Goal: Task Accomplishment & Management: Manage account settings

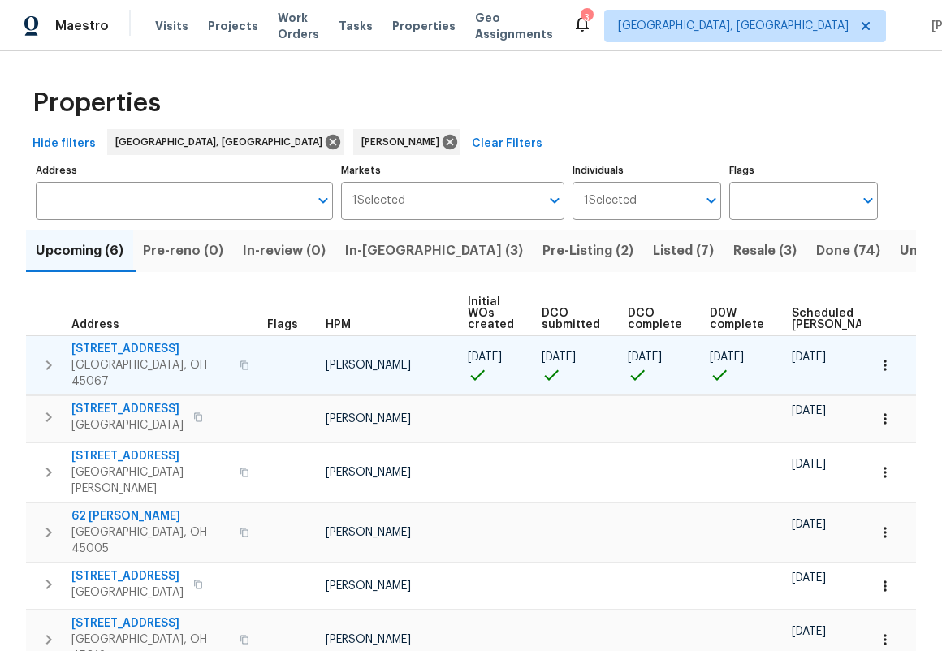
click at [118, 343] on span "[STREET_ADDRESS]" at bounding box center [150, 349] width 158 height 16
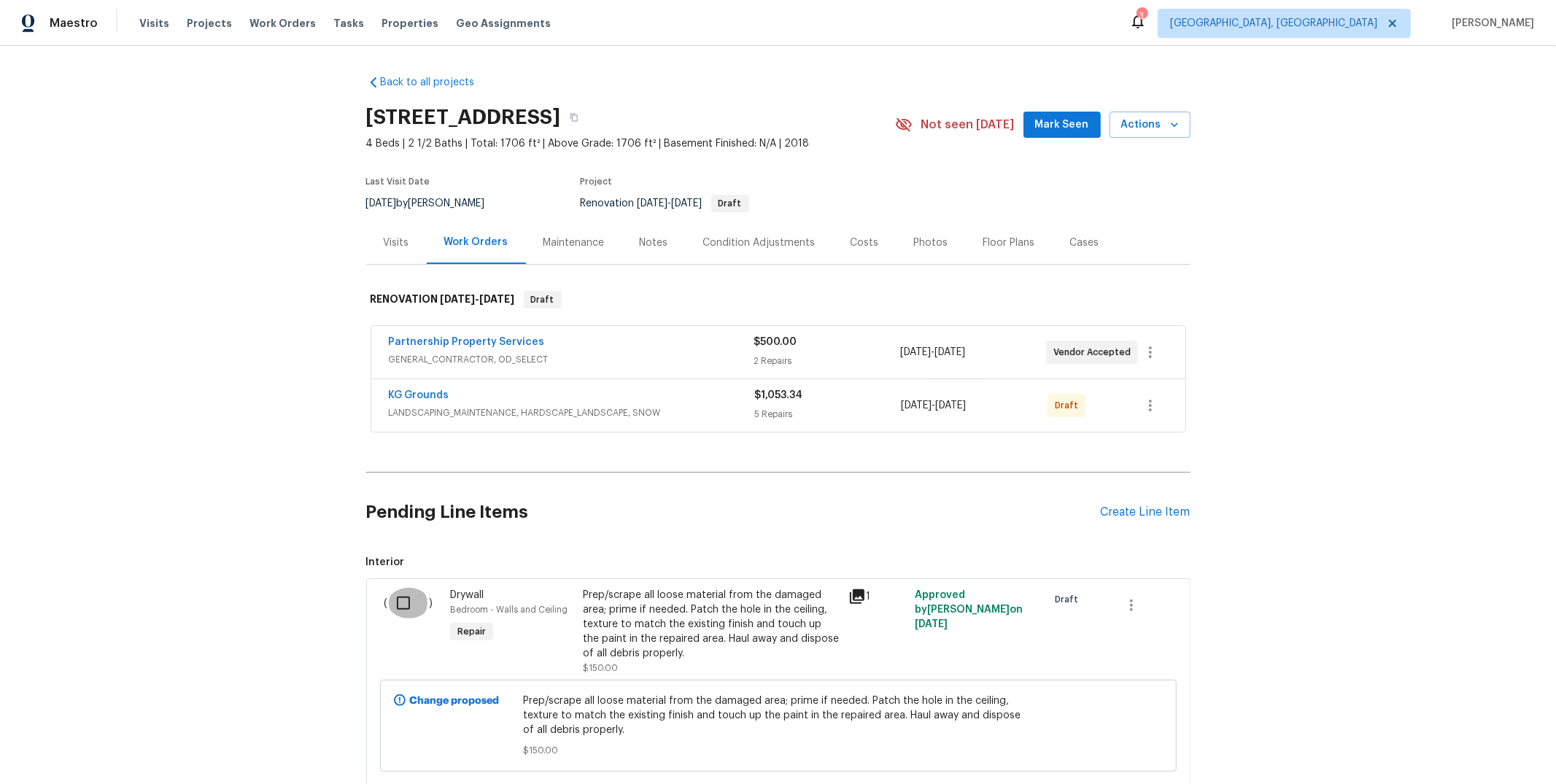
click at [390, 585] on input "checkbox" at bounding box center [409, 603] width 41 height 31
checkbox input "true"
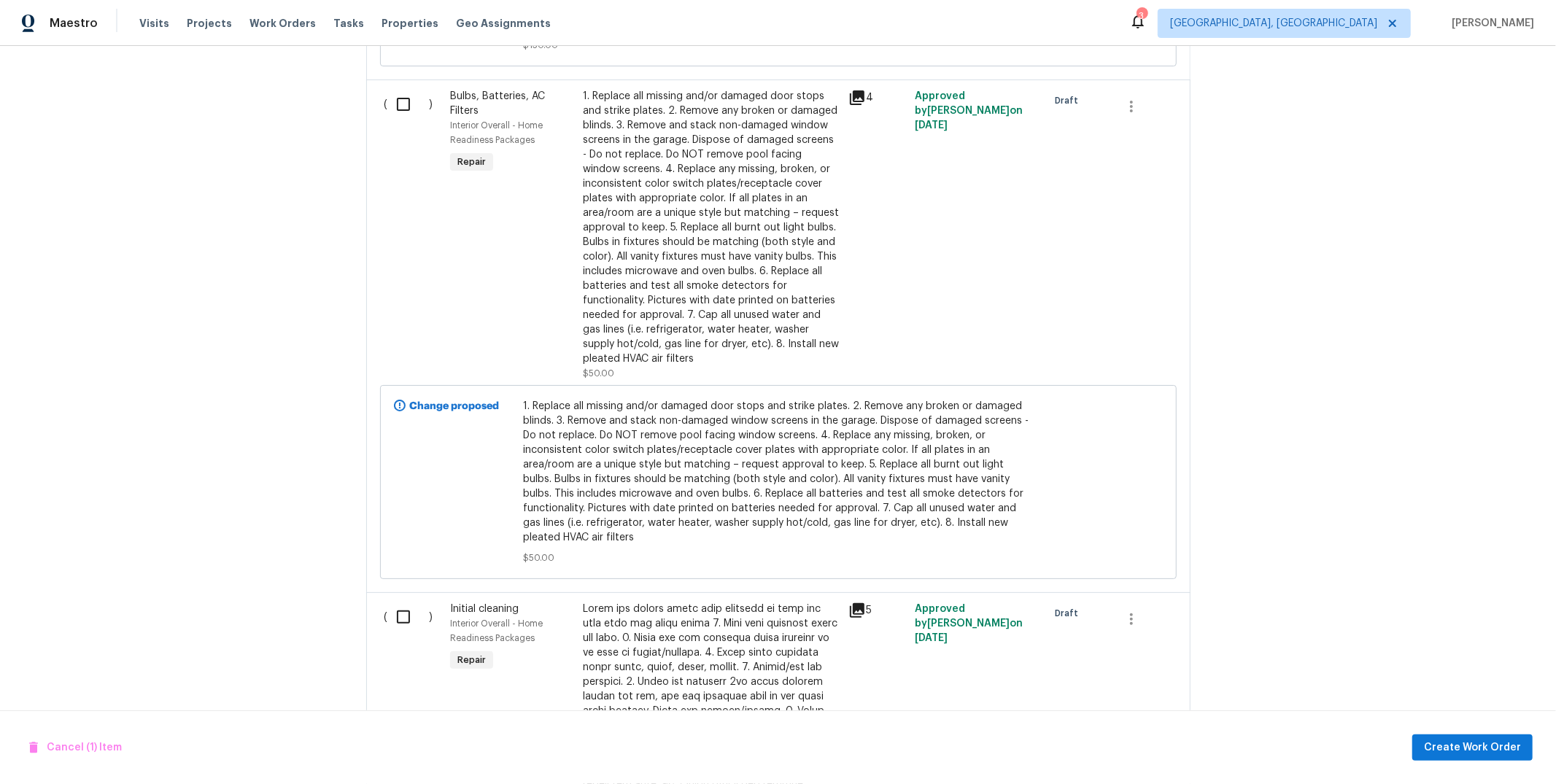
scroll to position [705, 0]
click at [398, 103] on input "checkbox" at bounding box center [409, 105] width 41 height 31
checkbox input "true"
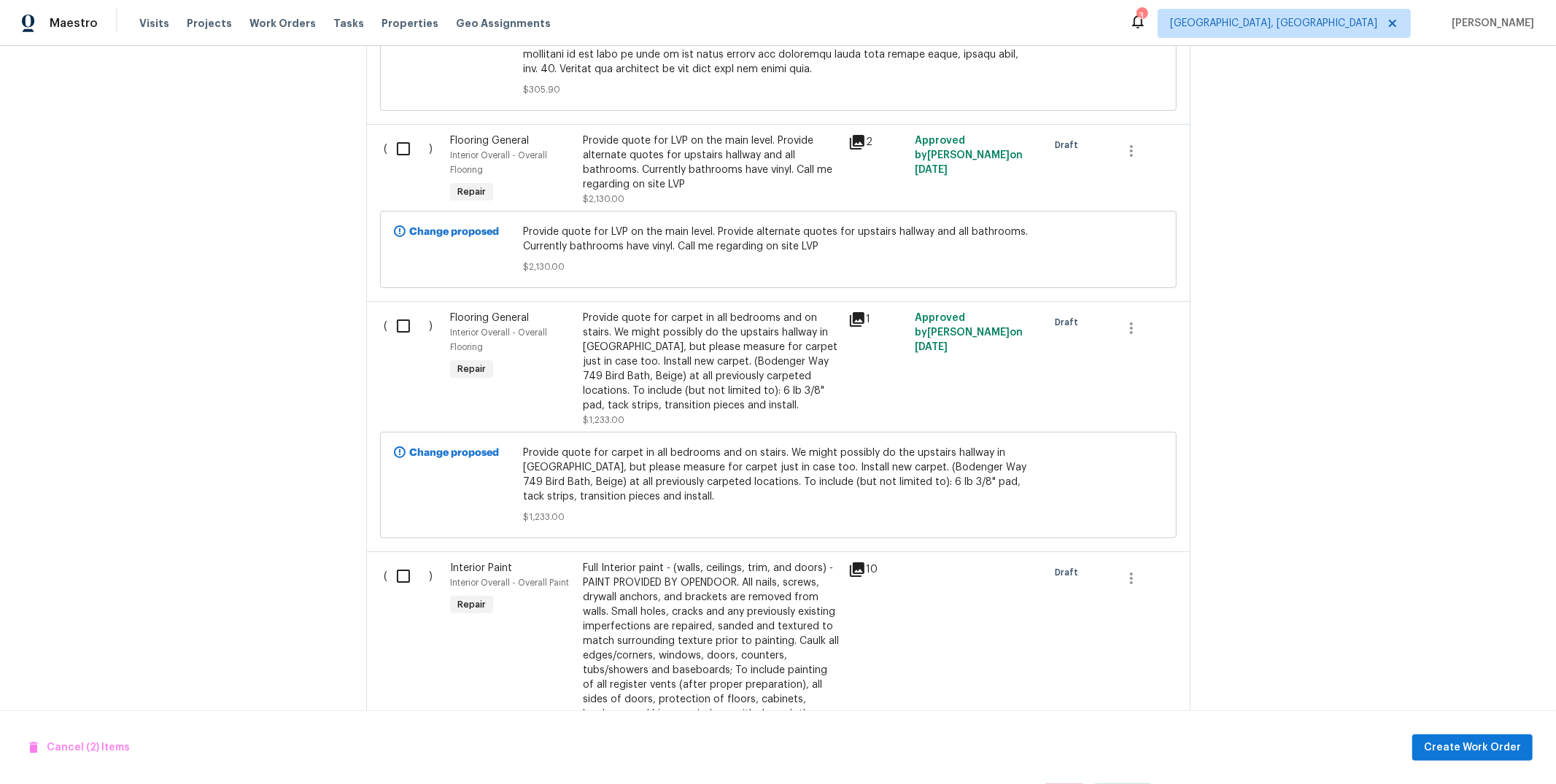
scroll to position [2009, 0]
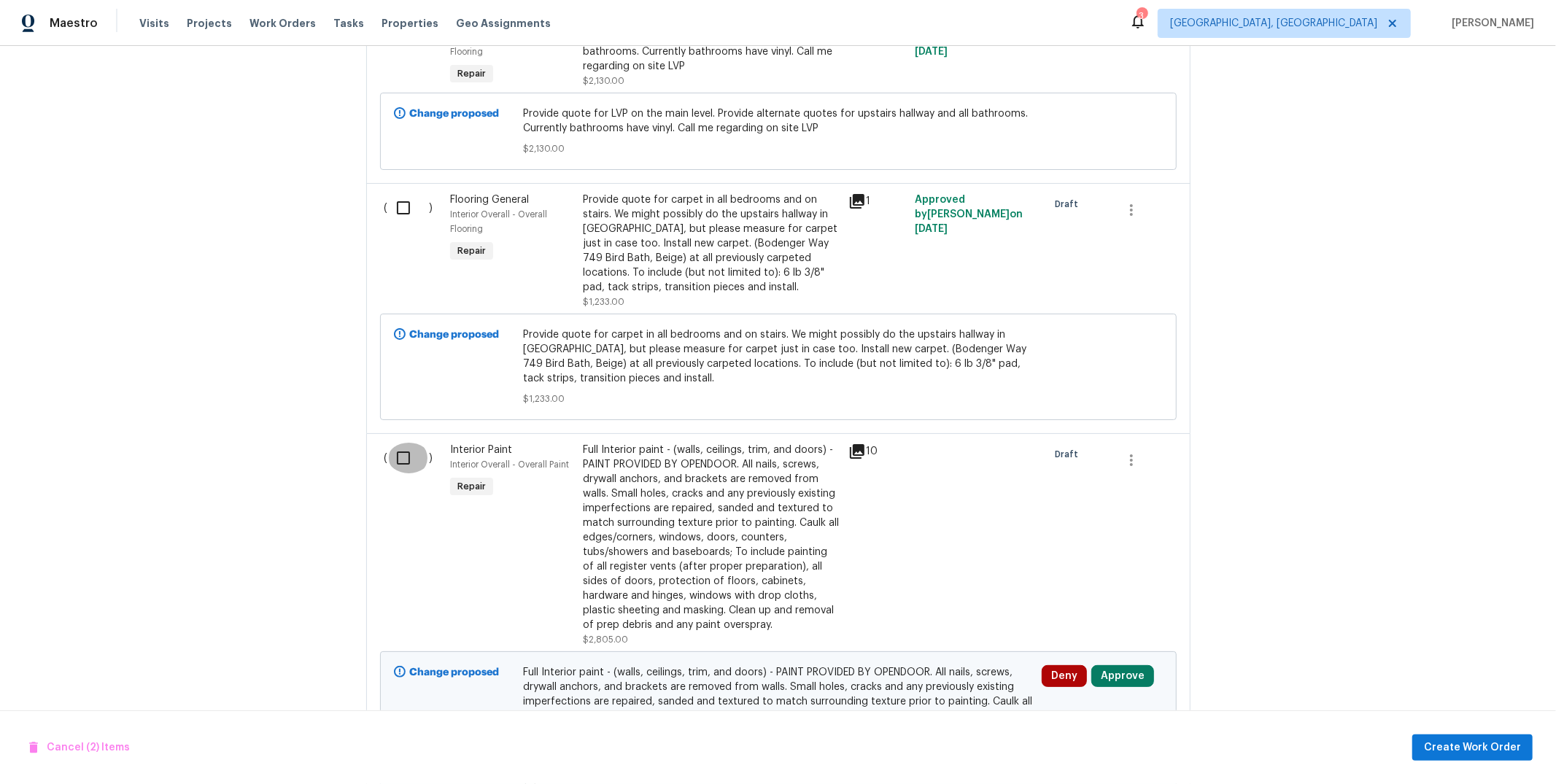
click at [399, 451] on input "checkbox" at bounding box center [409, 458] width 41 height 31
checkbox input "true"
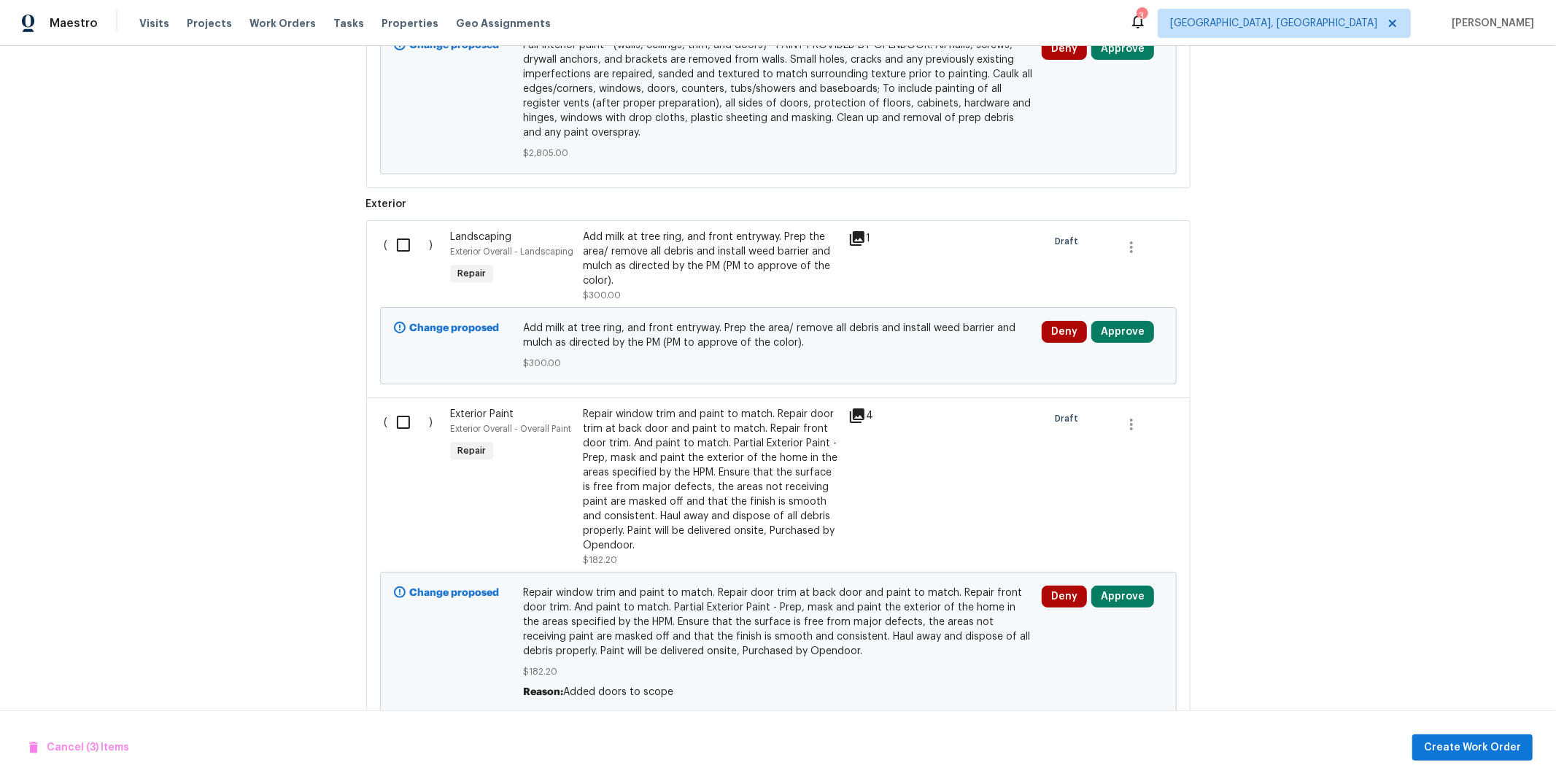
scroll to position [2684, 0]
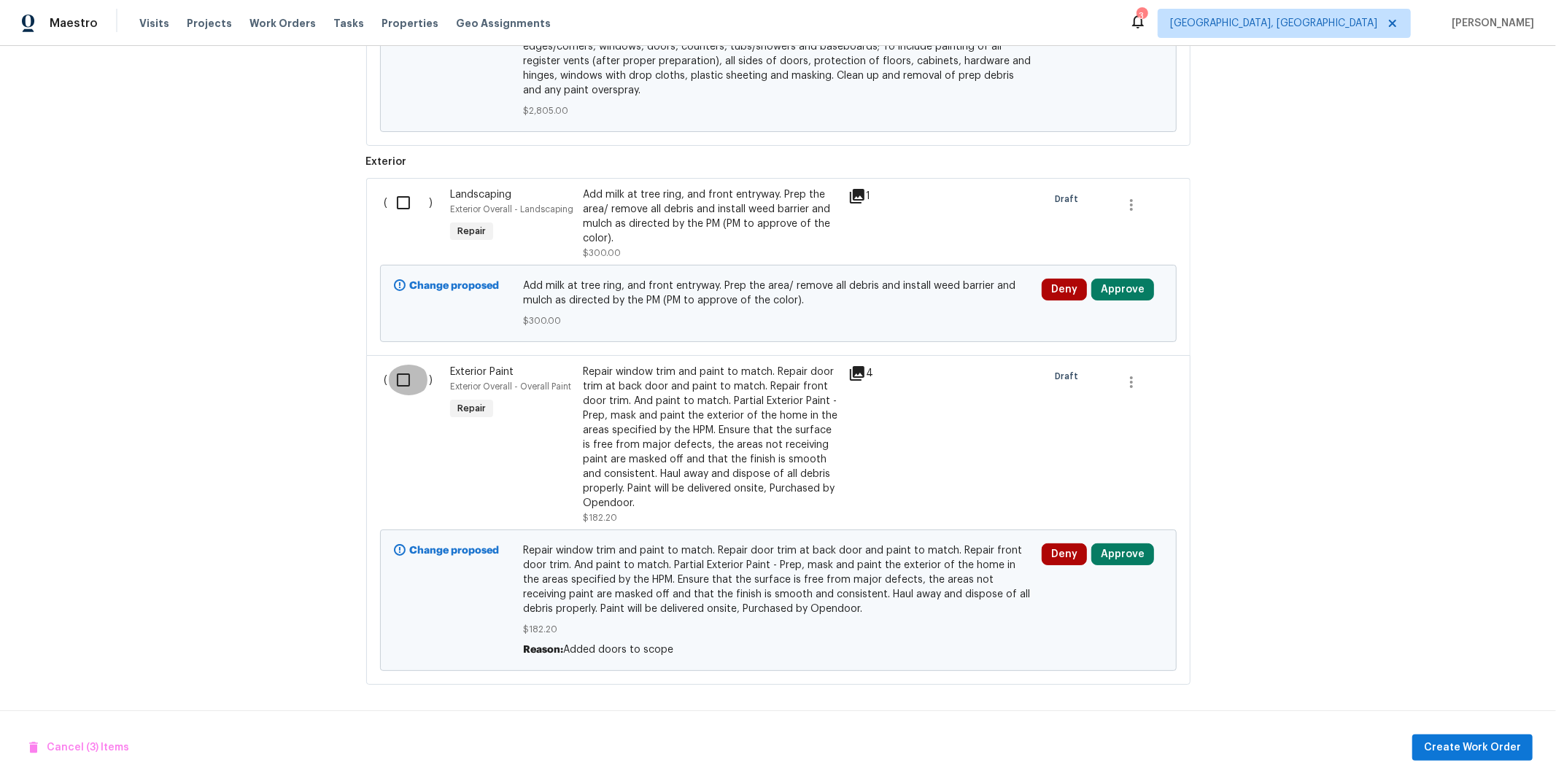
click at [406, 367] on input "checkbox" at bounding box center [409, 380] width 41 height 31
checkbox input "true"
click at [845, 585] on span "Create Work Order" at bounding box center [1472, 748] width 97 height 18
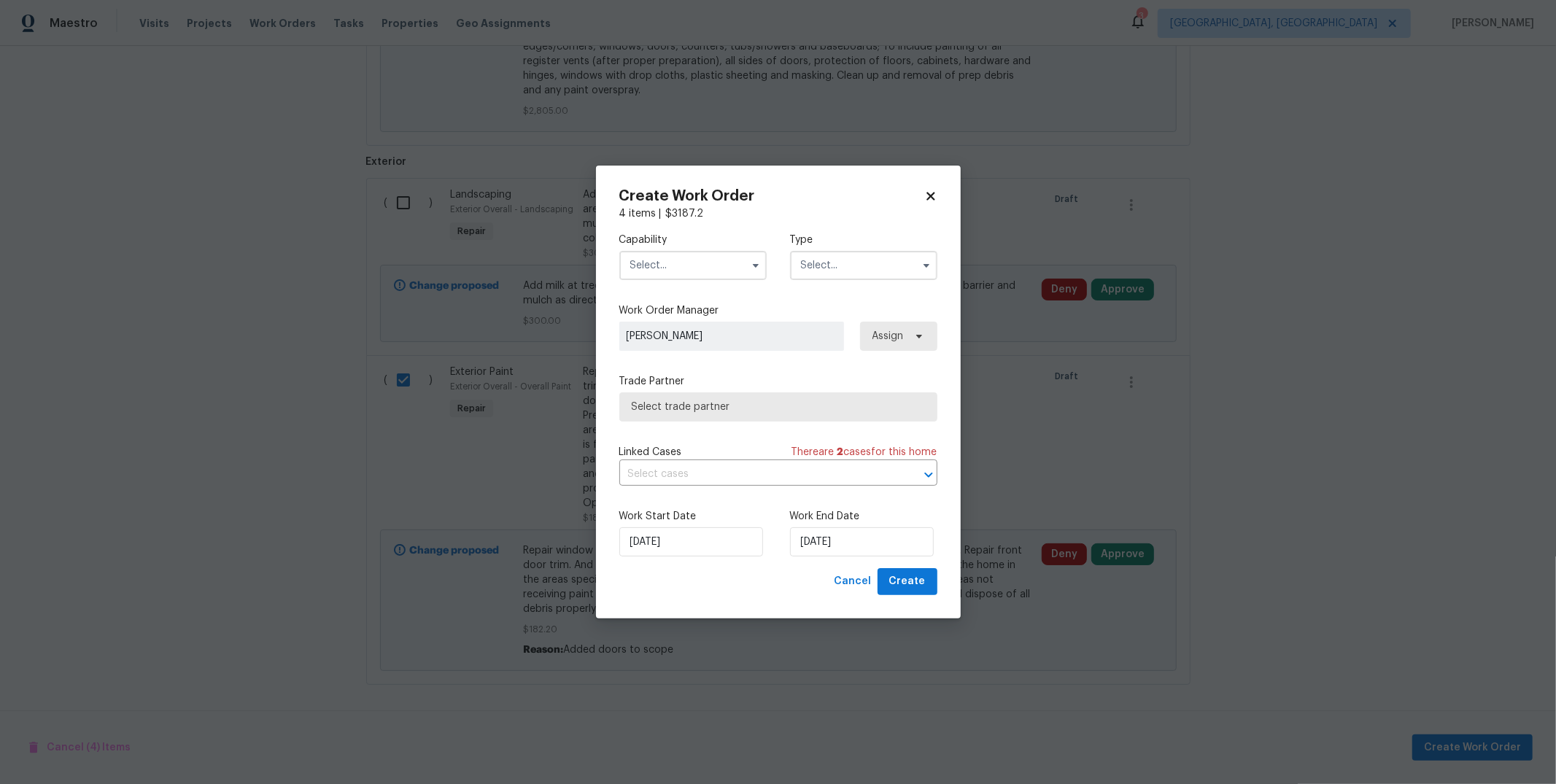
click at [730, 267] on input "text" at bounding box center [694, 265] width 147 height 29
click at [705, 359] on div "General Contractor" at bounding box center [694, 354] width 140 height 26
type input "General Contractor"
click at [825, 259] on input "text" at bounding box center [864, 265] width 147 height 29
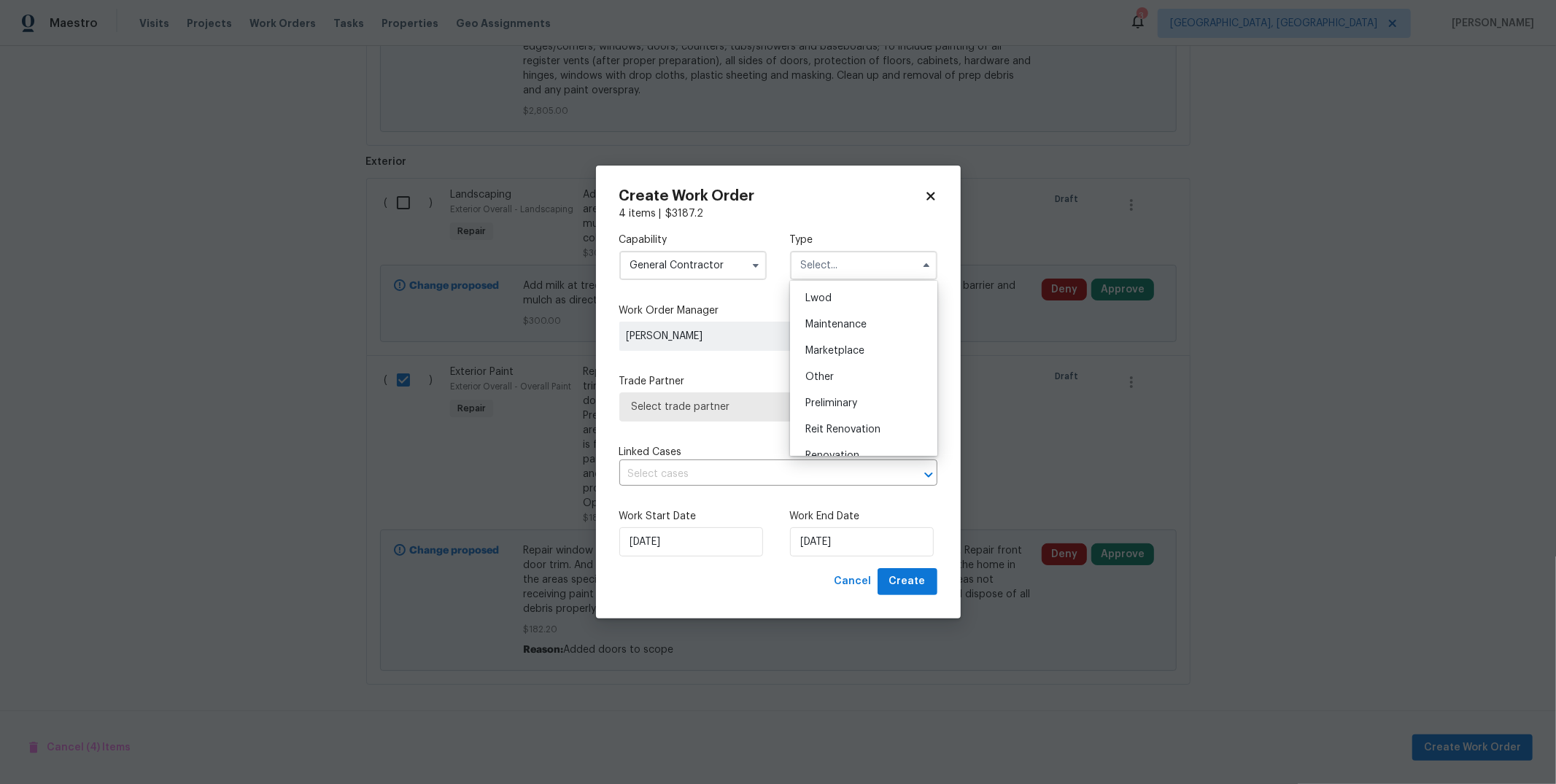
scroll to position [330, 0]
click at [830, 339] on div "Renovation" at bounding box center [864, 334] width 140 height 26
type input "Renovation"
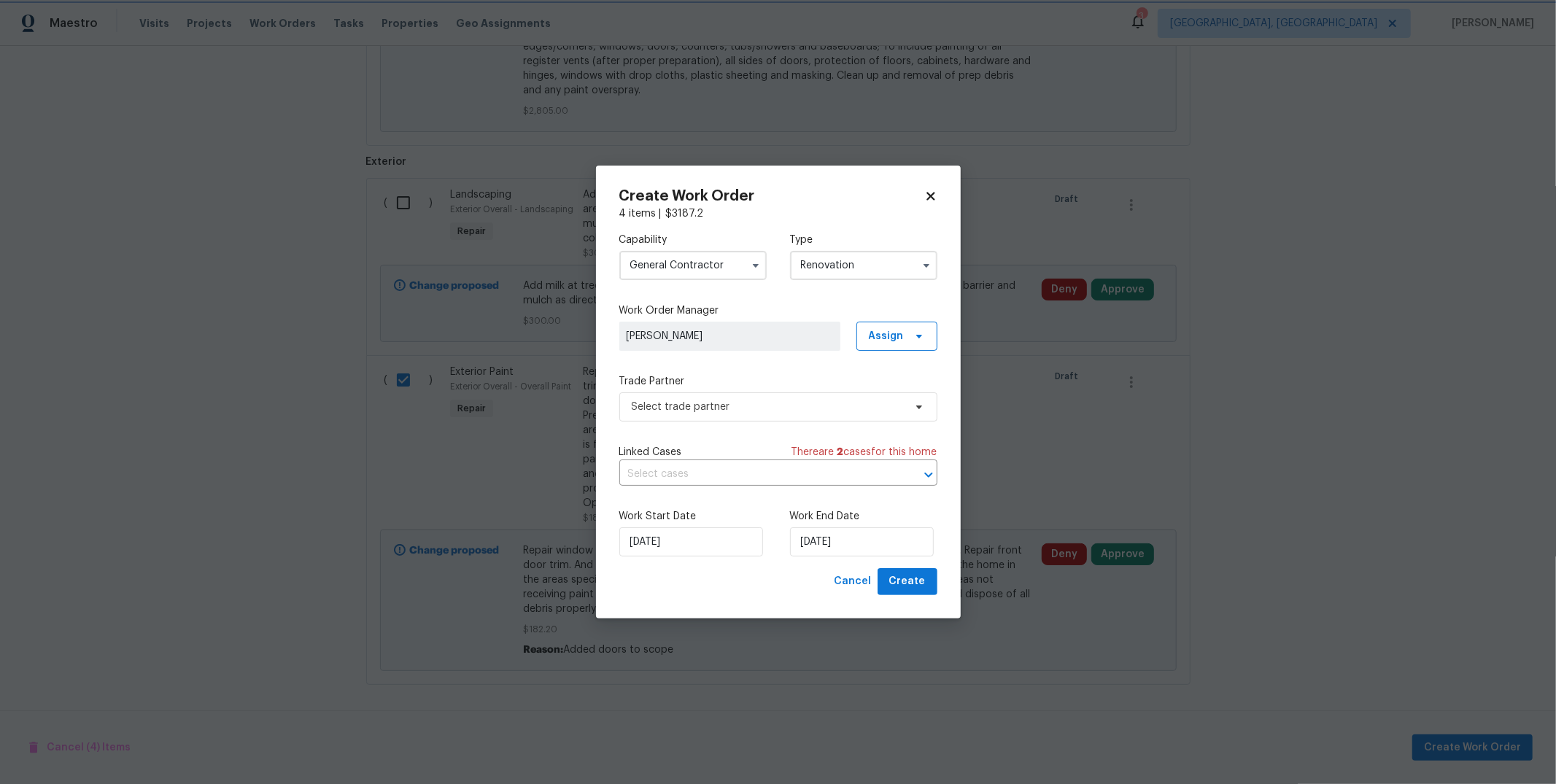
scroll to position [0, 0]
click at [812, 401] on span "Select trade partner" at bounding box center [767, 407] width 272 height 14
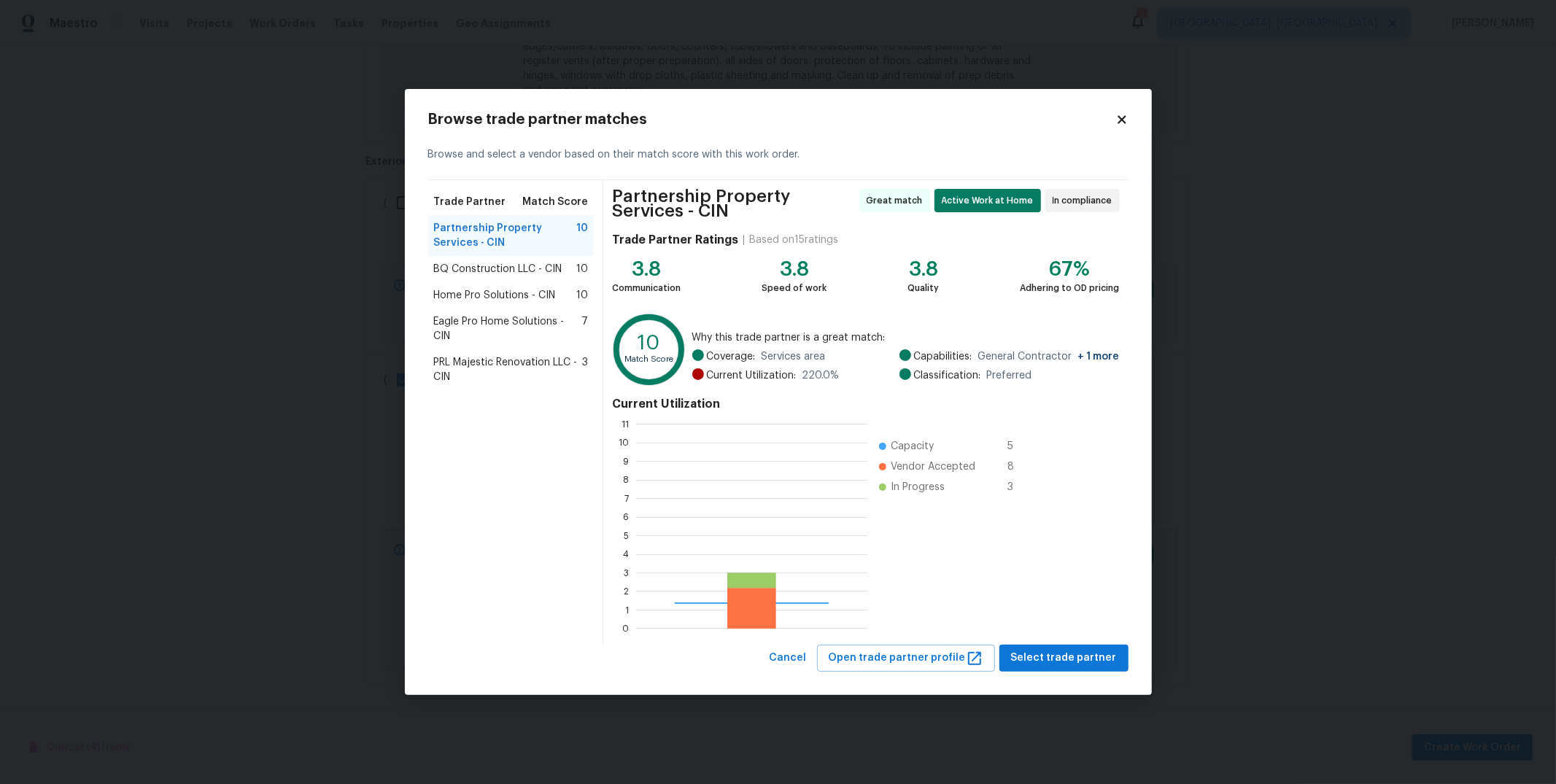
scroll to position [192, 219]
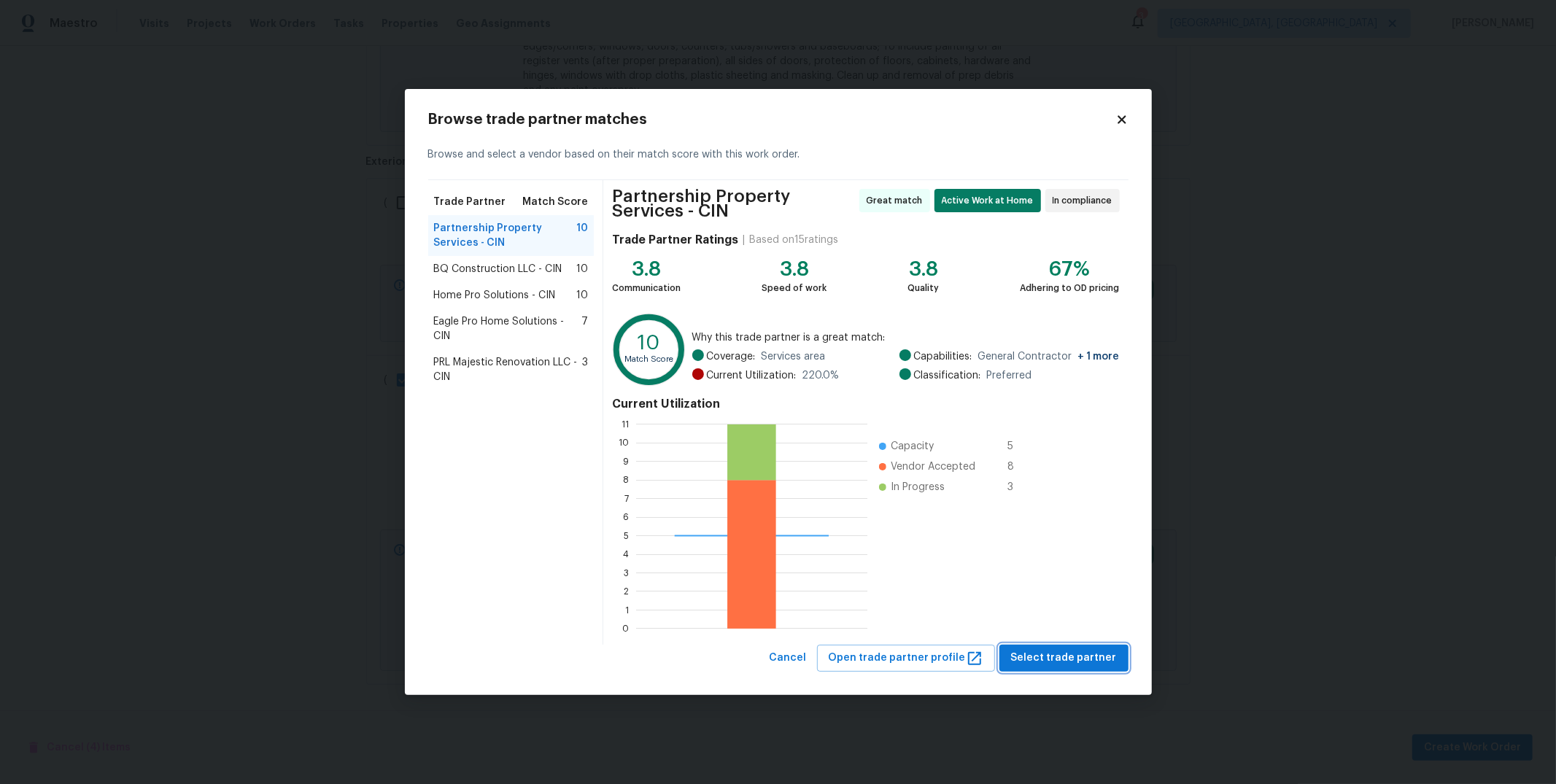
click at [845, 585] on span "Select trade partner" at bounding box center [1065, 658] width 106 height 18
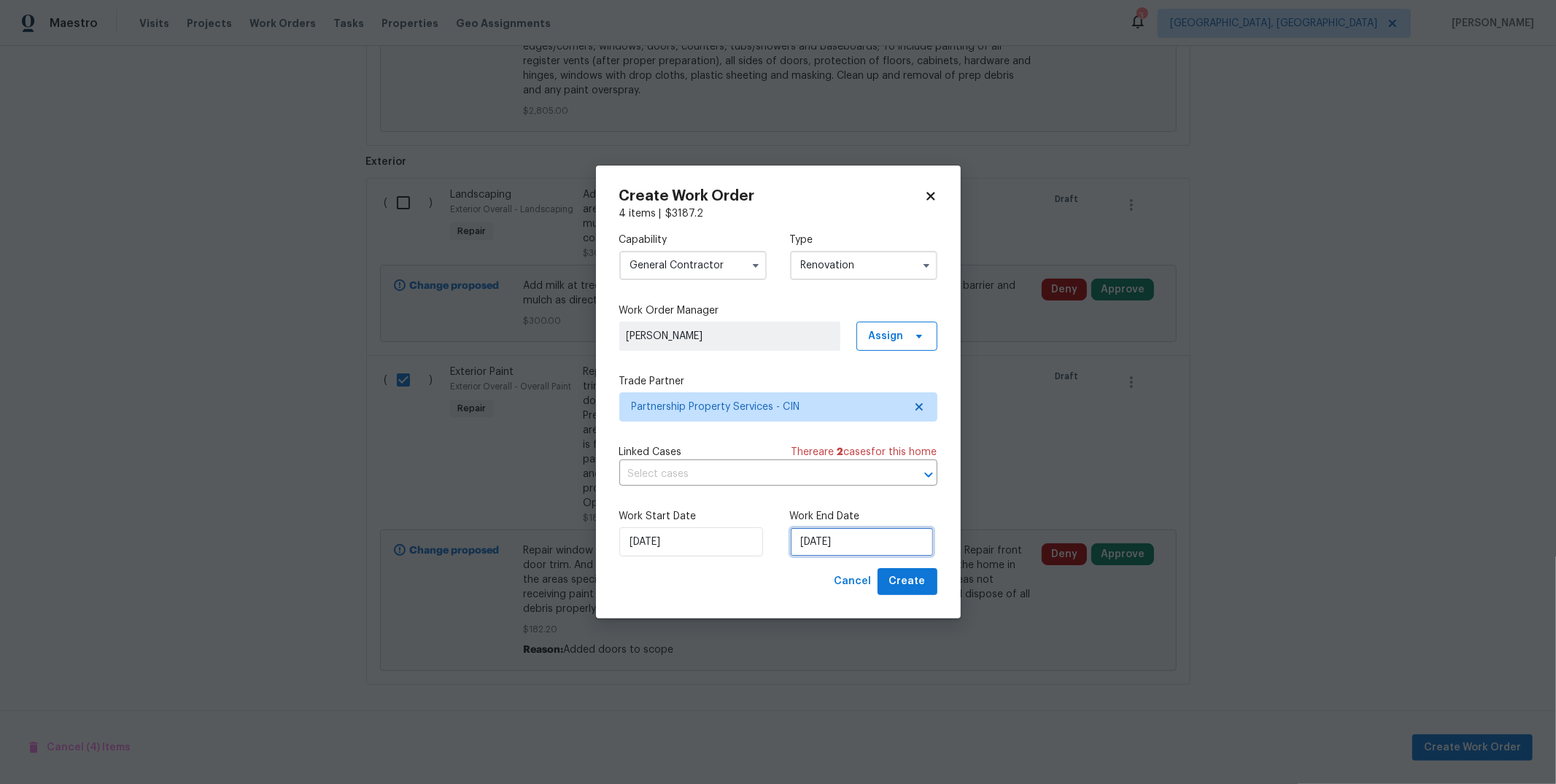
click at [845, 543] on input "9/8/2025" at bounding box center [862, 542] width 144 height 29
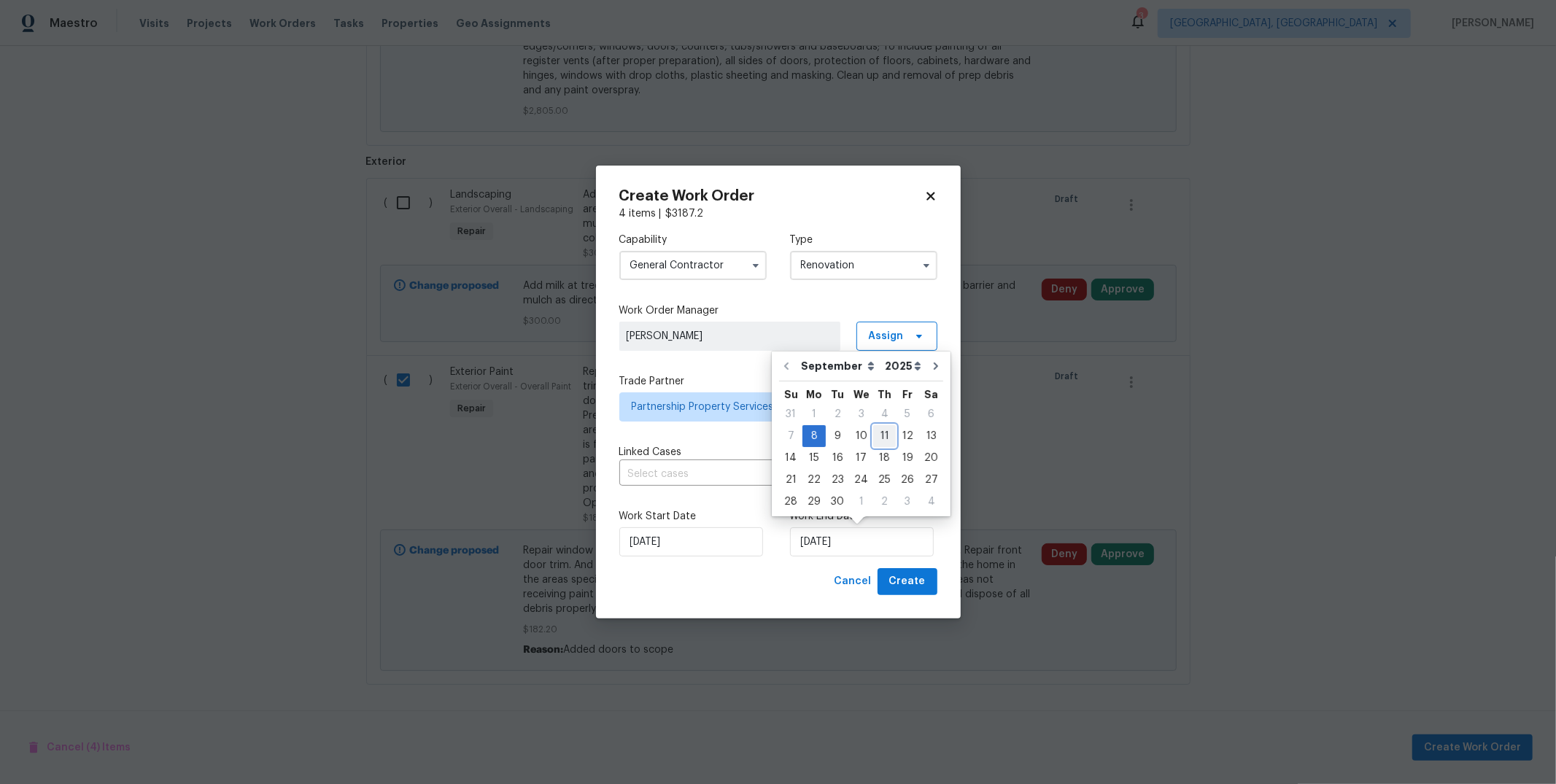
click at [845, 432] on div "11" at bounding box center [884, 436] width 22 height 21
type input "9/11/2025"
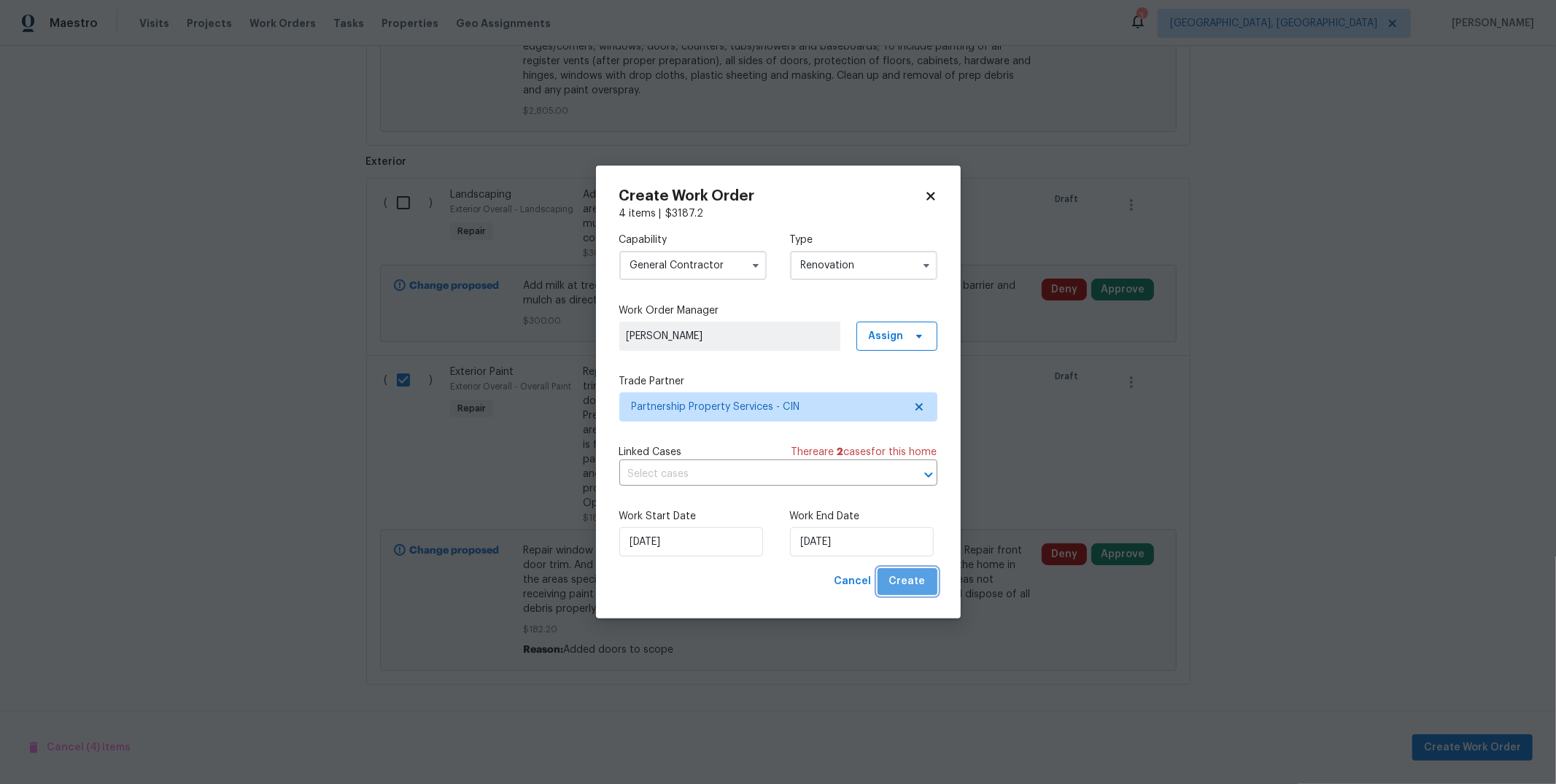
click at [845, 578] on span "Create" at bounding box center [907, 582] width 37 height 18
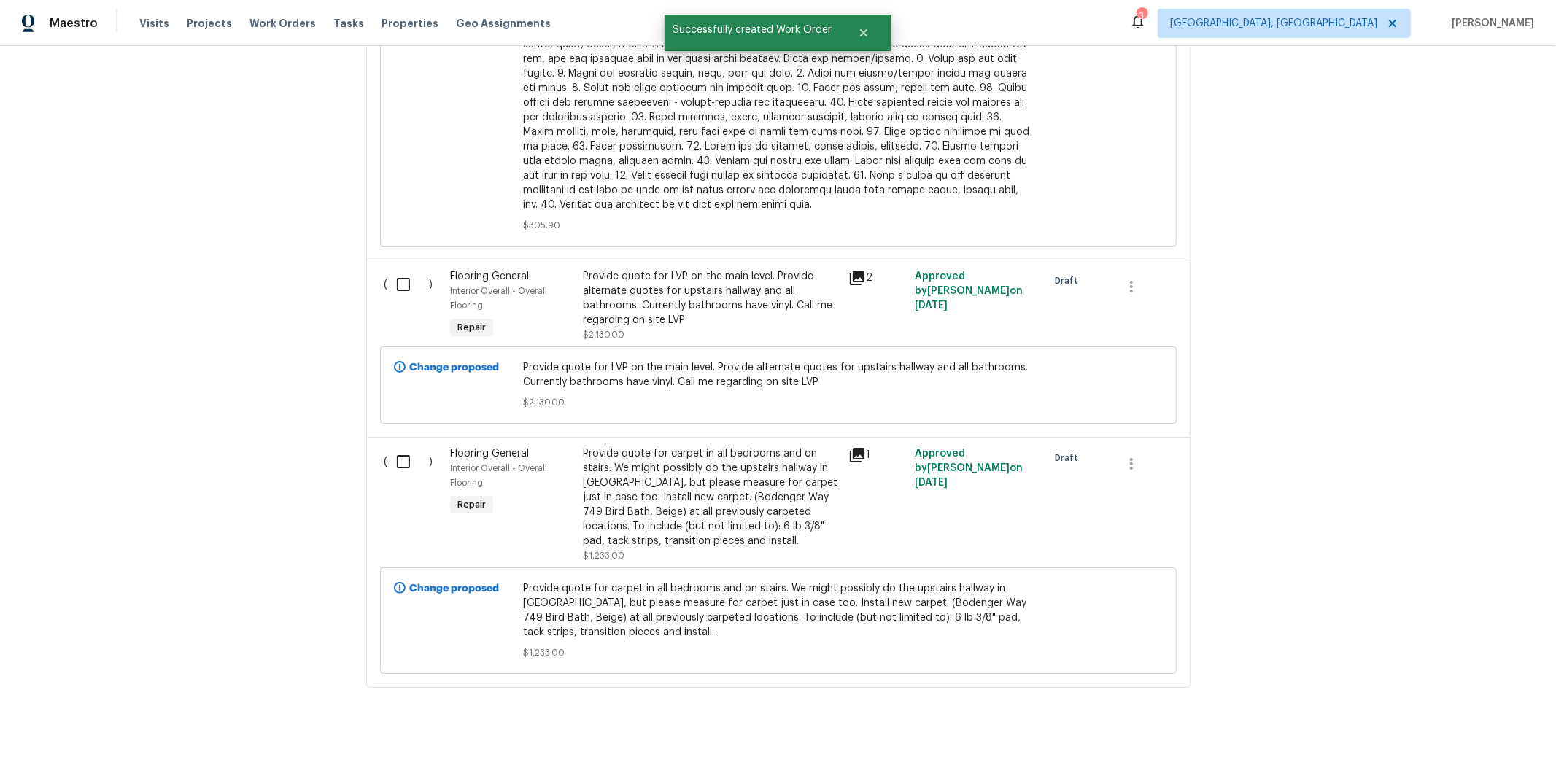
scroll to position [1304, 0]
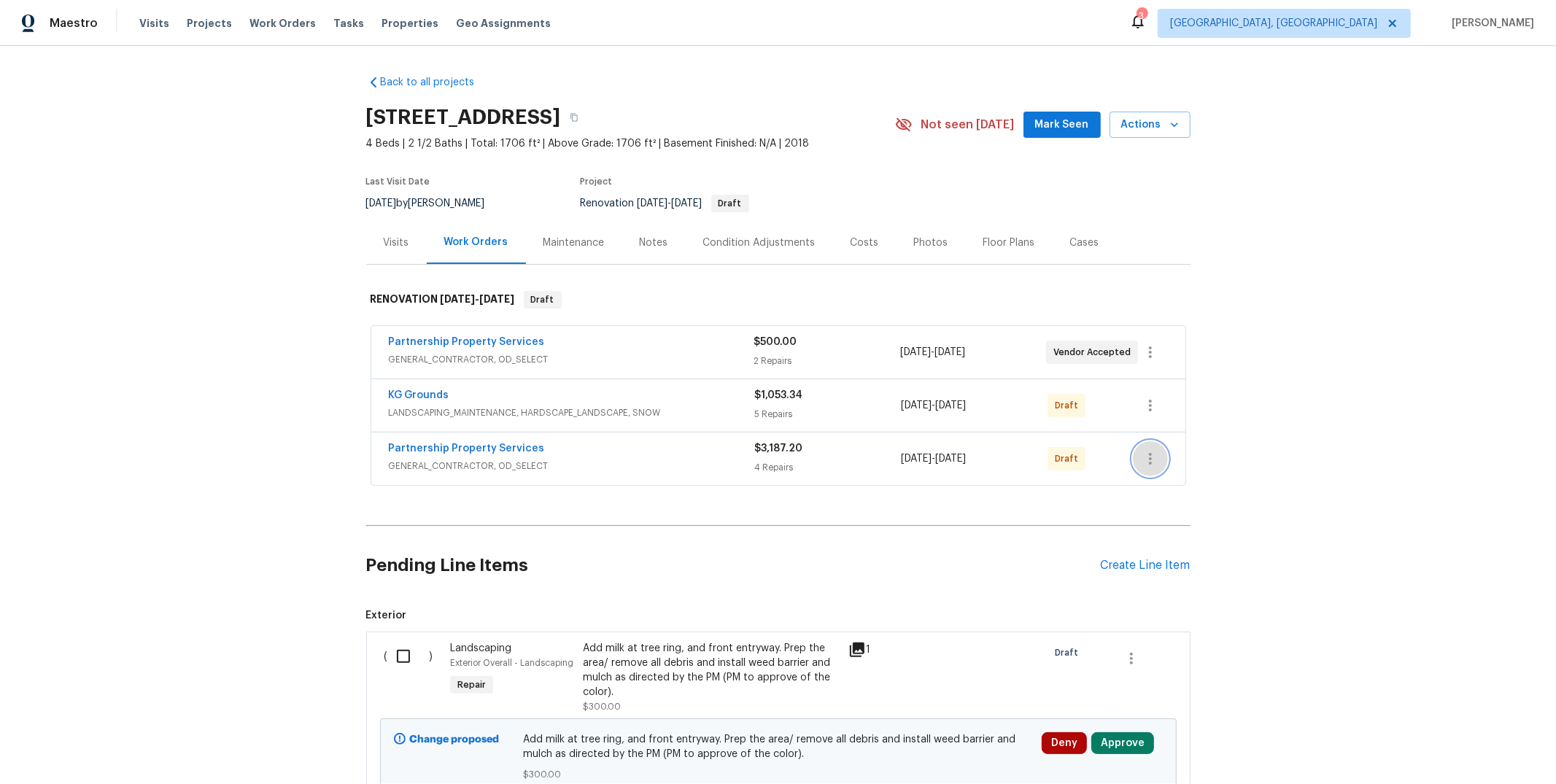
click at [1148, 457] on icon "button" at bounding box center [1150, 458] width 17 height 17
click at [1171, 461] on li "Send to Vendor" at bounding box center [1205, 459] width 157 height 24
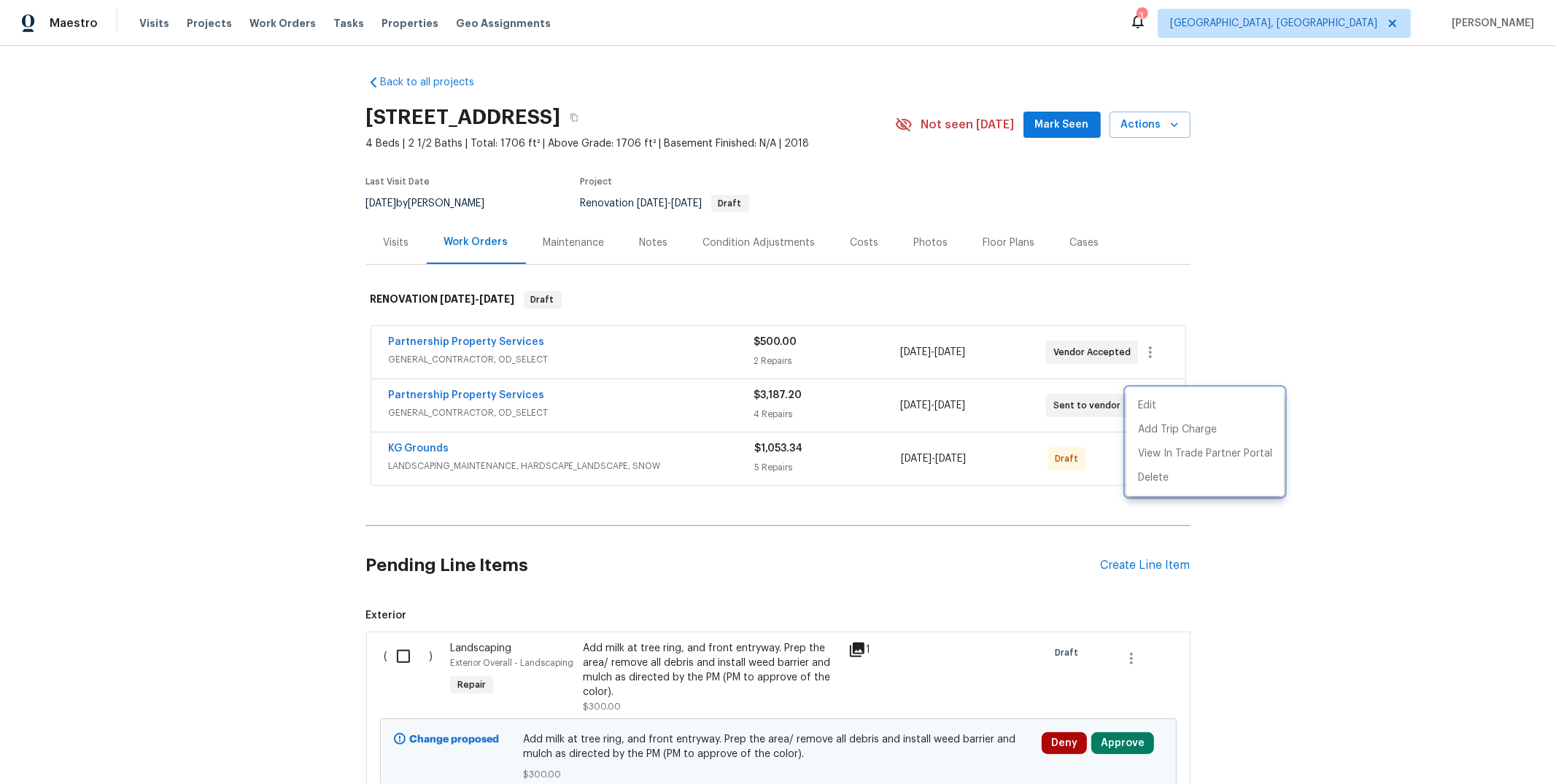
click at [292, 515] on div at bounding box center [778, 392] width 1556 height 784
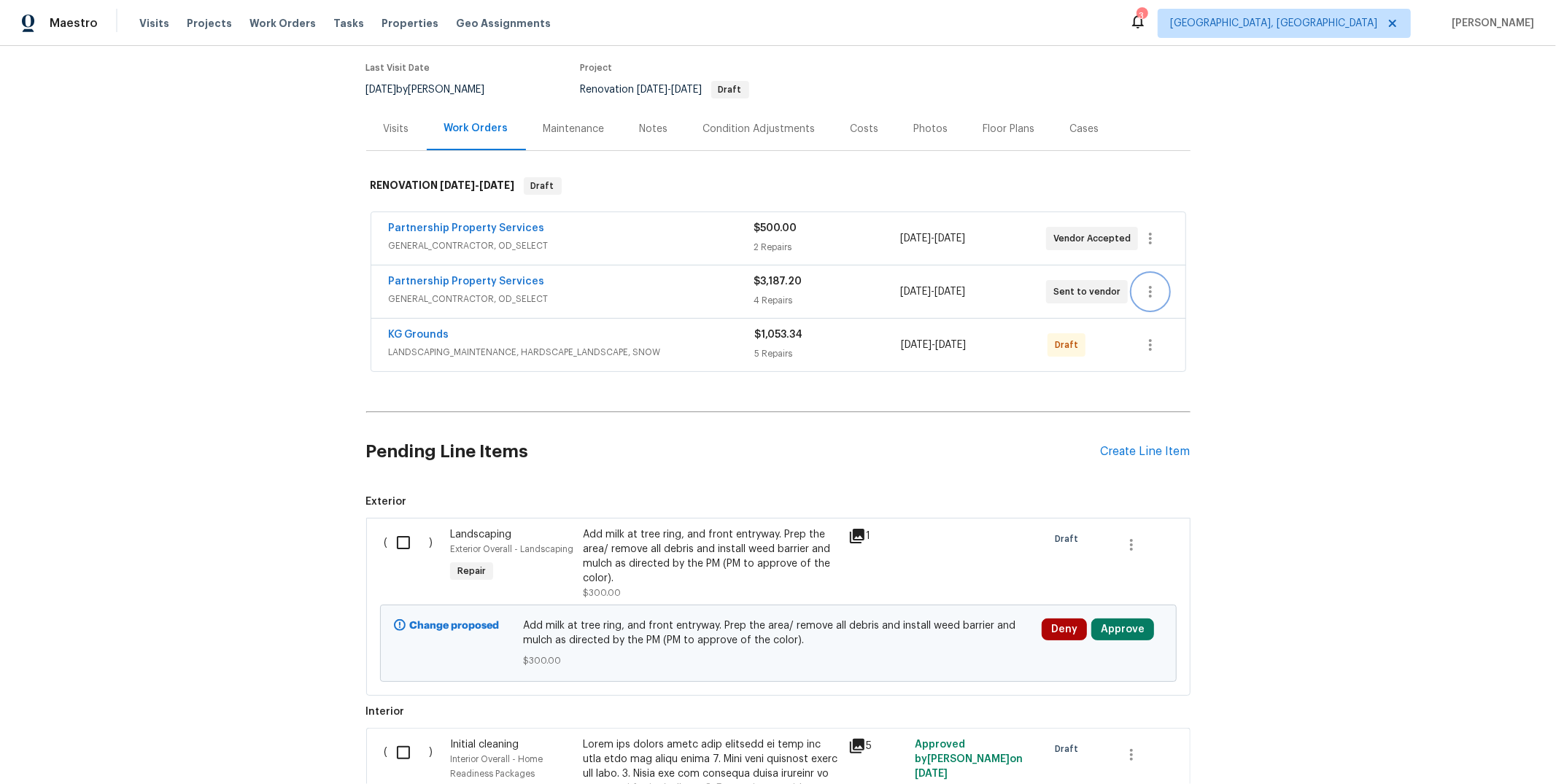
scroll to position [251, 0]
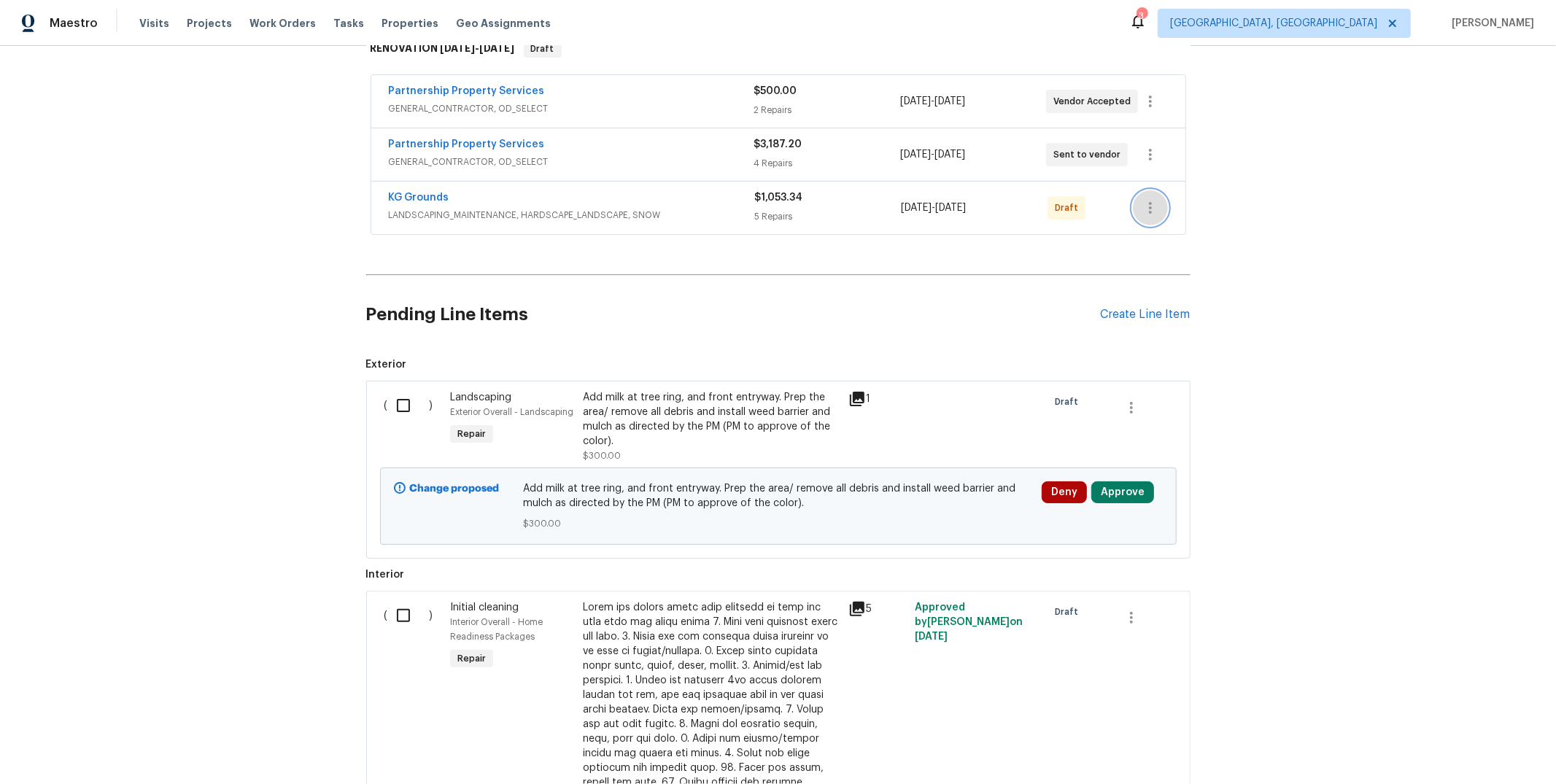
click at [1147, 208] on icon "button" at bounding box center [1150, 207] width 17 height 17
click at [1187, 303] on li "Delete" at bounding box center [1205, 304] width 157 height 24
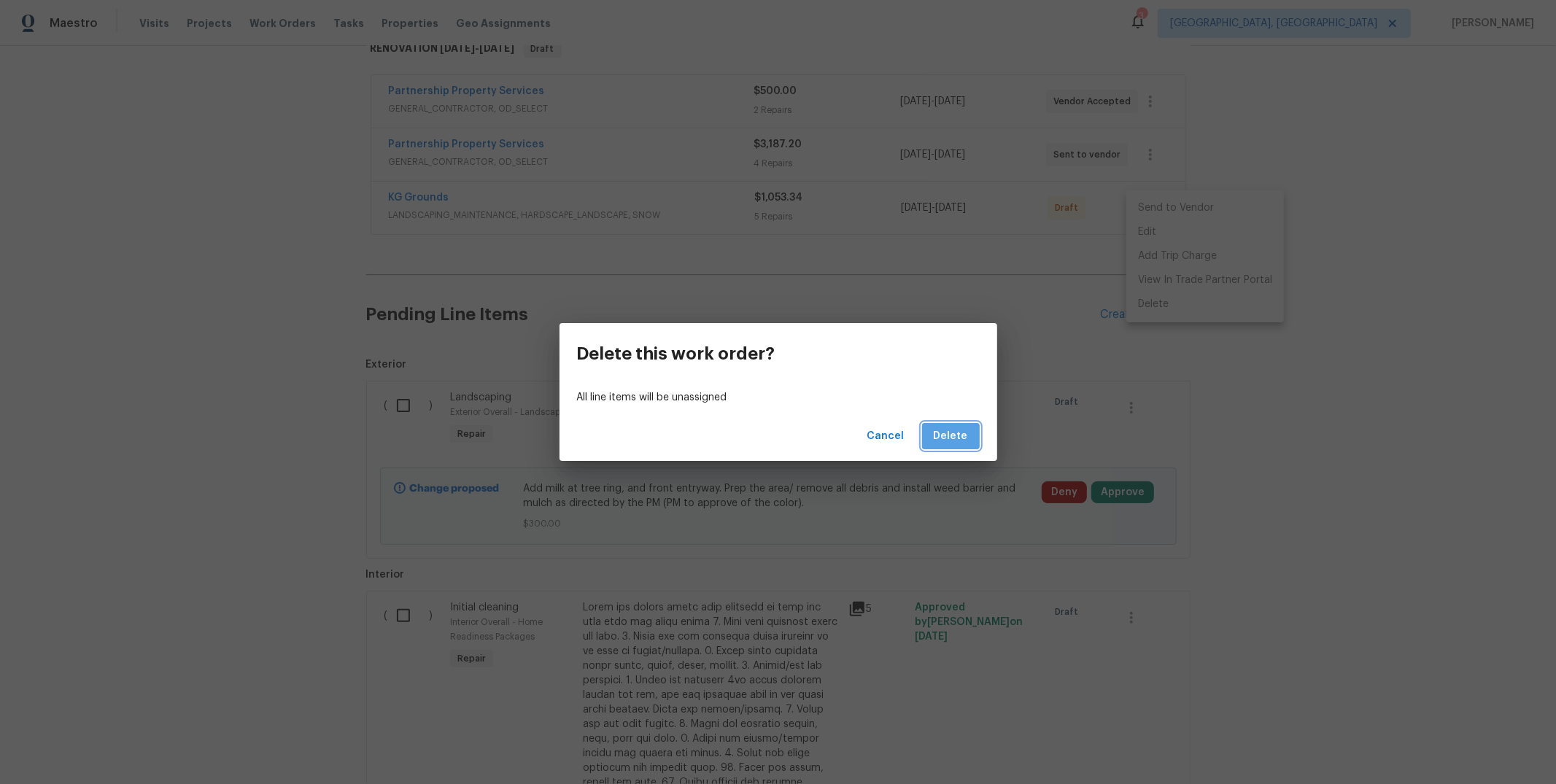
click at [969, 432] on button "Delete" at bounding box center [951, 436] width 57 height 27
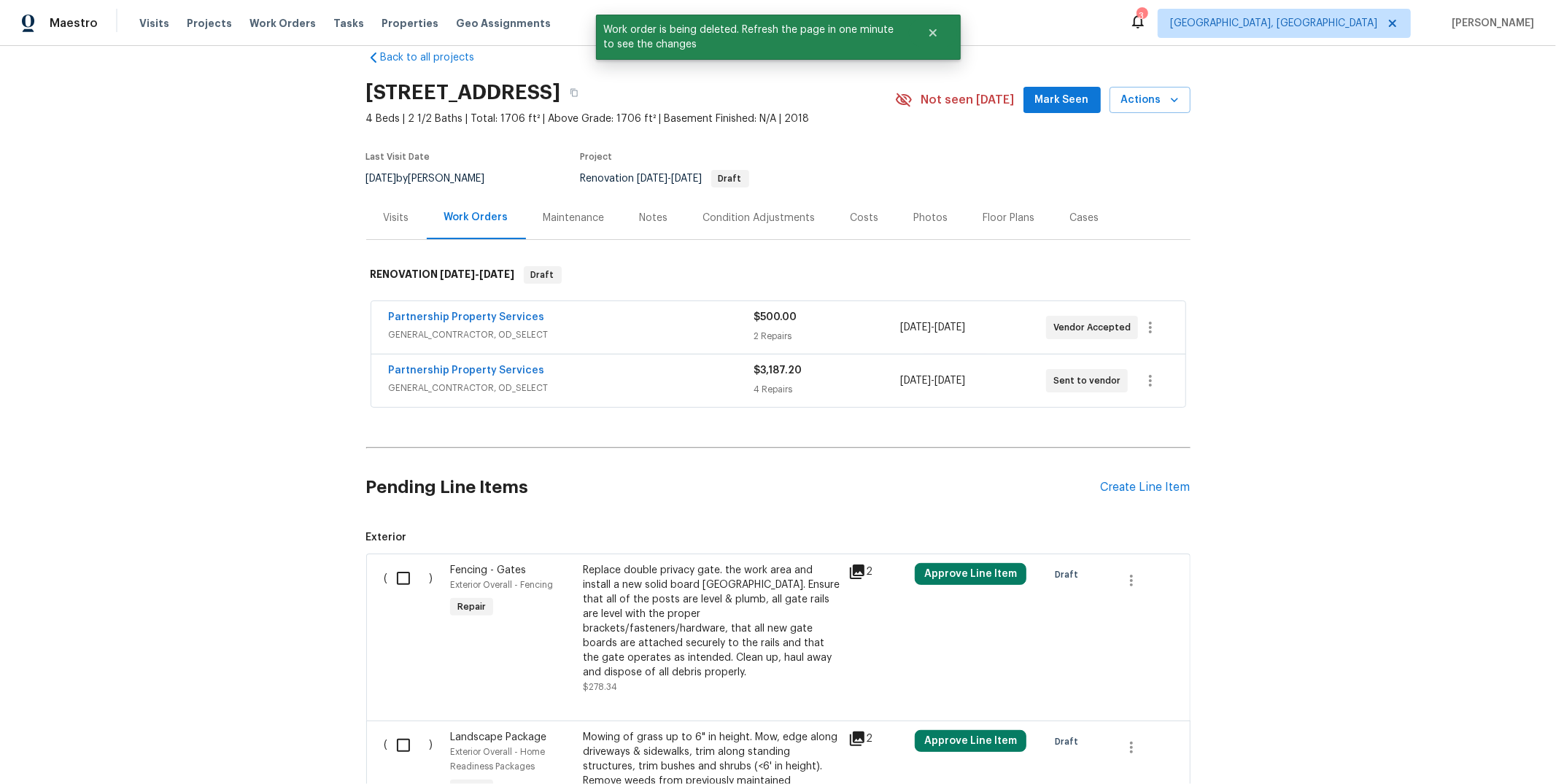
scroll to position [269, 0]
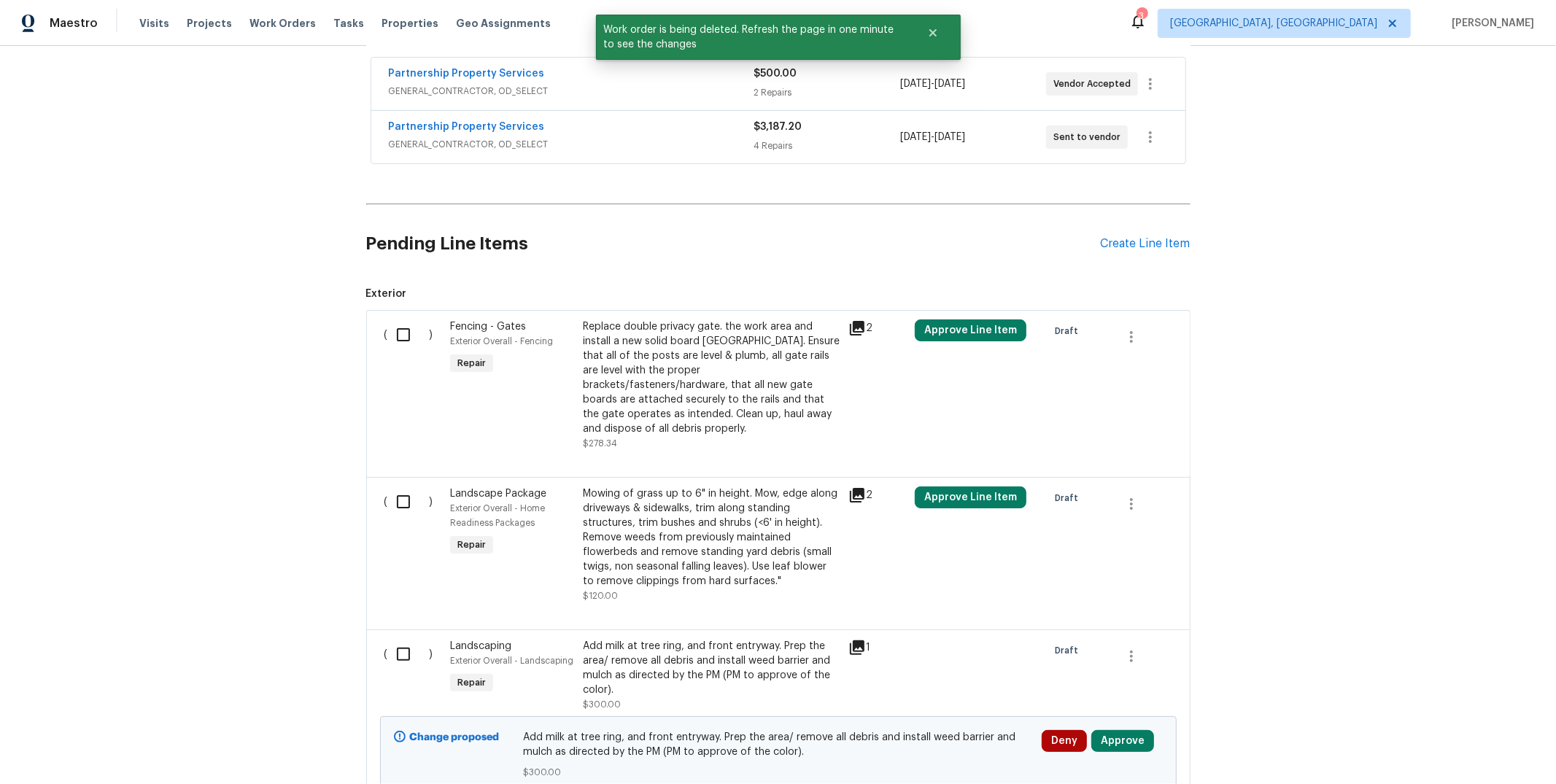
click at [388, 342] on input "checkbox" at bounding box center [409, 335] width 41 height 31
checkbox input "true"
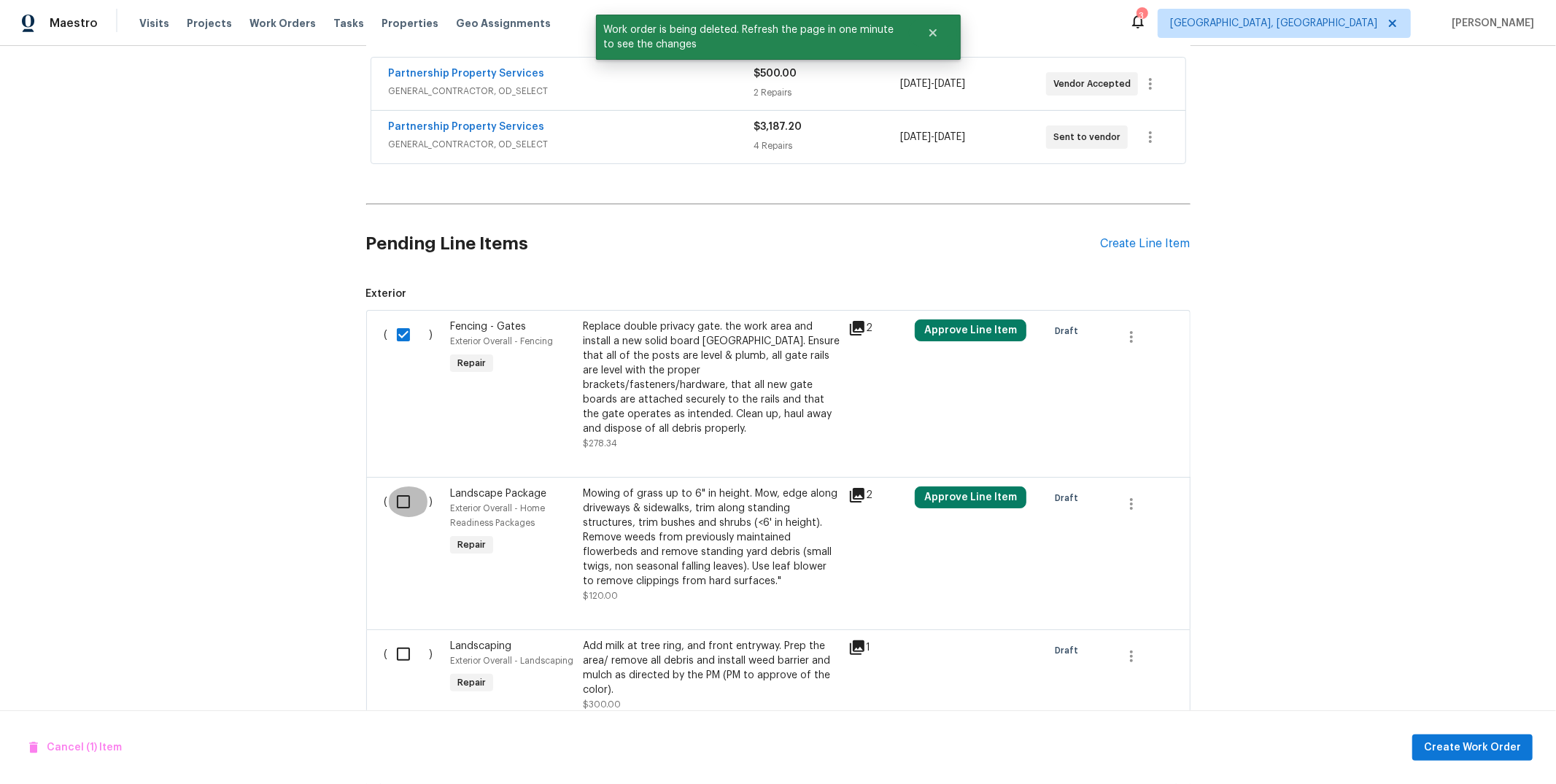
click at [395, 488] on input "checkbox" at bounding box center [409, 502] width 41 height 31
checkbox input "true"
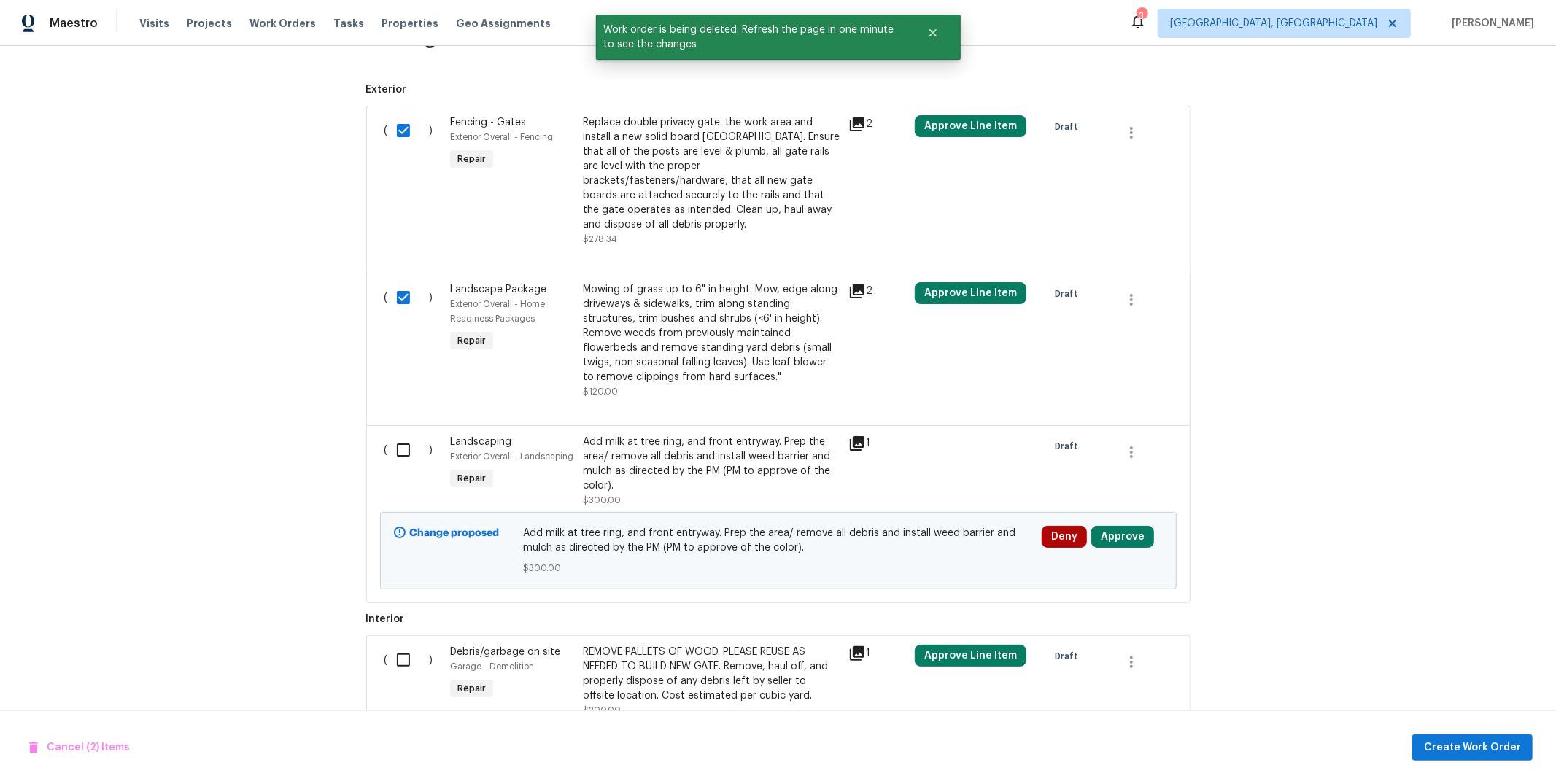
scroll to position [475, 0]
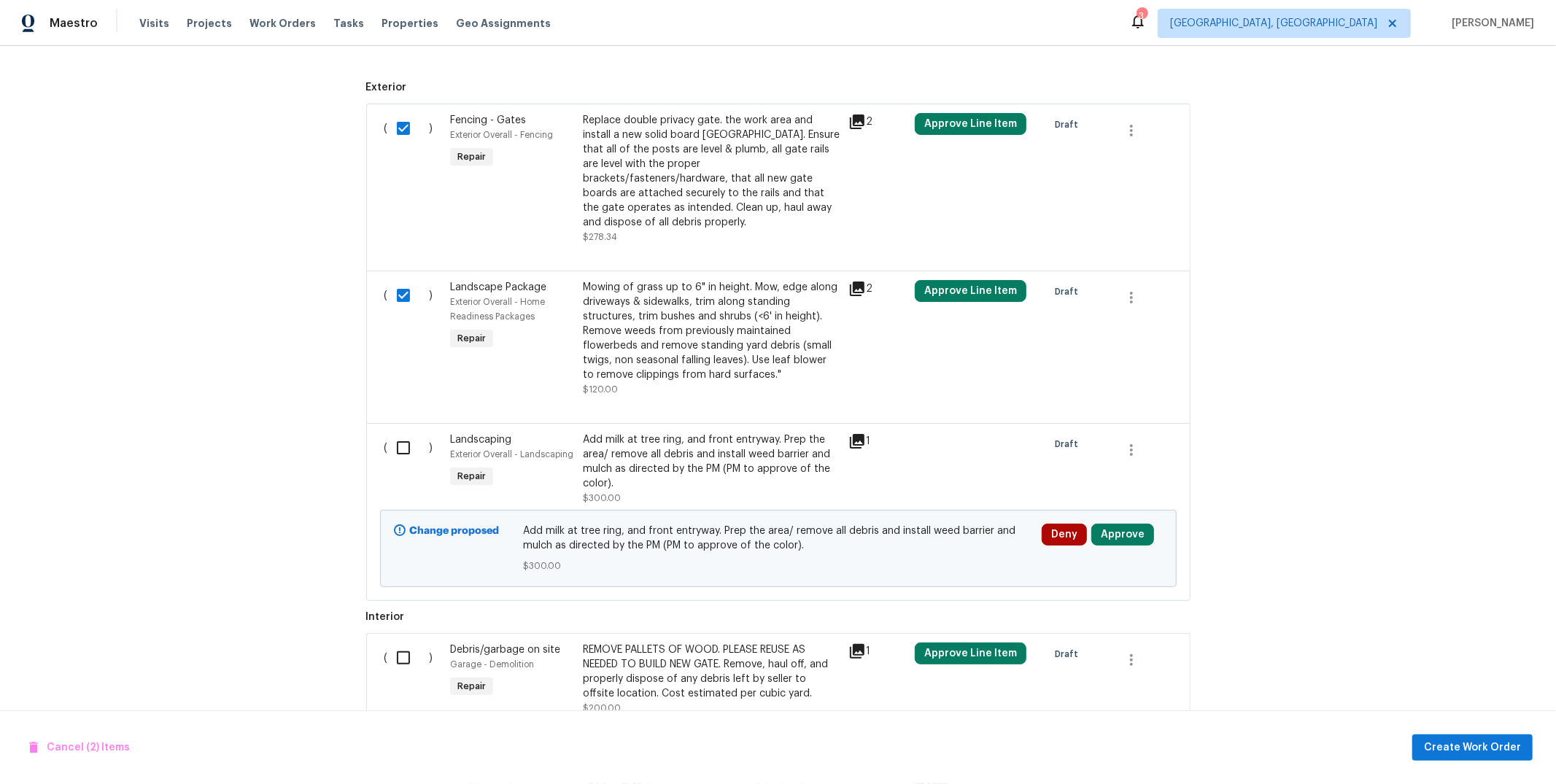
click at [615, 436] on div "Add milk at tree ring, and front entryway. Prep the area/ remove all debris and…" at bounding box center [712, 462] width 257 height 58
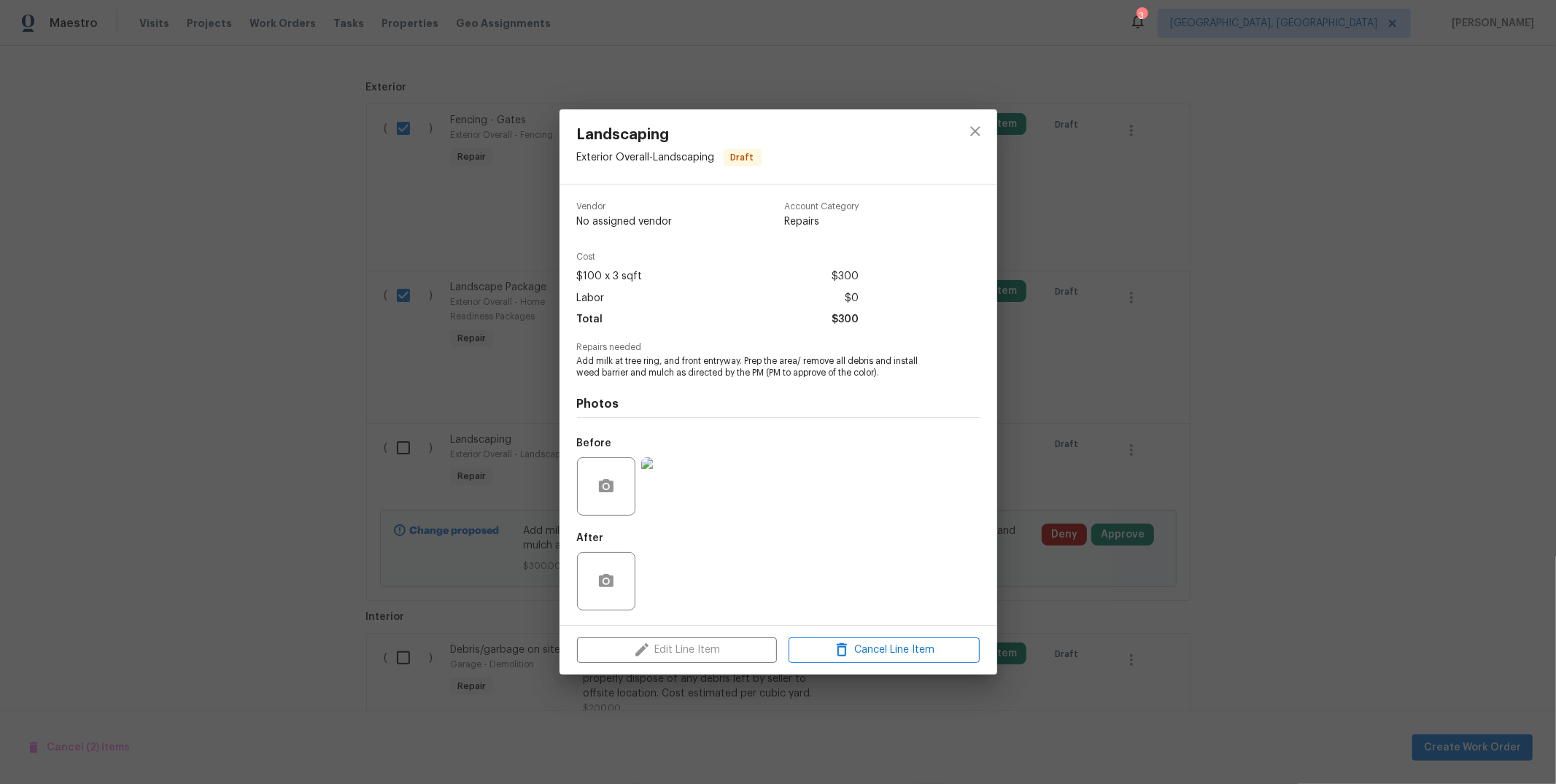
click at [285, 383] on div "Landscaping Exterior Overall - Landscaping Draft Vendor No assigned vendor Acco…" at bounding box center [778, 392] width 1556 height 784
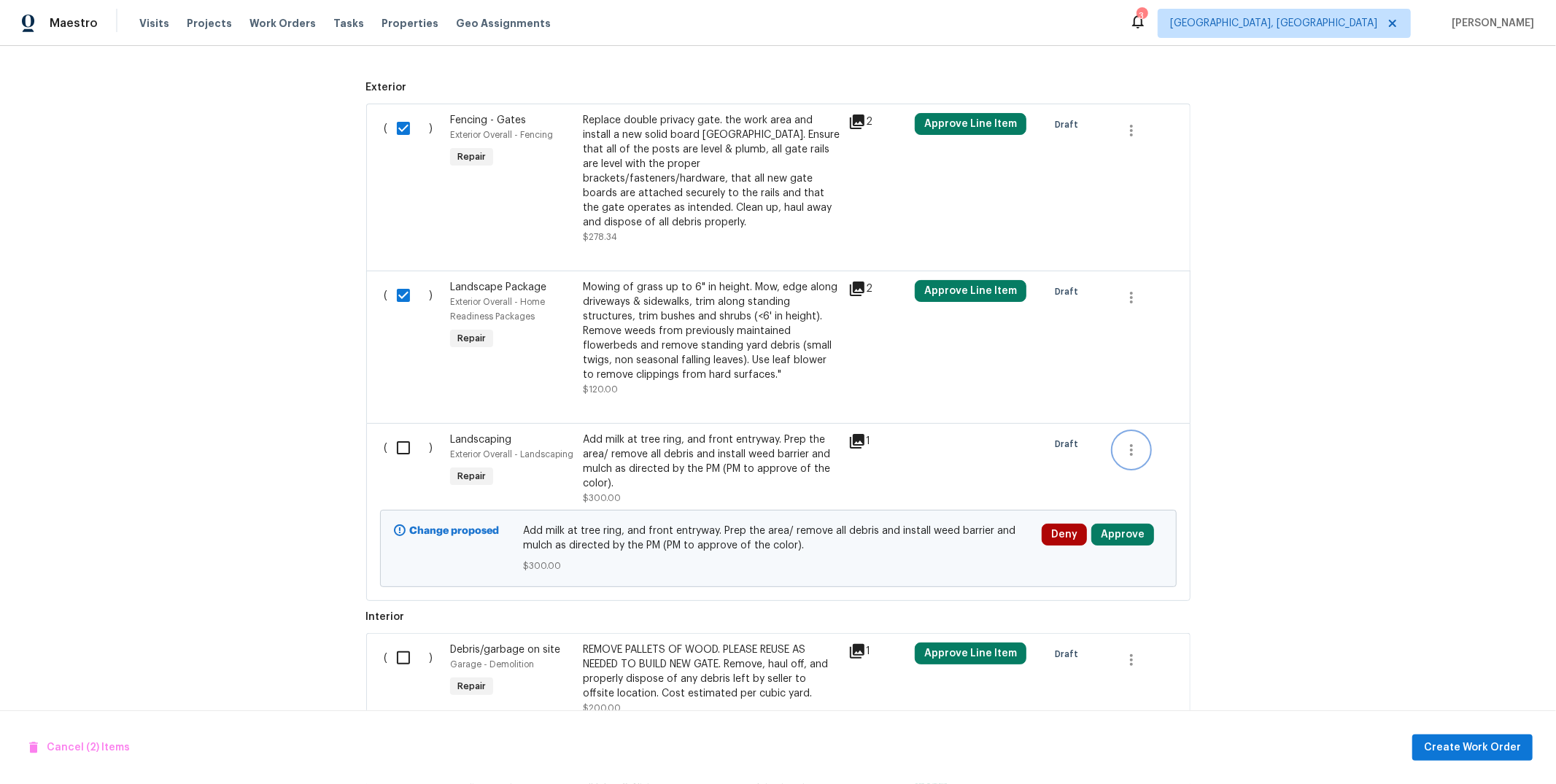
click at [1123, 441] on icon "button" at bounding box center [1131, 449] width 17 height 17
click at [392, 441] on div at bounding box center [778, 392] width 1556 height 784
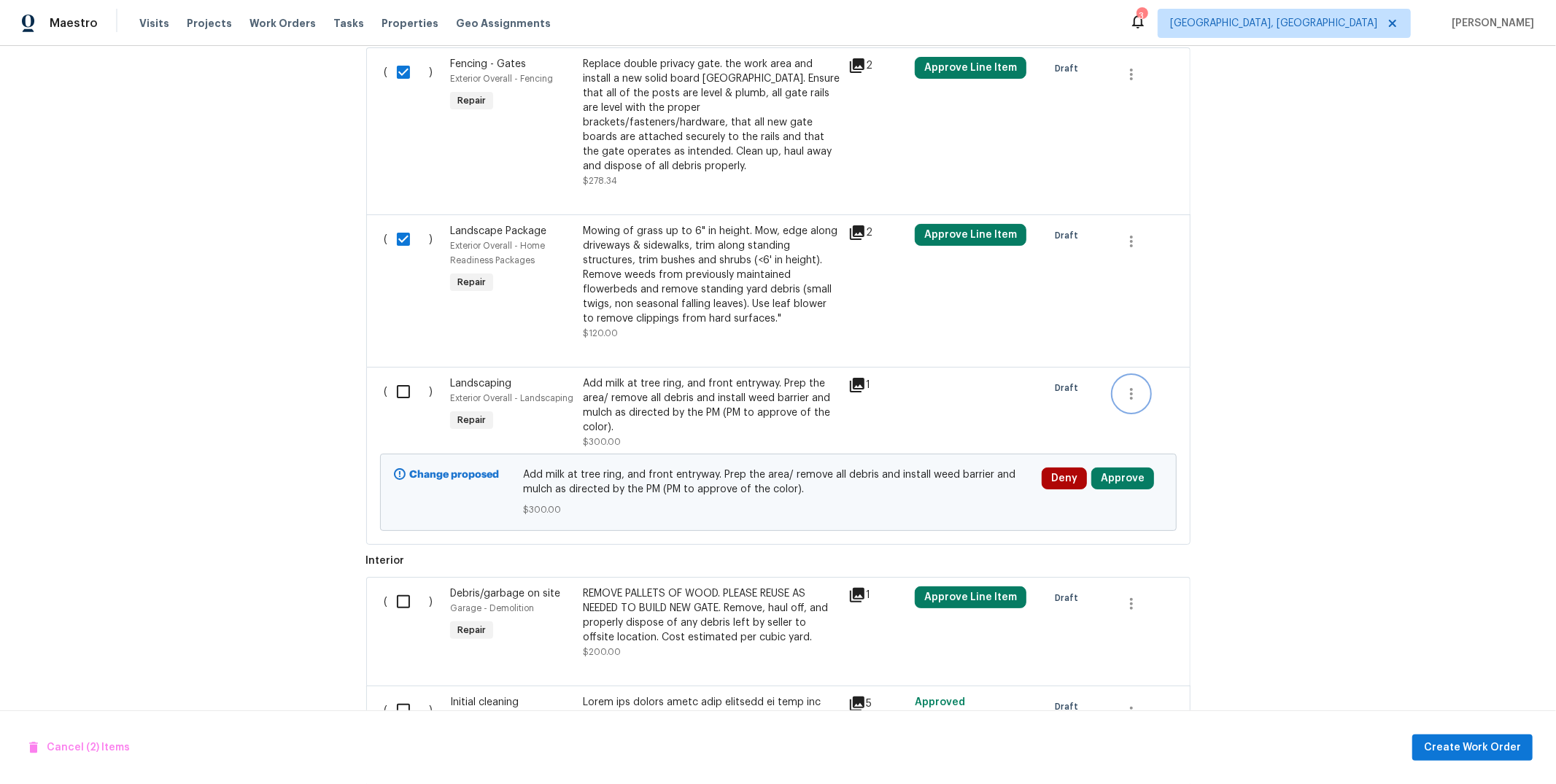
scroll to position [545, 0]
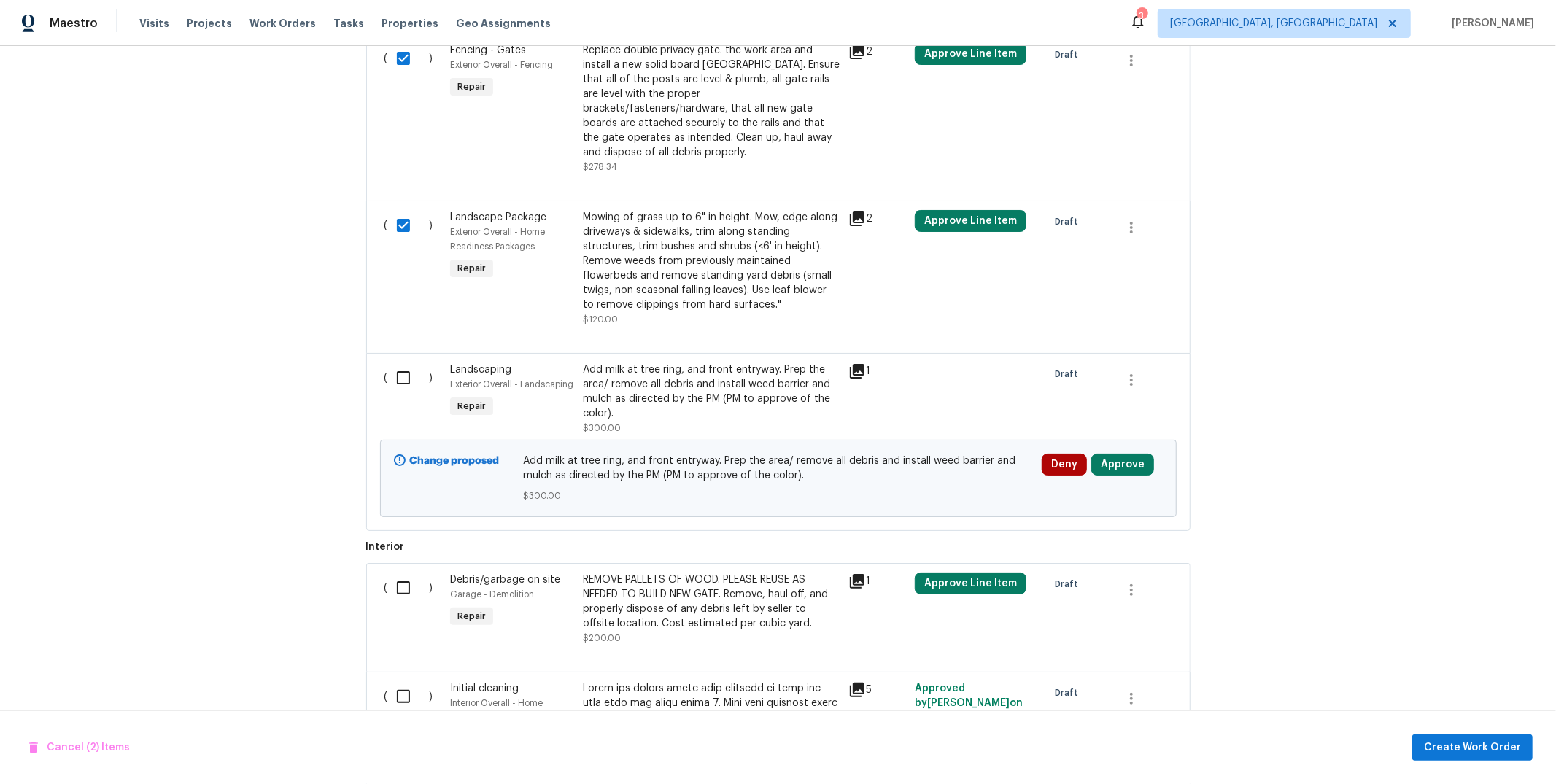
click at [396, 363] on input "checkbox" at bounding box center [409, 378] width 41 height 31
checkbox input "true"
click at [388, 574] on input "checkbox" at bounding box center [409, 588] width 41 height 31
checkbox input "true"
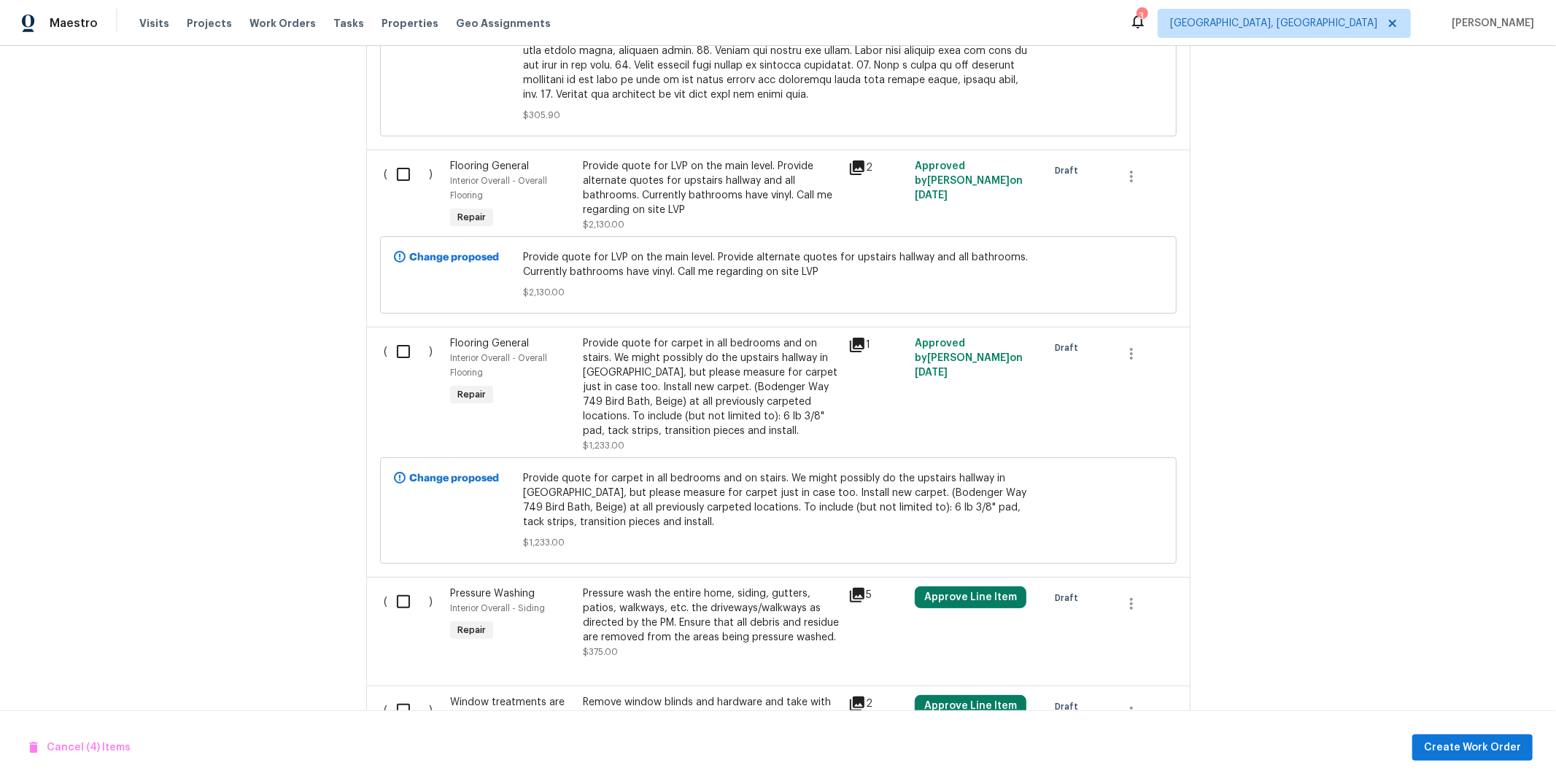
scroll to position [1900, 0]
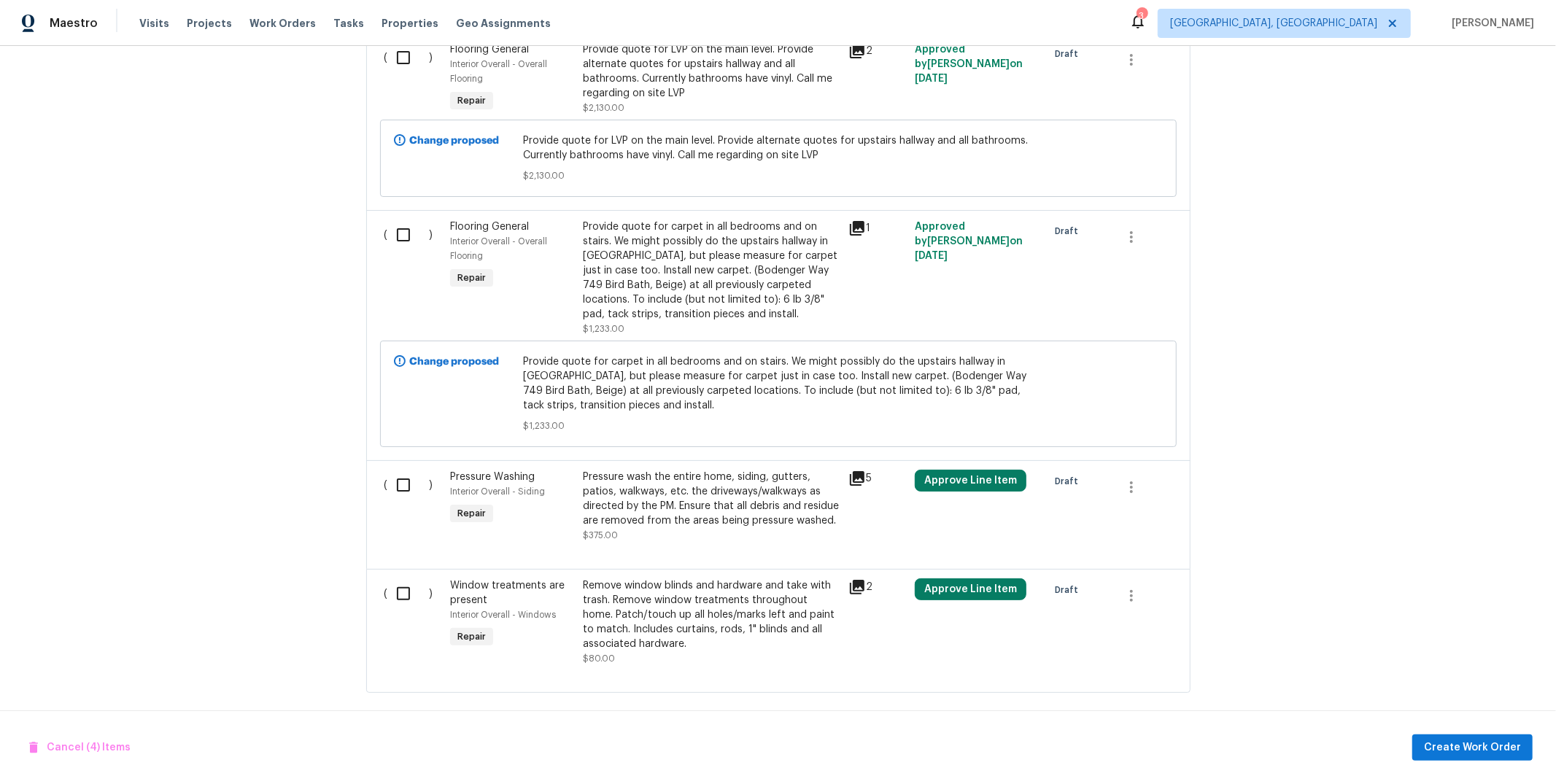
click at [402, 471] on input "checkbox" at bounding box center [409, 485] width 41 height 31
checkbox input "true"
click at [406, 578] on input "checkbox" at bounding box center [409, 594] width 41 height 31
checkbox input "true"
click at [1462, 746] on span "Create Work Order" at bounding box center [1472, 748] width 97 height 18
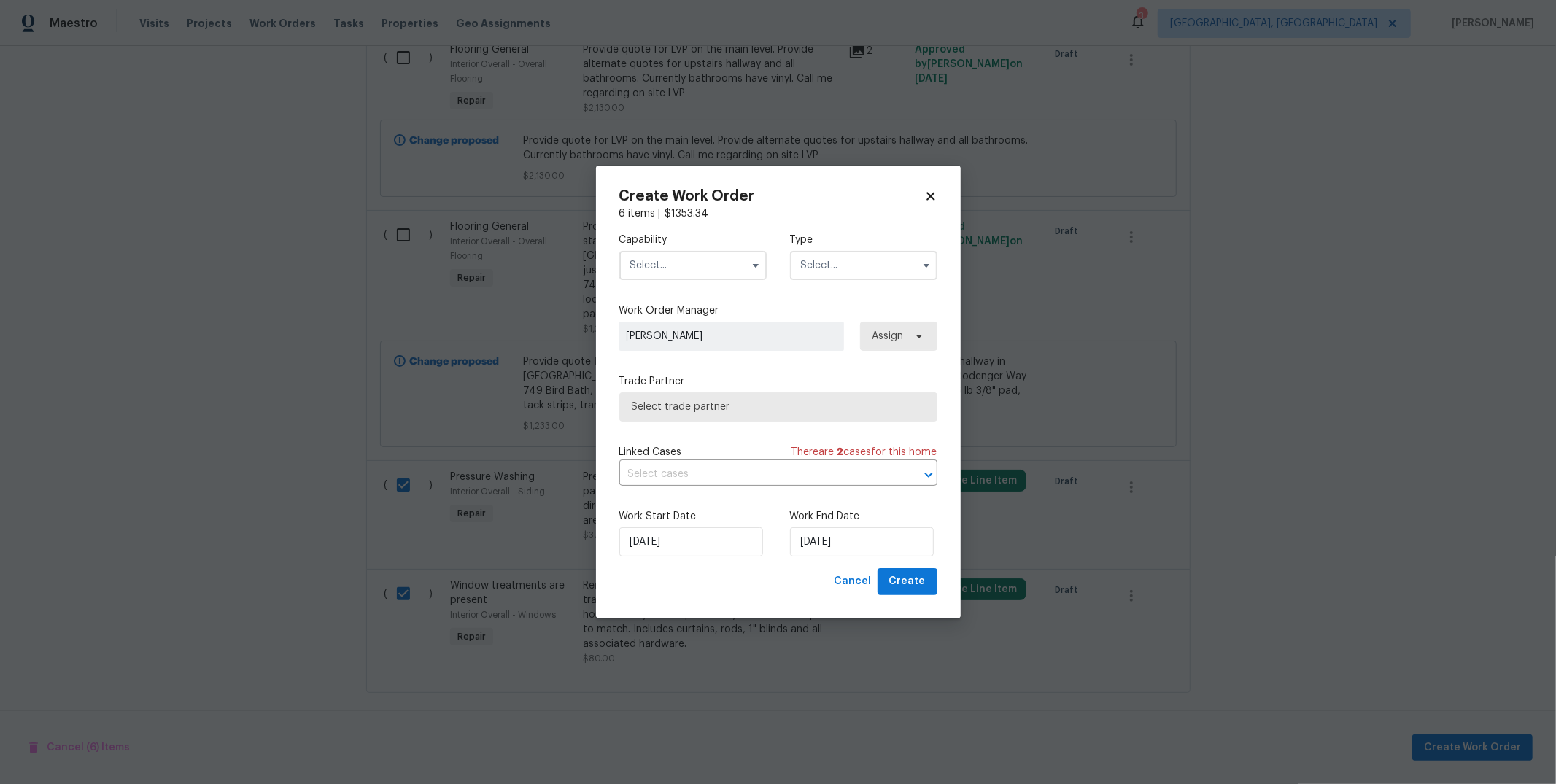
click at [736, 274] on input "text" at bounding box center [694, 265] width 147 height 29
click at [690, 398] on div "Hardscape Landscape" at bounding box center [694, 383] width 140 height 26
type input "Hardscape Landscape"
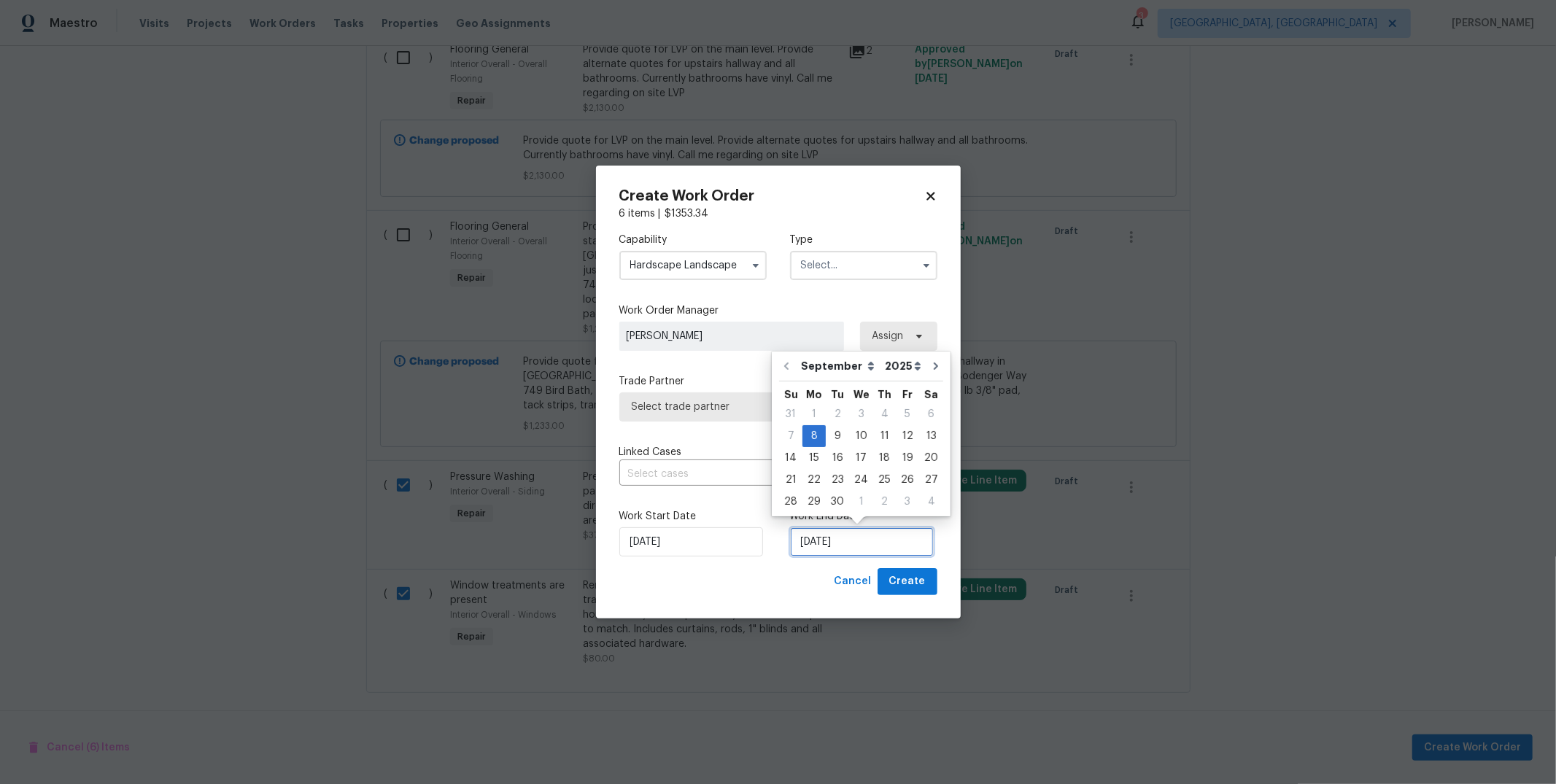
click at [837, 542] on input "9/8/2025" at bounding box center [862, 542] width 144 height 29
click at [897, 430] on div "12" at bounding box center [907, 436] width 23 height 21
type input "9/12/2025"
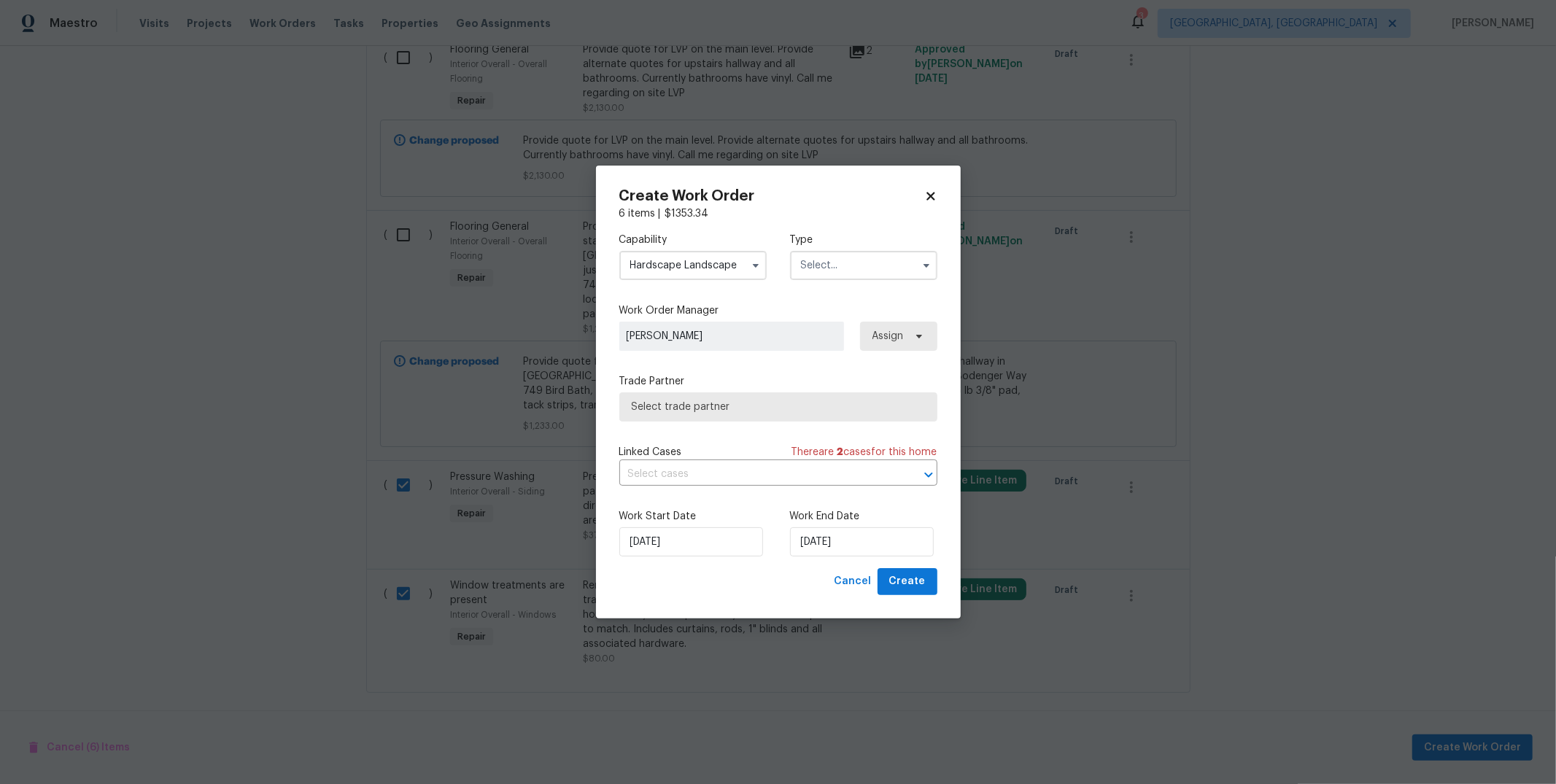
click at [841, 414] on span "Select trade partner" at bounding box center [778, 407] width 293 height 14
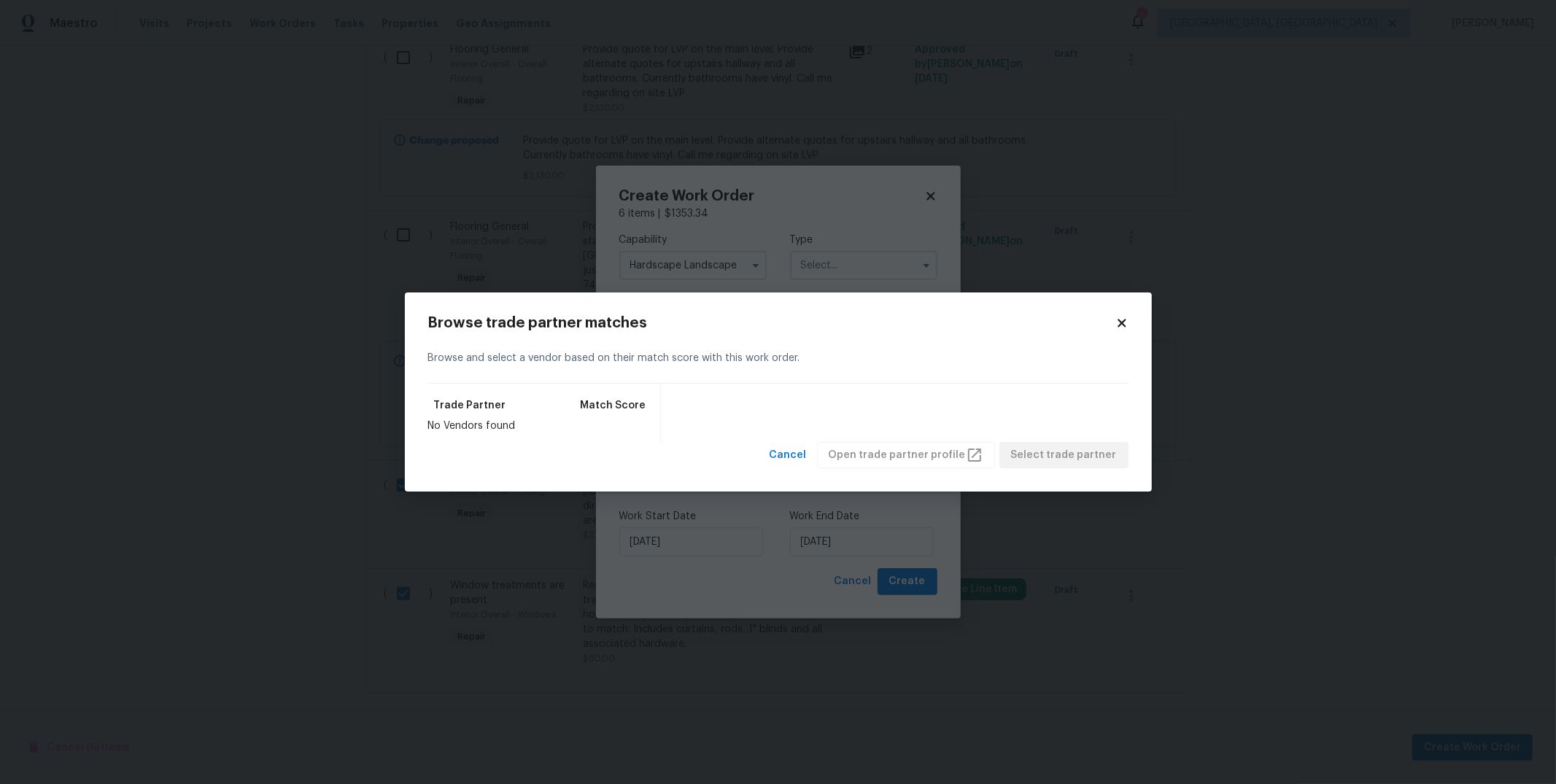
click at [1114, 325] on h2 "Browse trade partner matches" at bounding box center [772, 323] width 687 height 14
click at [1123, 324] on icon at bounding box center [1121, 322] width 8 height 8
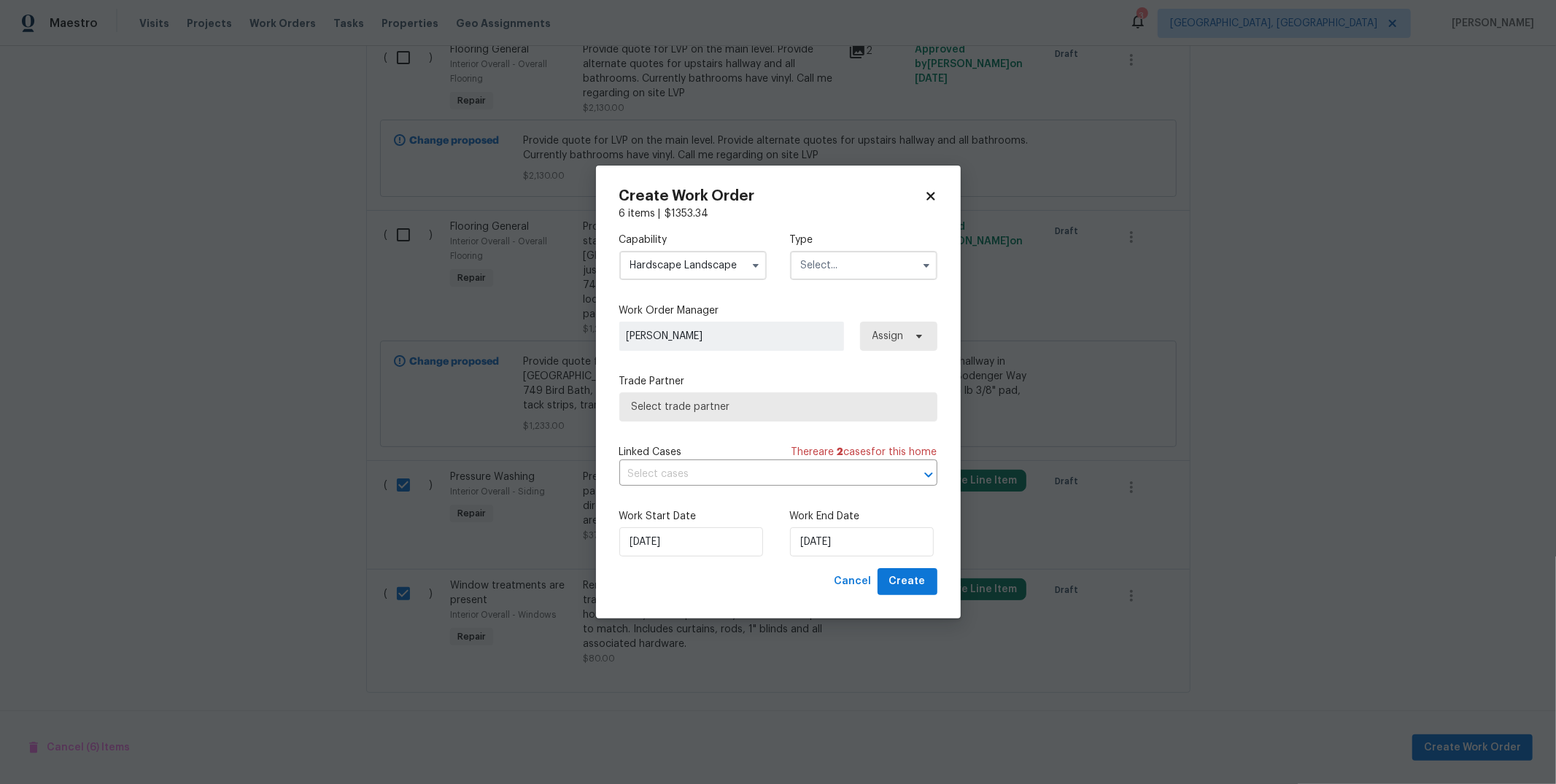
click at [881, 269] on input "text" at bounding box center [864, 265] width 147 height 29
click at [854, 419] on div "Renovation" at bounding box center [864, 427] width 140 height 26
type input "Renovation"
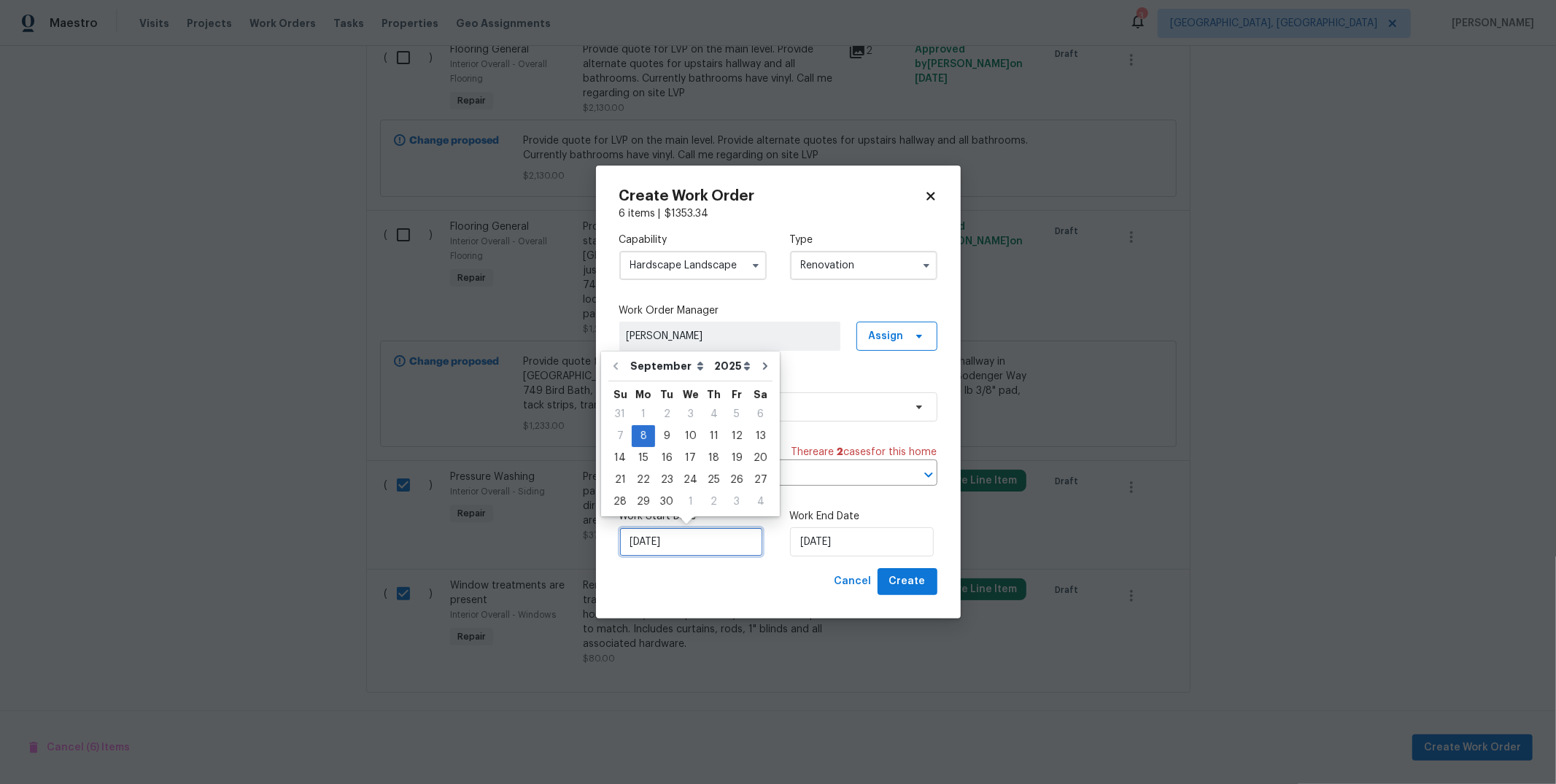
click at [735, 542] on input "9/8/2025" at bounding box center [692, 542] width 144 height 29
drag, startPoint x: 666, startPoint y: 436, endPoint x: 675, endPoint y: 441, distance: 10.3
click at [666, 436] on div "9" at bounding box center [667, 436] width 23 height 21
type input "9/9/2025"
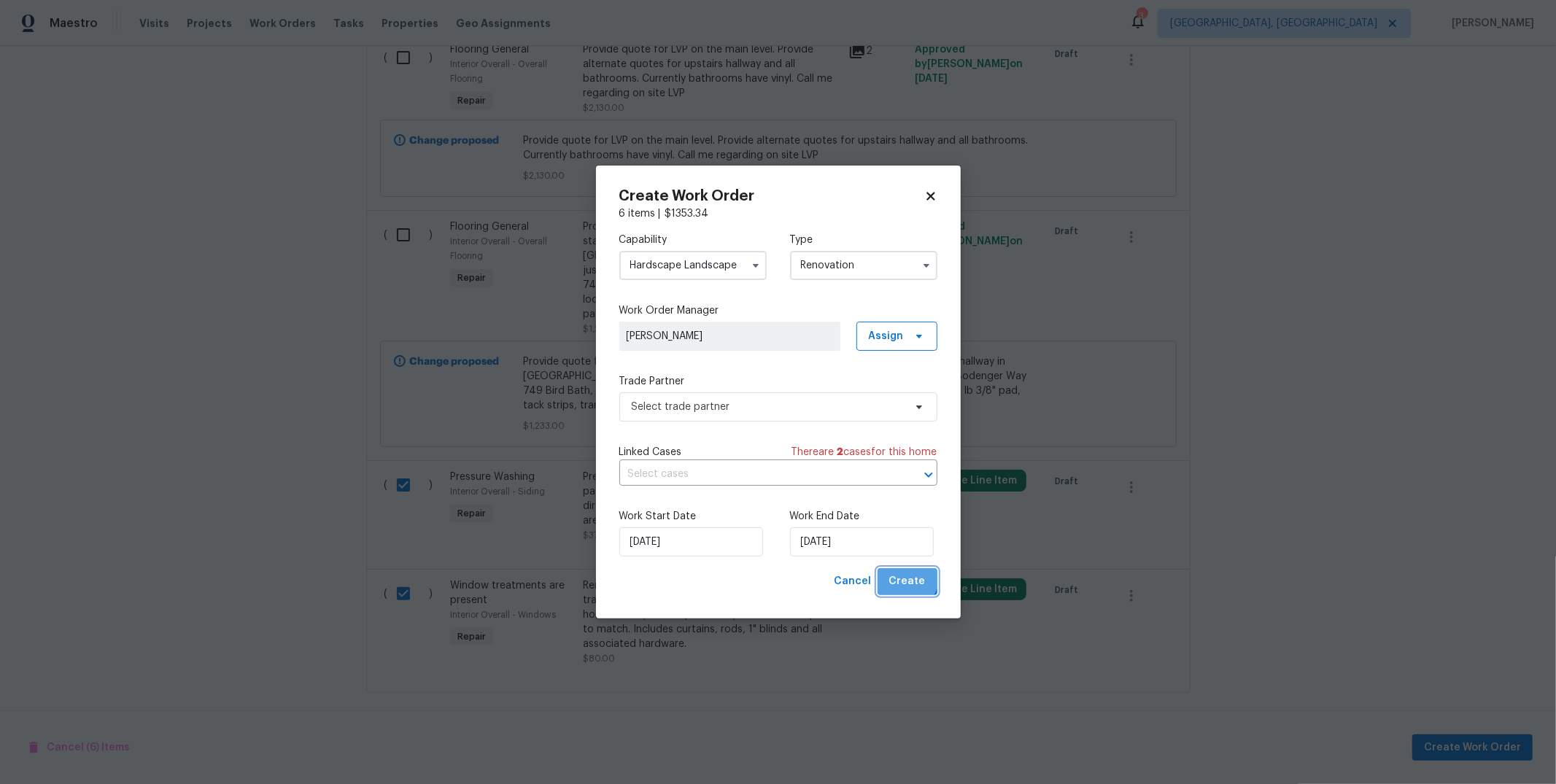
click at [904, 573] on span "Create" at bounding box center [907, 582] width 37 height 18
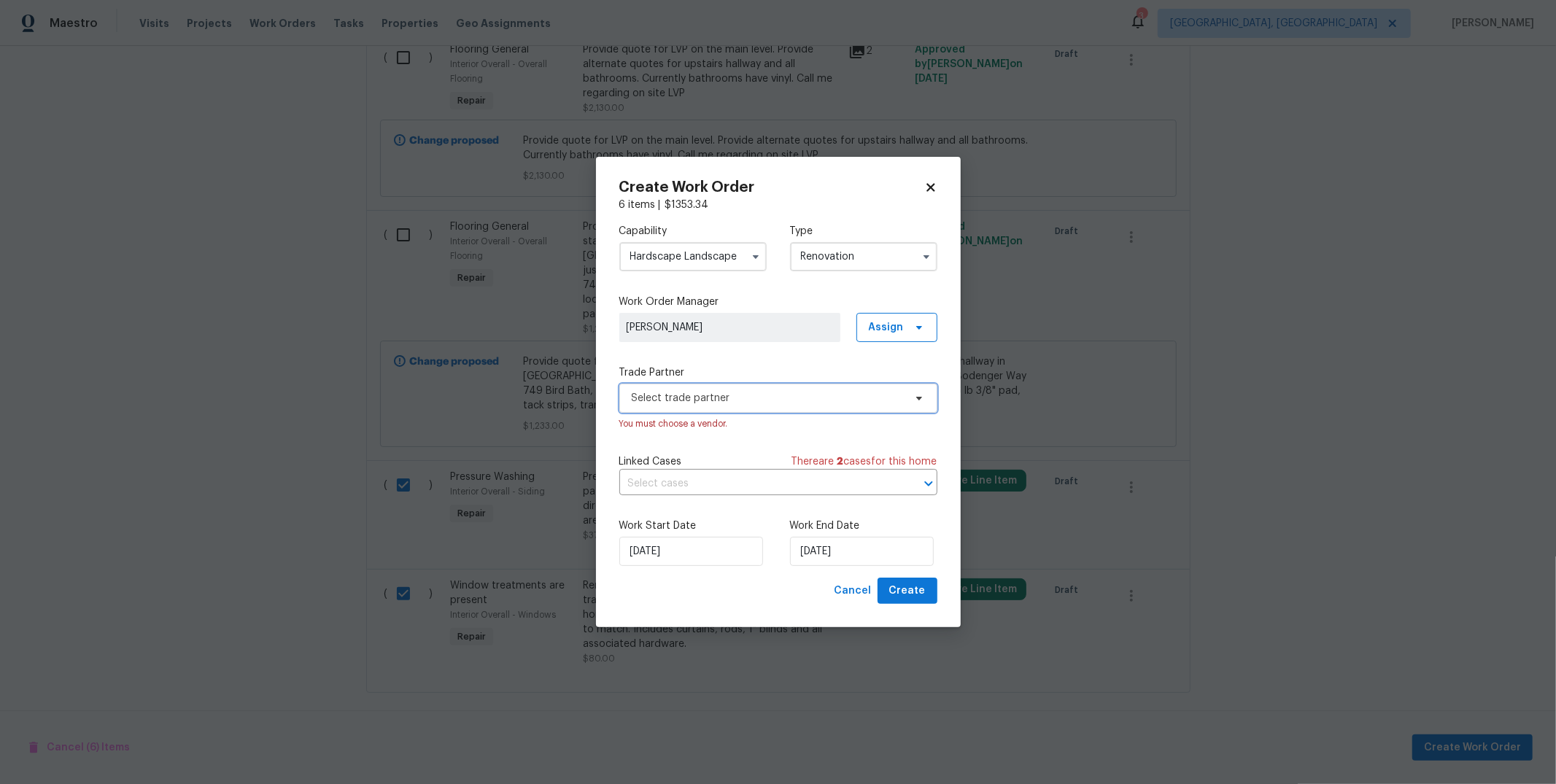
click at [816, 404] on span "Select trade partner" at bounding box center [767, 398] width 272 height 14
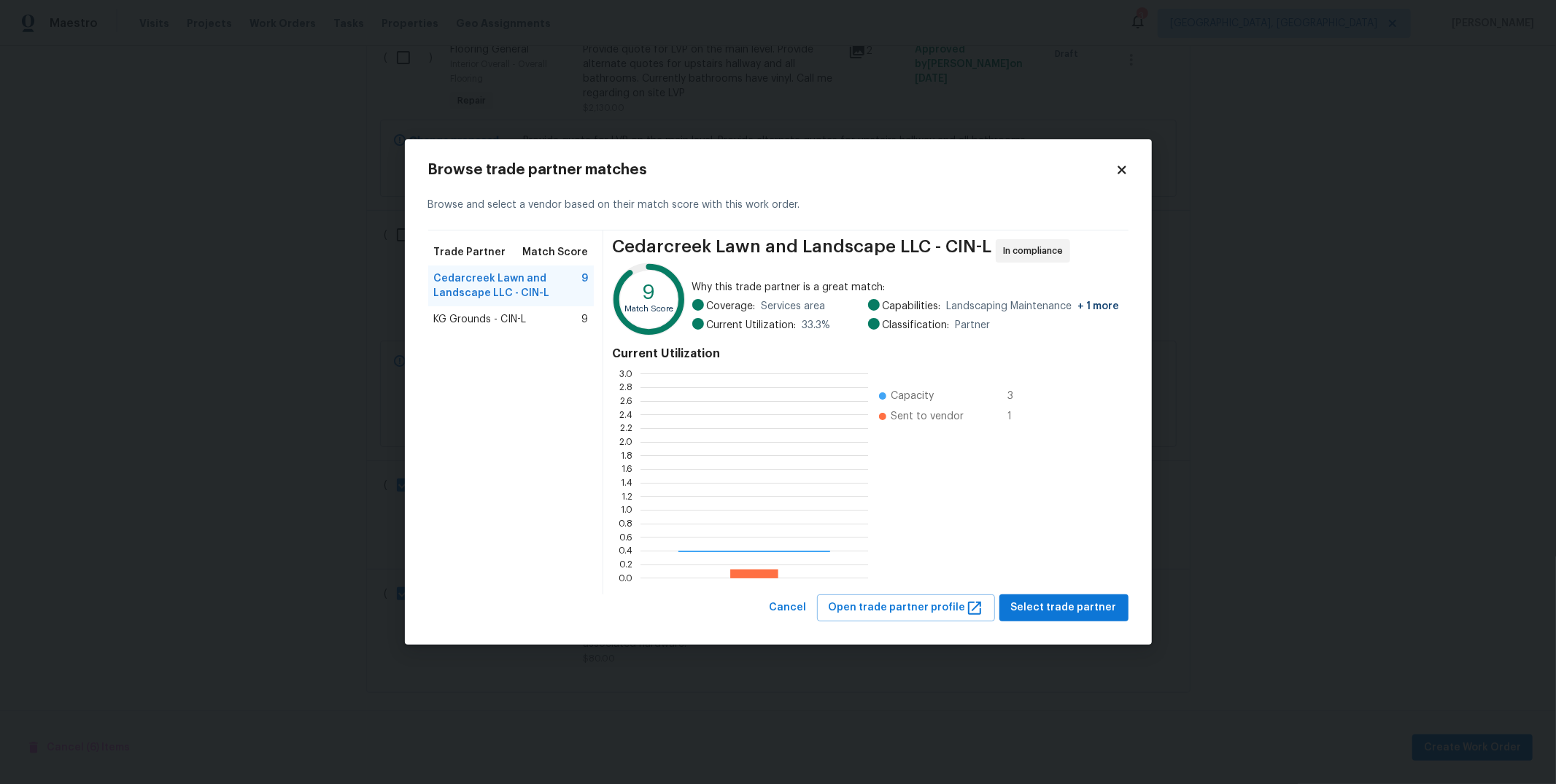
scroll to position [192, 216]
click at [510, 316] on span "KG Grounds - CIN-L" at bounding box center [480, 320] width 93 height 14
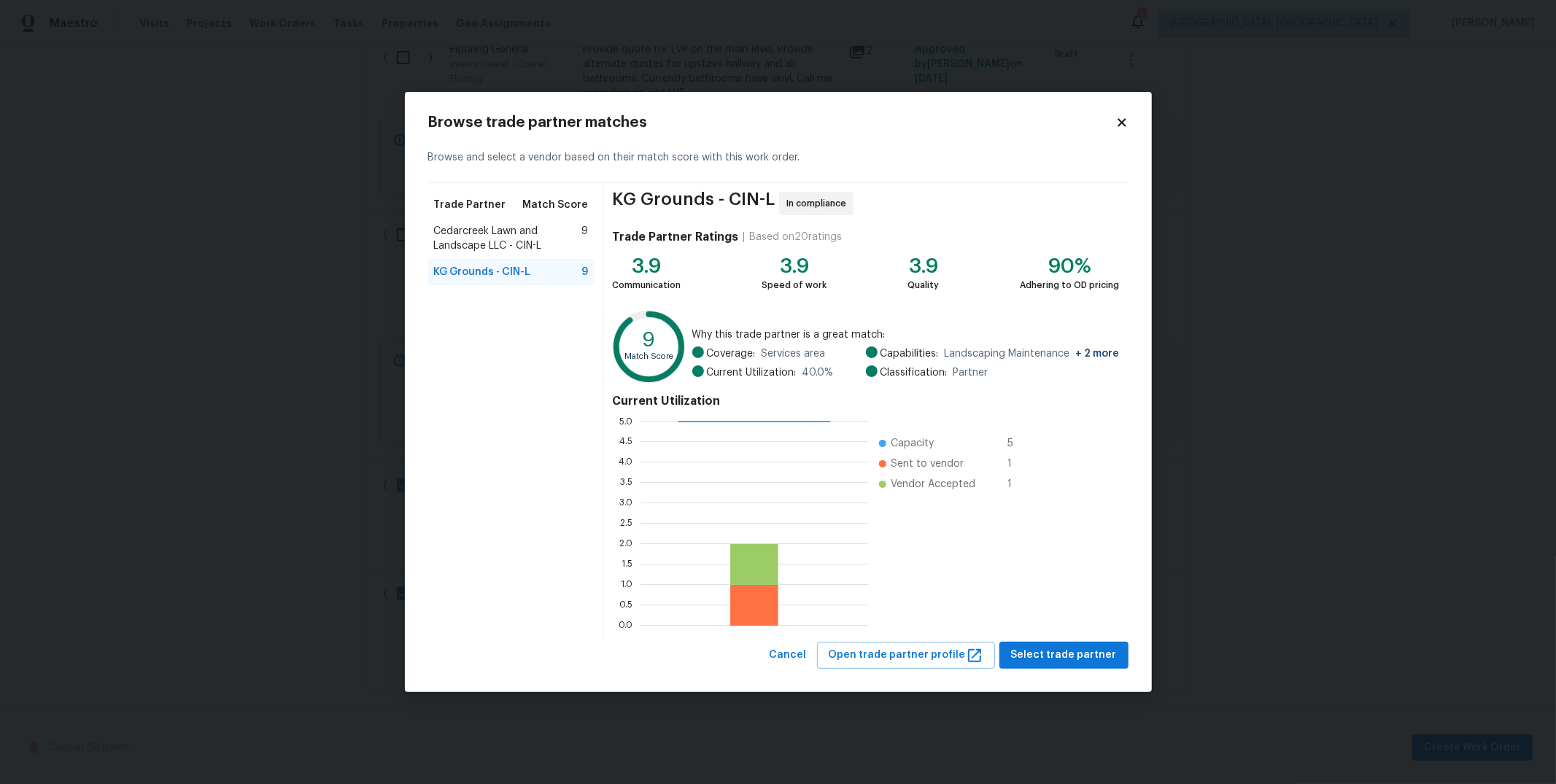
click at [1046, 640] on div "KG Grounds - CIN-L In compliance Trade Partner Ratings | Based on 20 ratings 3.…" at bounding box center [866, 412] width 525 height 459
click at [1050, 649] on span "Select trade partner" at bounding box center [1065, 656] width 106 height 18
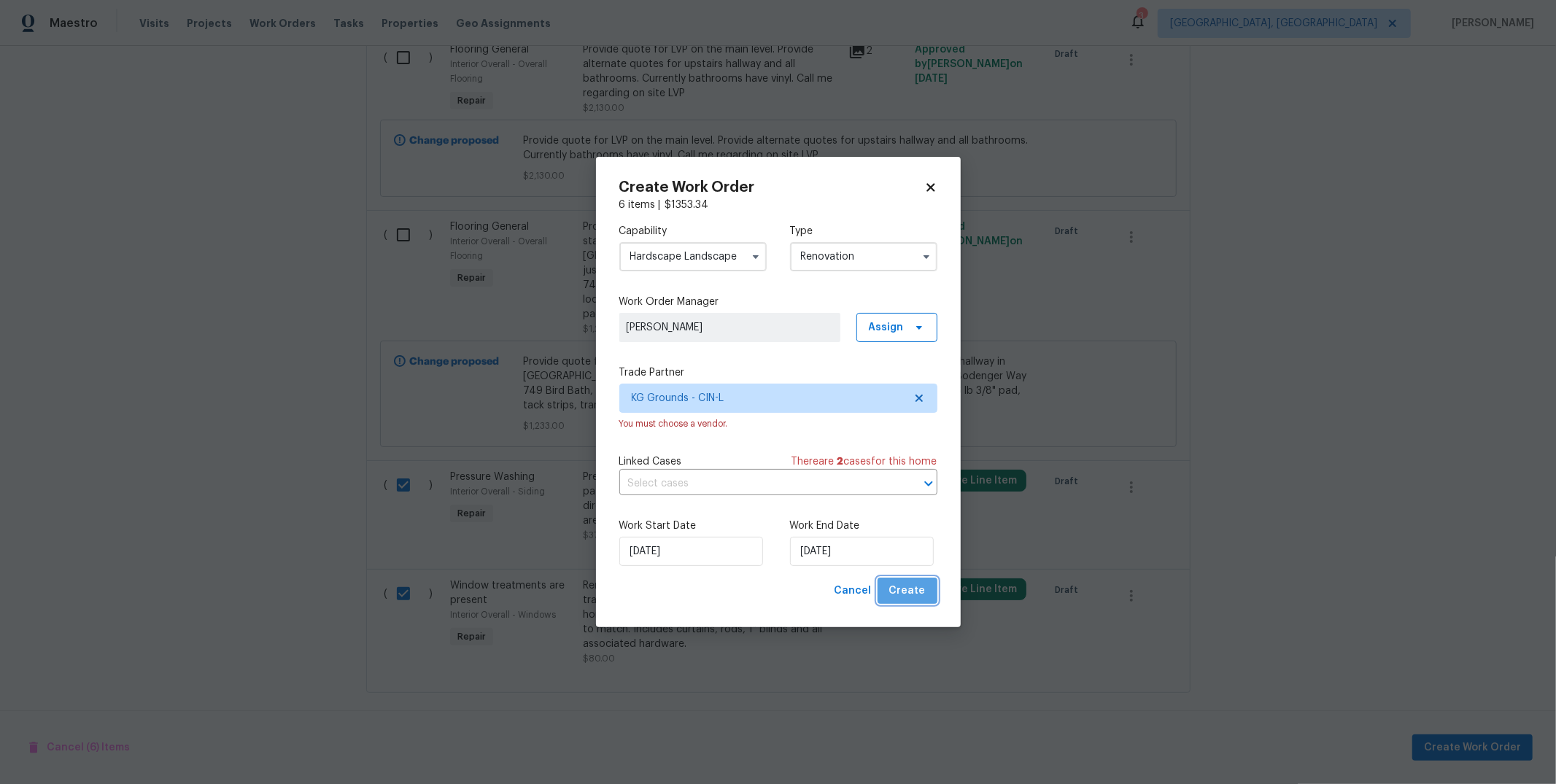
click at [918, 588] on span "Create" at bounding box center [907, 591] width 37 height 18
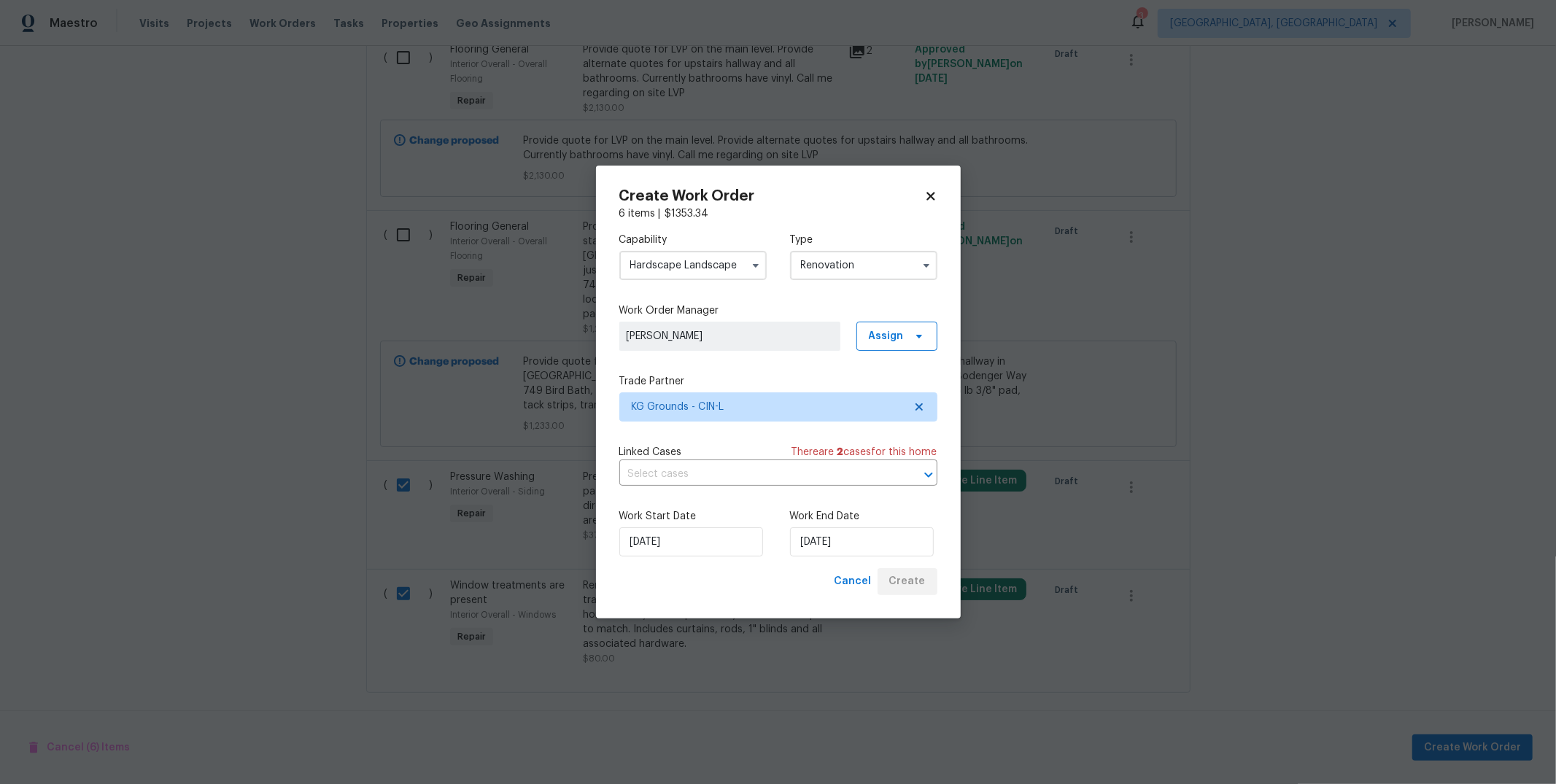
scroll to position [1093, 0]
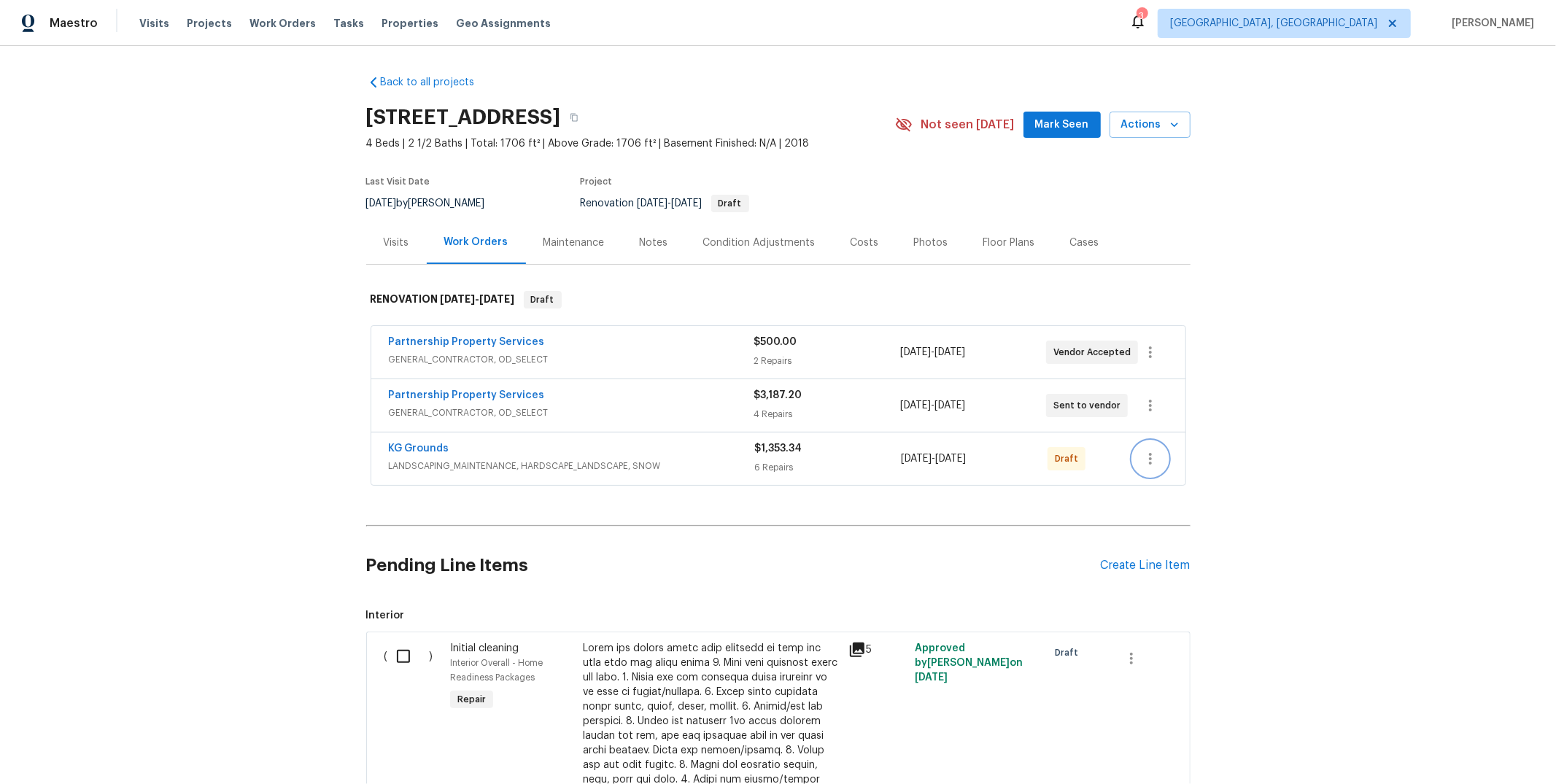
click at [1147, 463] on icon "button" at bounding box center [1150, 458] width 17 height 17
click at [1166, 460] on li "Send to Vendor" at bounding box center [1205, 459] width 157 height 24
click at [1311, 289] on div at bounding box center [778, 392] width 1556 height 784
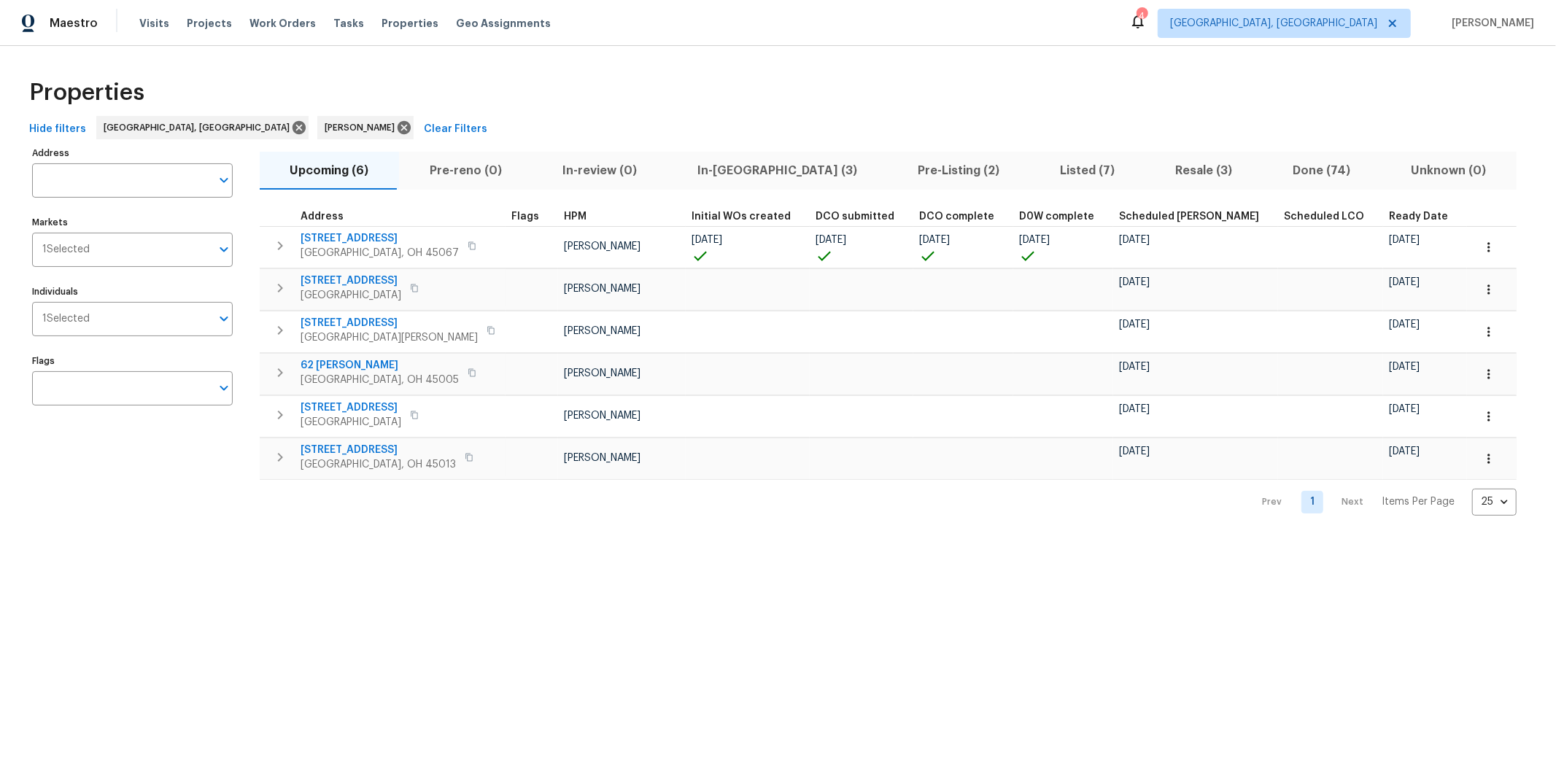
click at [579, 90] on div "Properties" at bounding box center [778, 92] width 1509 height 47
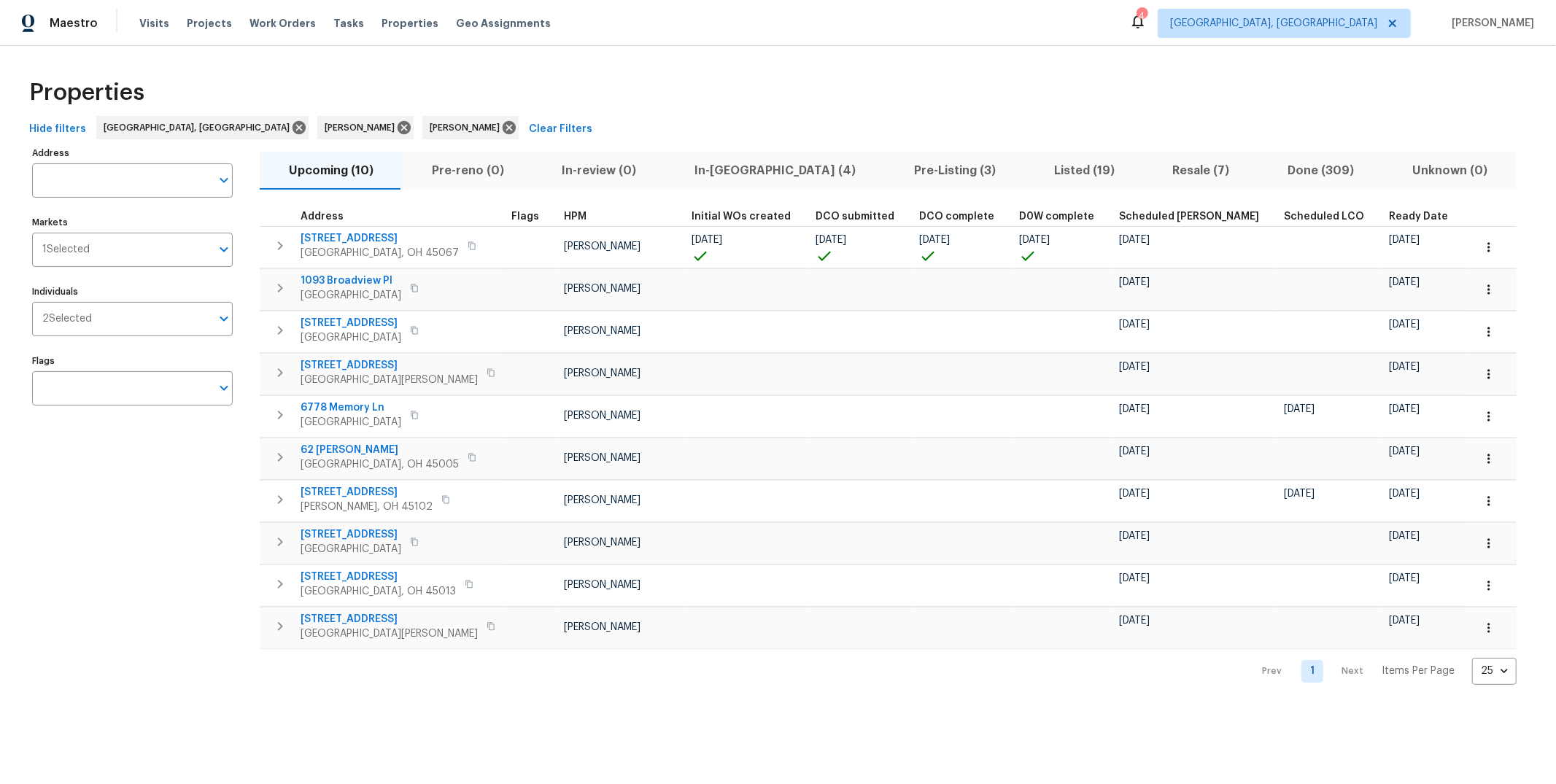
click at [1153, 165] on span "Resale (7)" at bounding box center [1201, 171] width 98 height 21
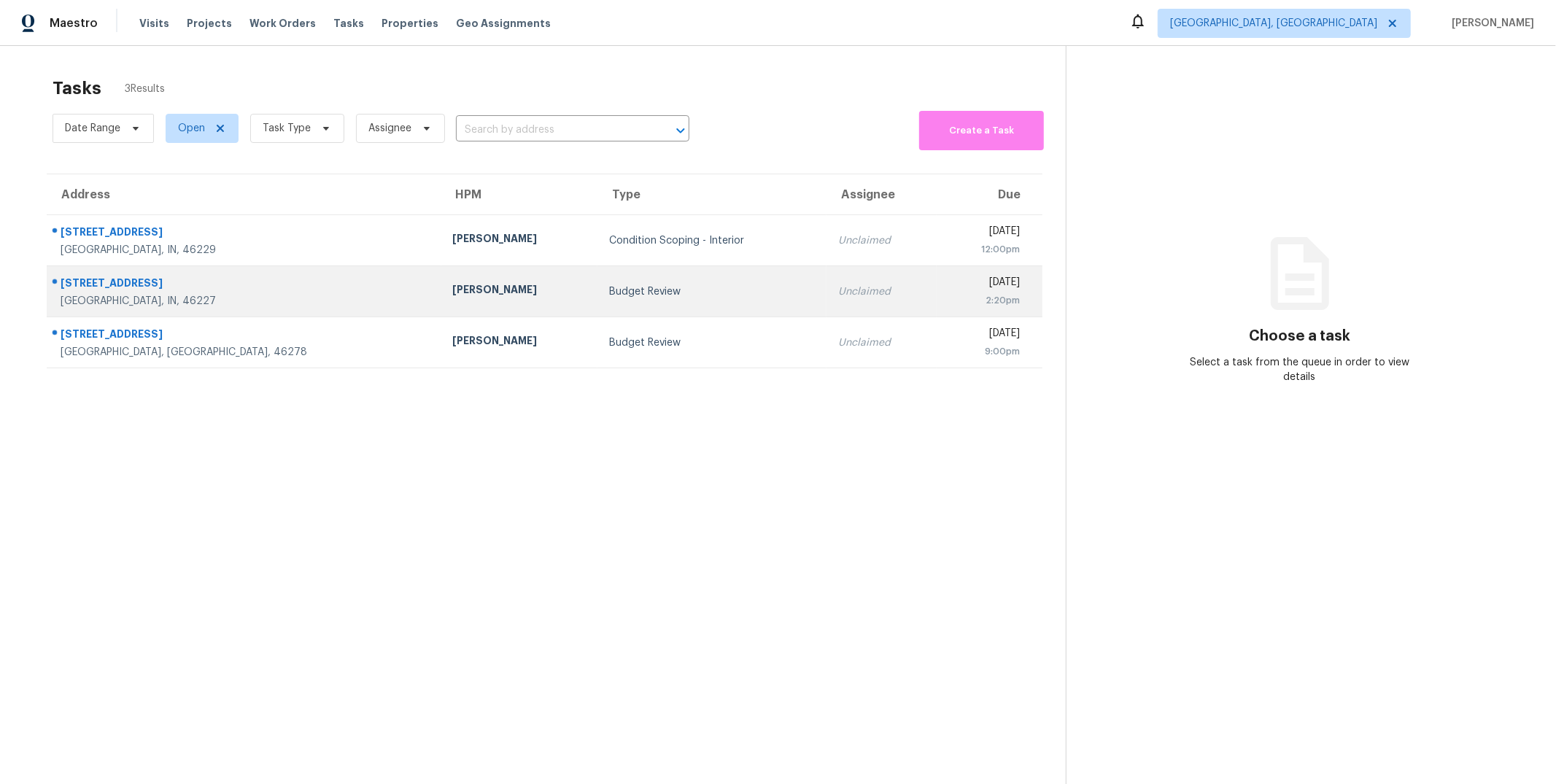
click at [122, 273] on td "[STREET_ADDRESS]" at bounding box center [243, 291] width 394 height 51
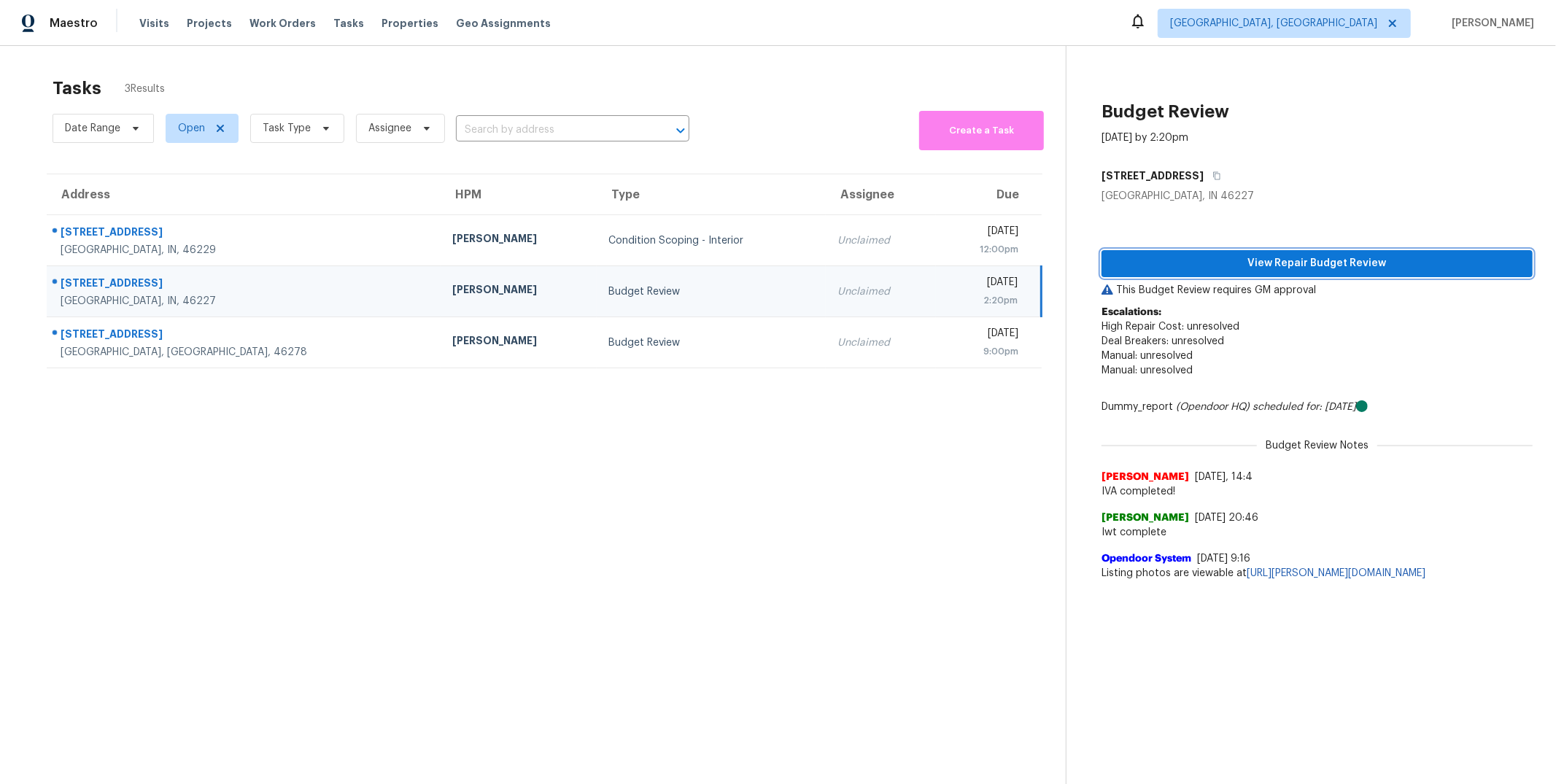
click at [1268, 269] on span "View Repair Budget Review" at bounding box center [1317, 263] width 408 height 18
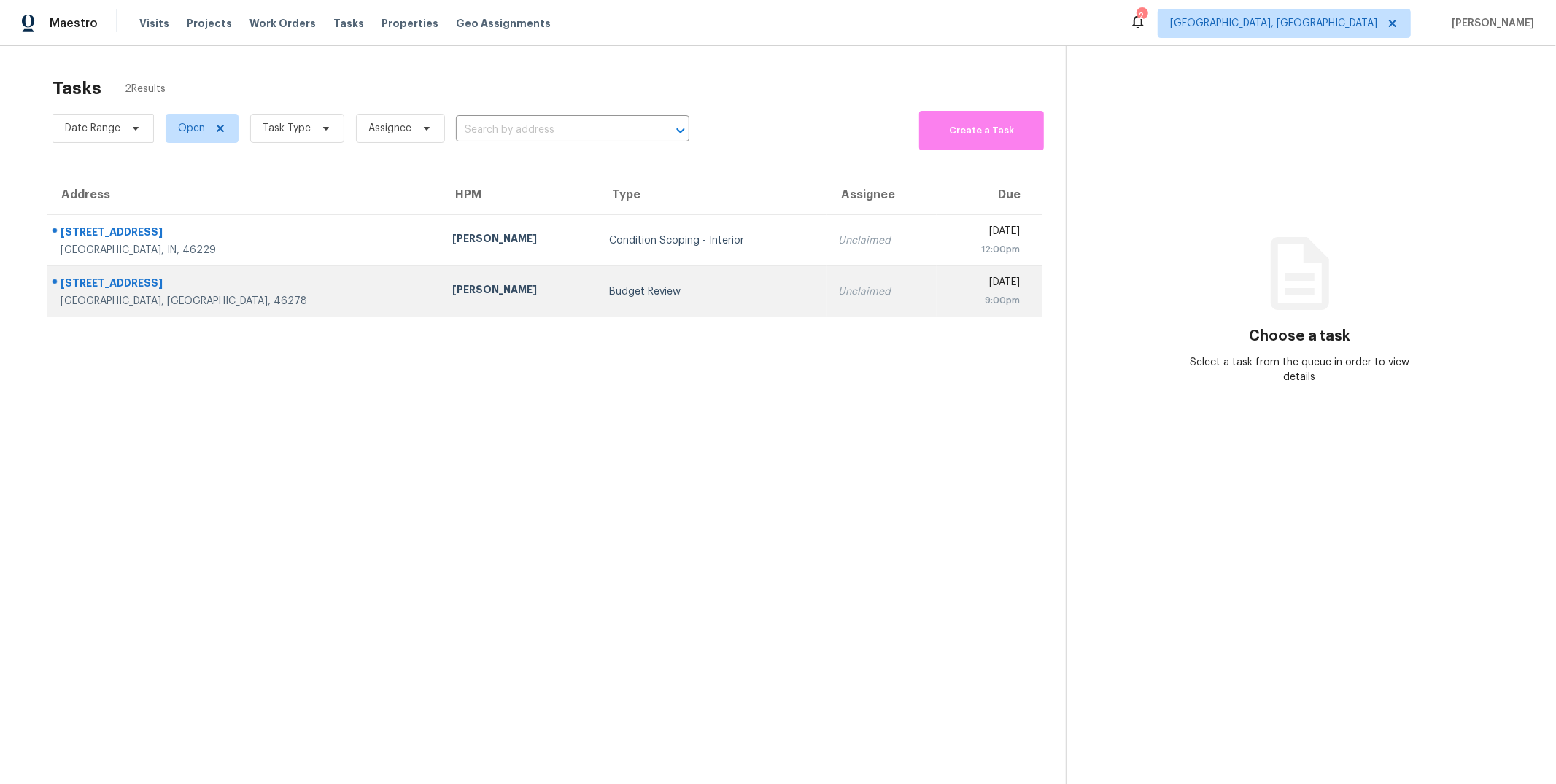
click at [154, 276] on div "[STREET_ADDRESS]" at bounding box center [244, 285] width 369 height 18
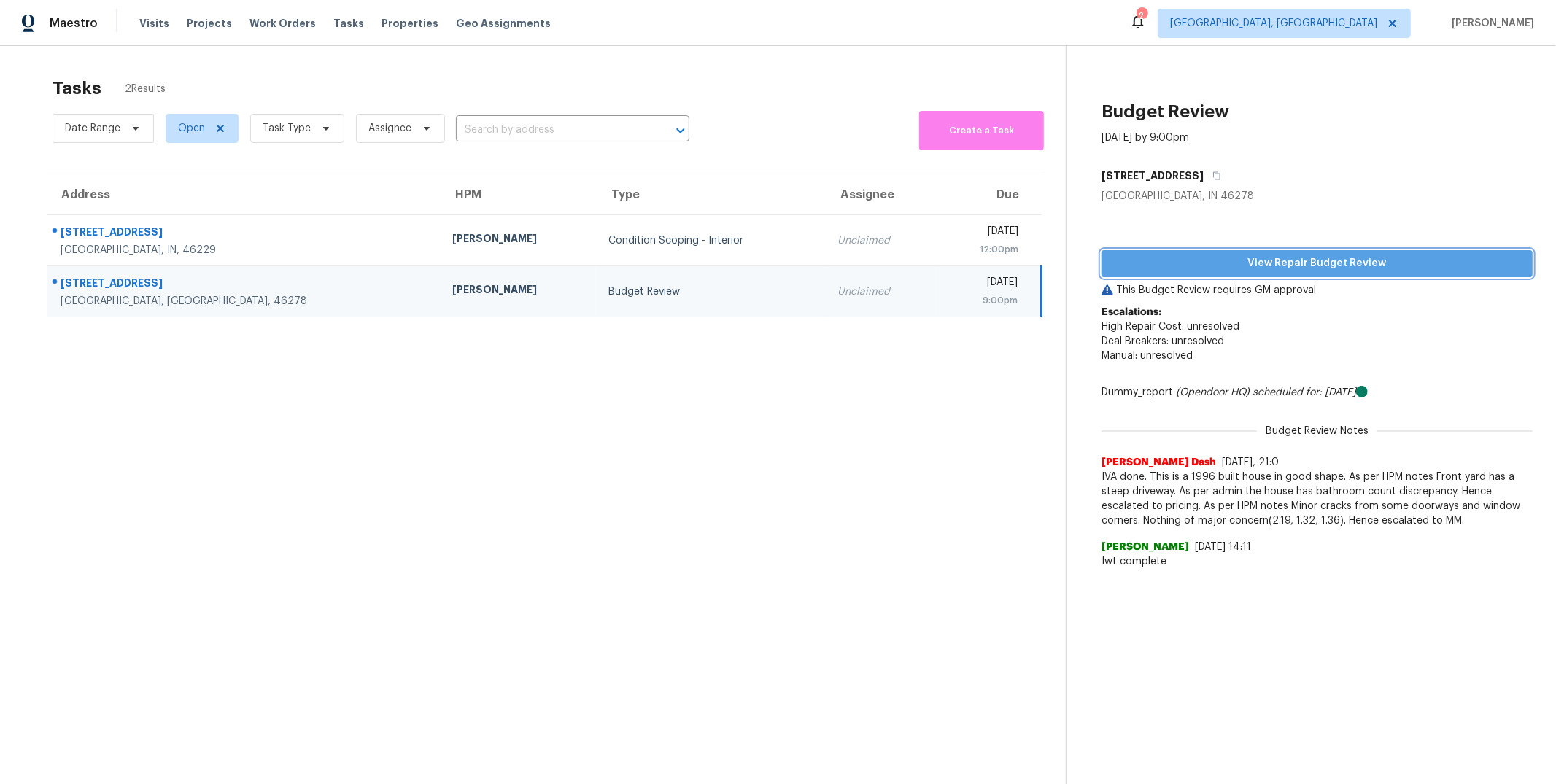
click at [1291, 263] on span "View Repair Budget Review" at bounding box center [1317, 263] width 408 height 18
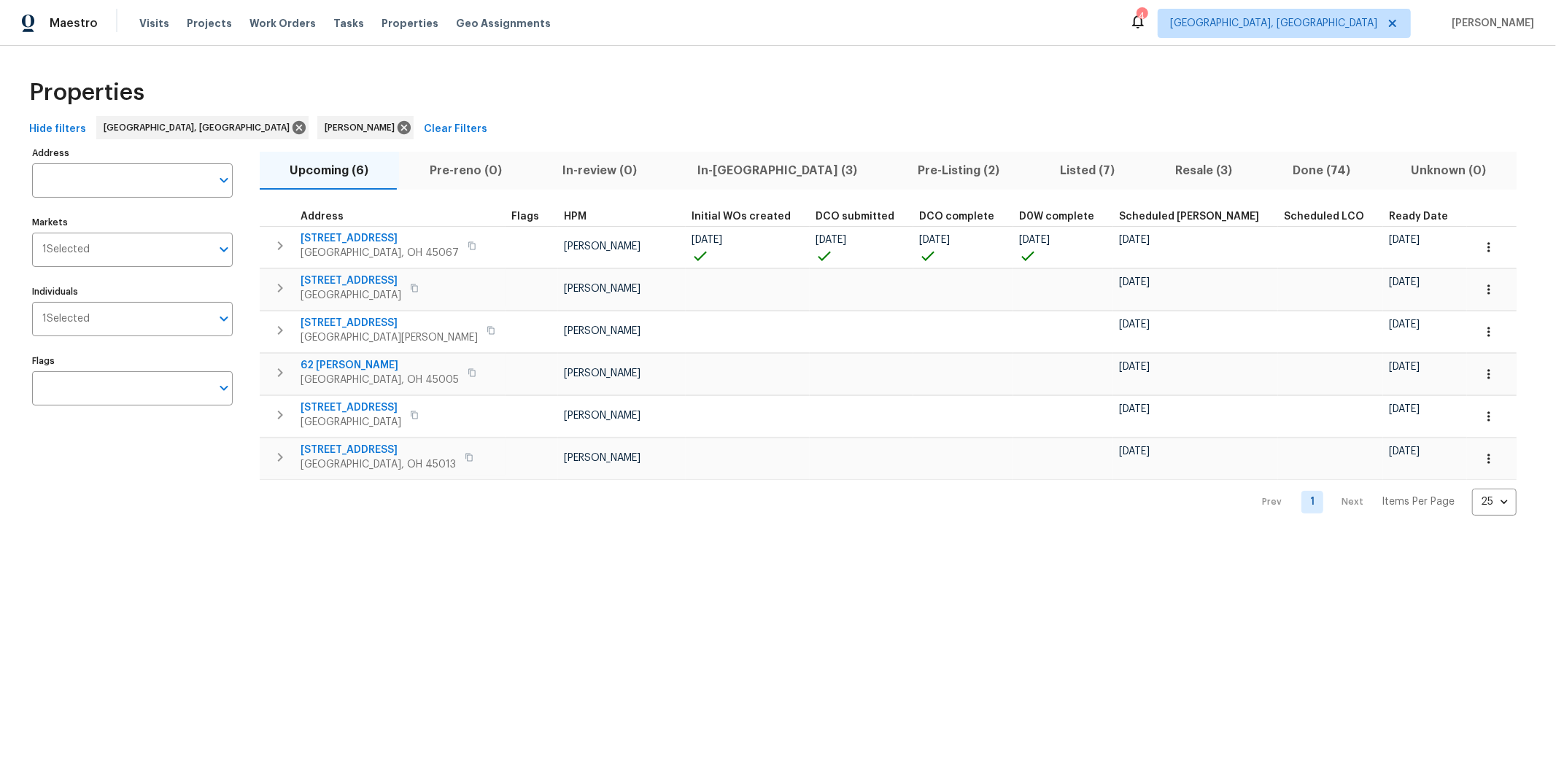
click at [1154, 165] on span "Resale (3)" at bounding box center [1204, 171] width 100 height 21
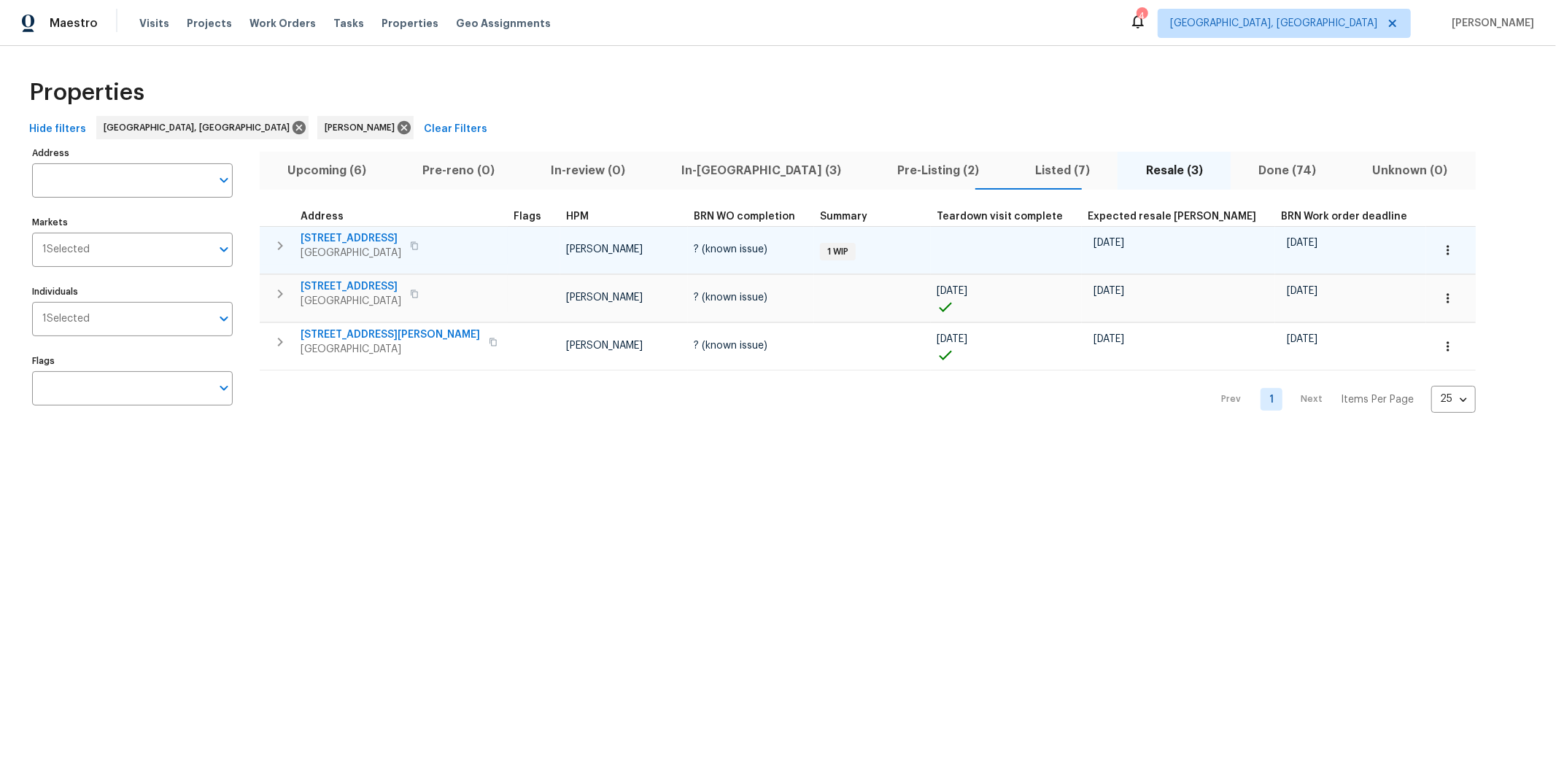
click at [289, 245] on button "button" at bounding box center [280, 245] width 29 height 29
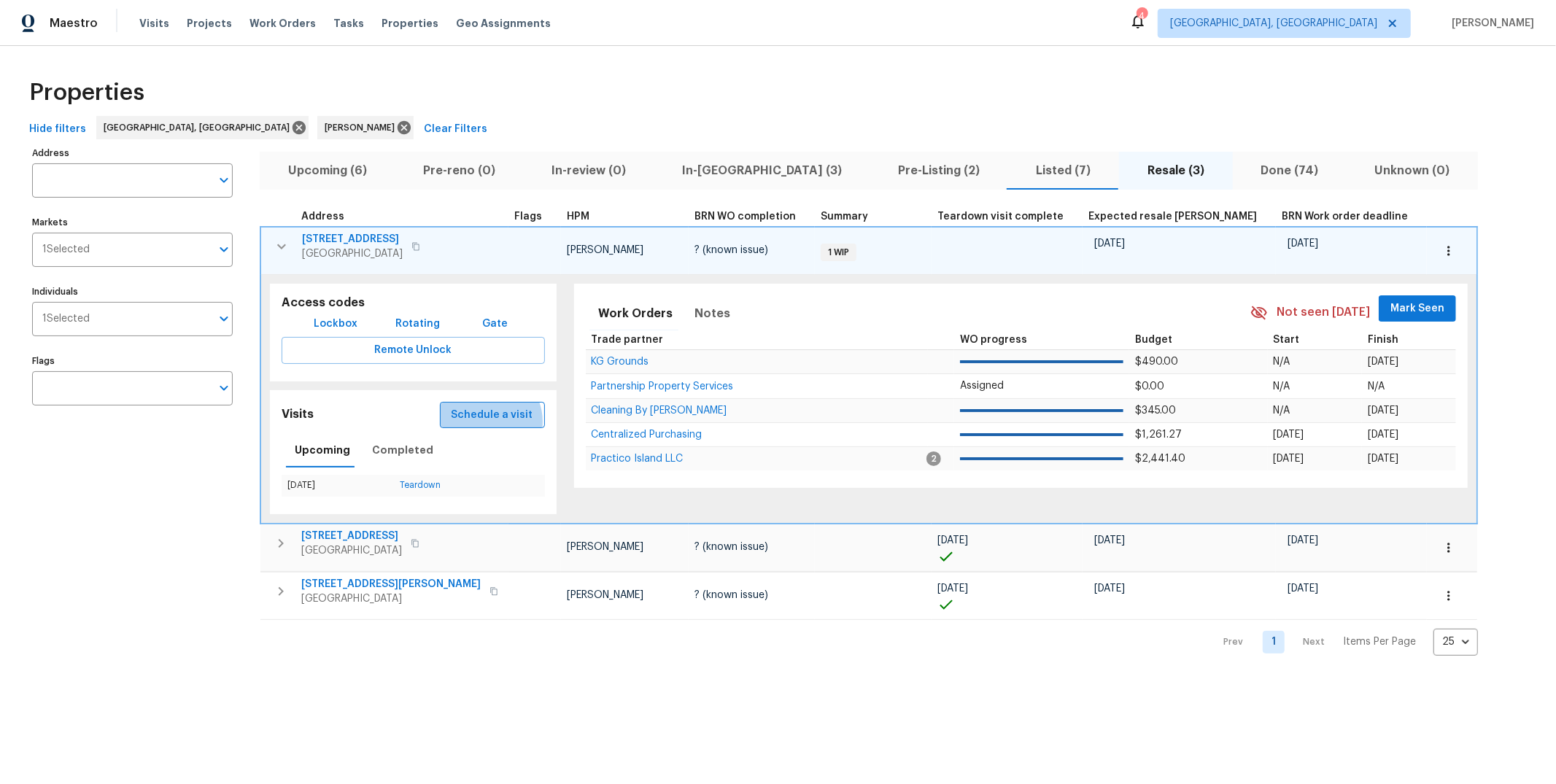
click at [463, 421] on span "Schedule a visit" at bounding box center [492, 415] width 82 height 18
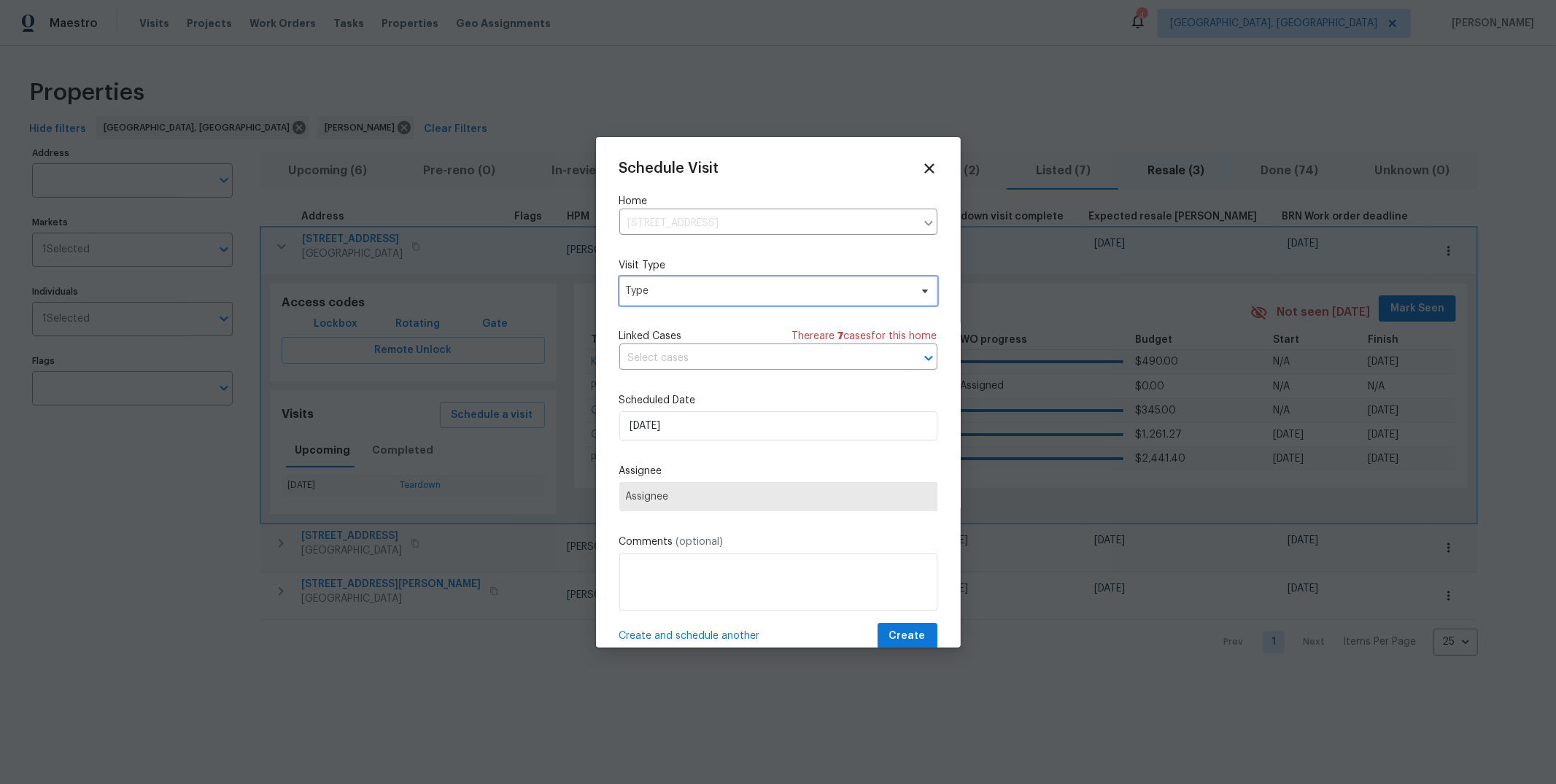
click at [675, 279] on span "Type" at bounding box center [779, 291] width 318 height 29
type input "sec"
click at [666, 356] on div "Security" at bounding box center [648, 358] width 40 height 14
click at [721, 498] on span "Assignee" at bounding box center [769, 497] width 286 height 12
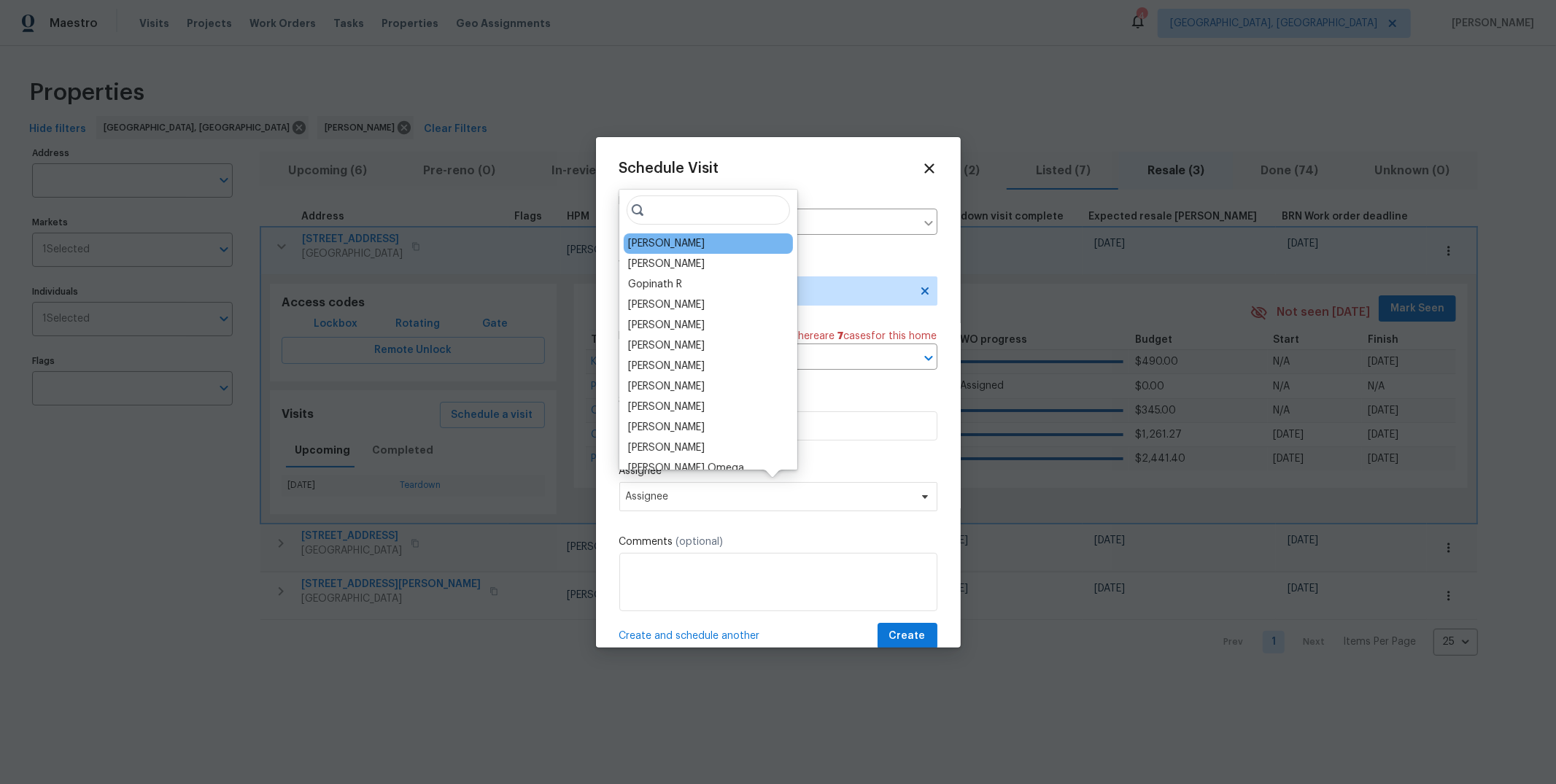
click at [682, 247] on div "[PERSON_NAME]" at bounding box center [666, 243] width 76 height 14
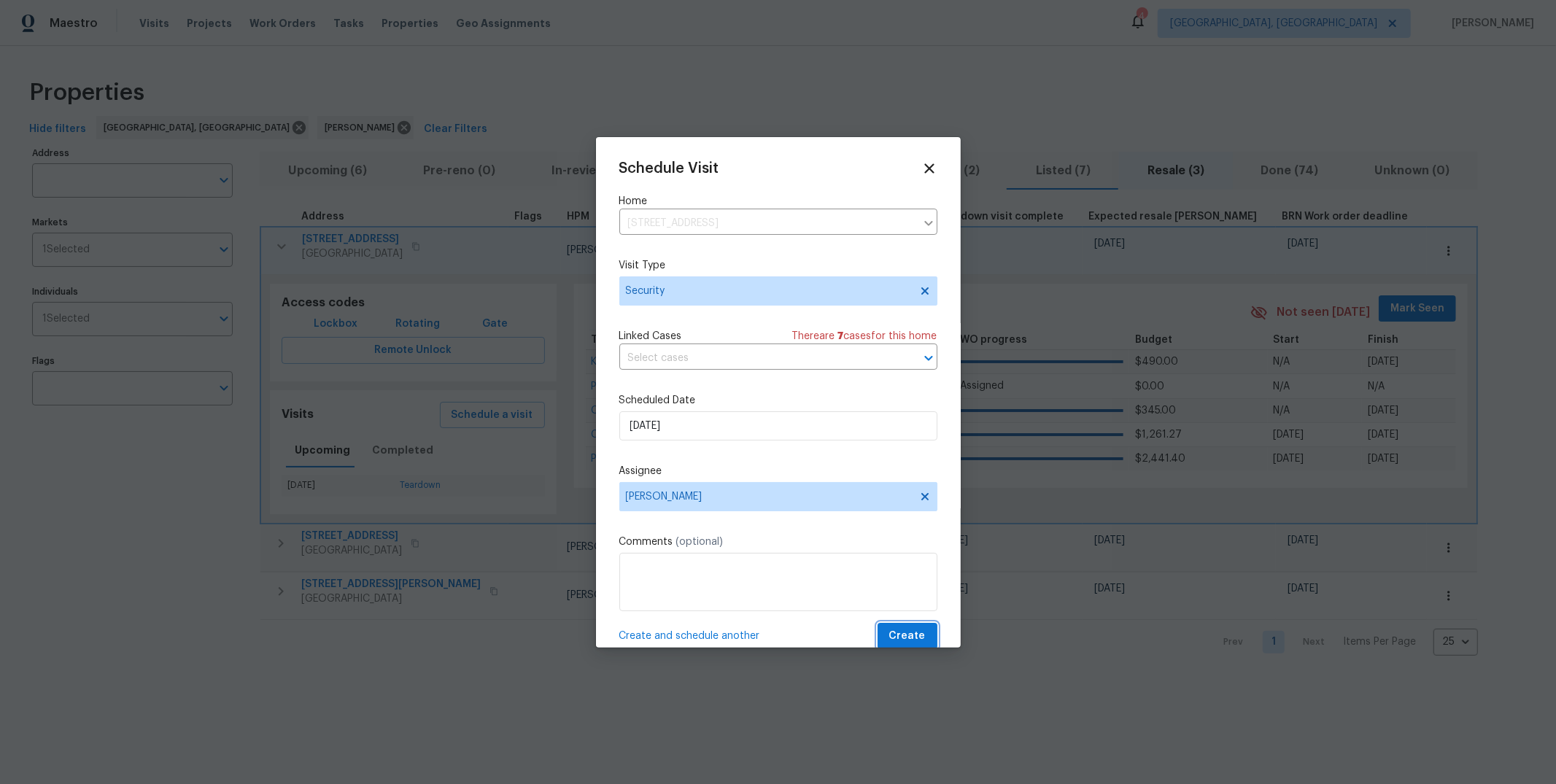
click at [900, 638] on span "Create" at bounding box center [907, 636] width 37 height 18
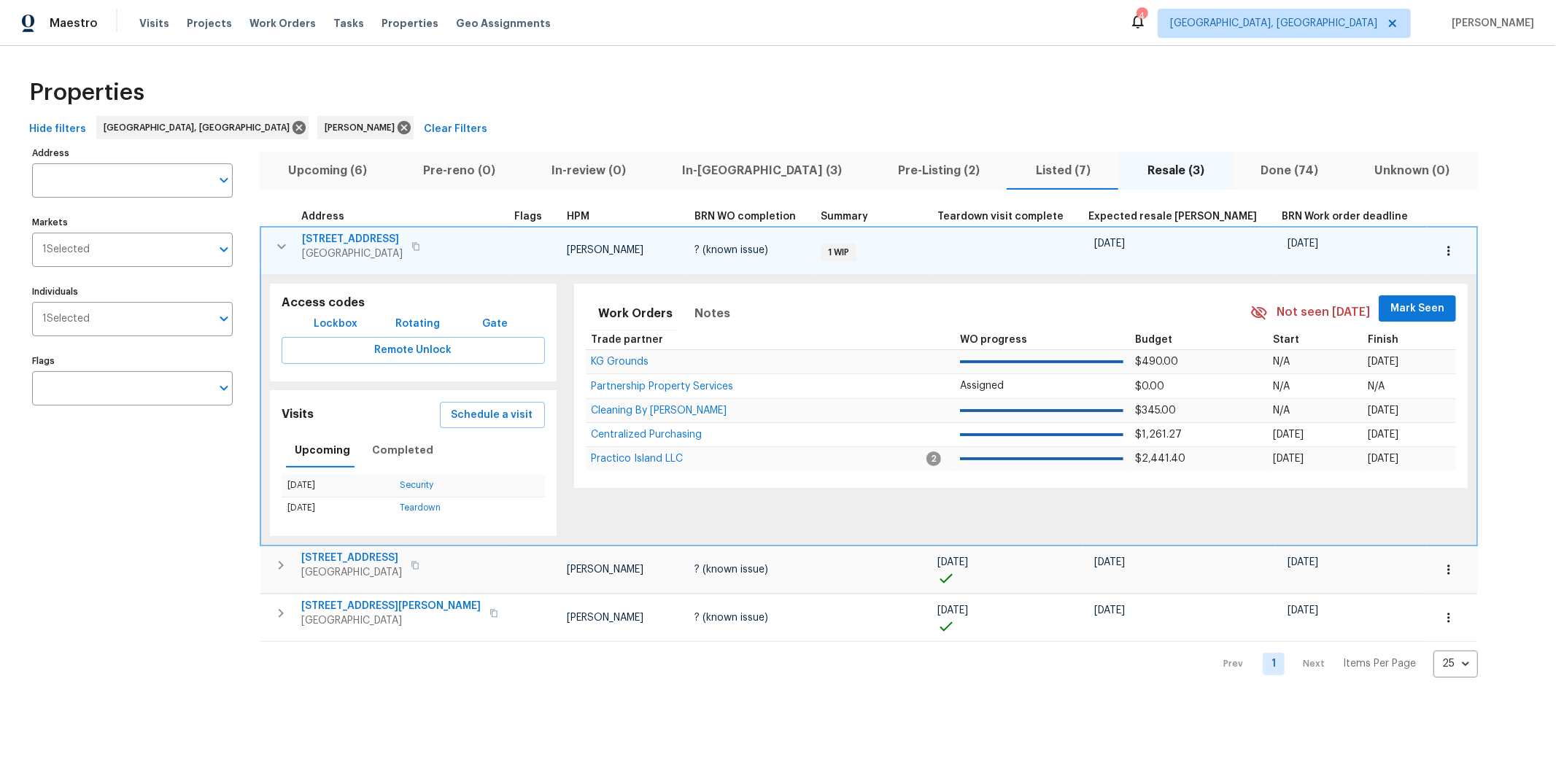
click at [185, 476] on div "Address Address Markets 1 Selected Markets Individuals 1 Selected Individuals F…" at bounding box center [142, 410] width 219 height 534
click at [360, 119] on div "Hide filters [GEOGRAPHIC_DATA], [GEOGRAPHIC_DATA] [PERSON_NAME] Clear Filters" at bounding box center [778, 129] width 1509 height 27
click at [712, 167] on span "In-[GEOGRAPHIC_DATA] (3)" at bounding box center [762, 171] width 199 height 21
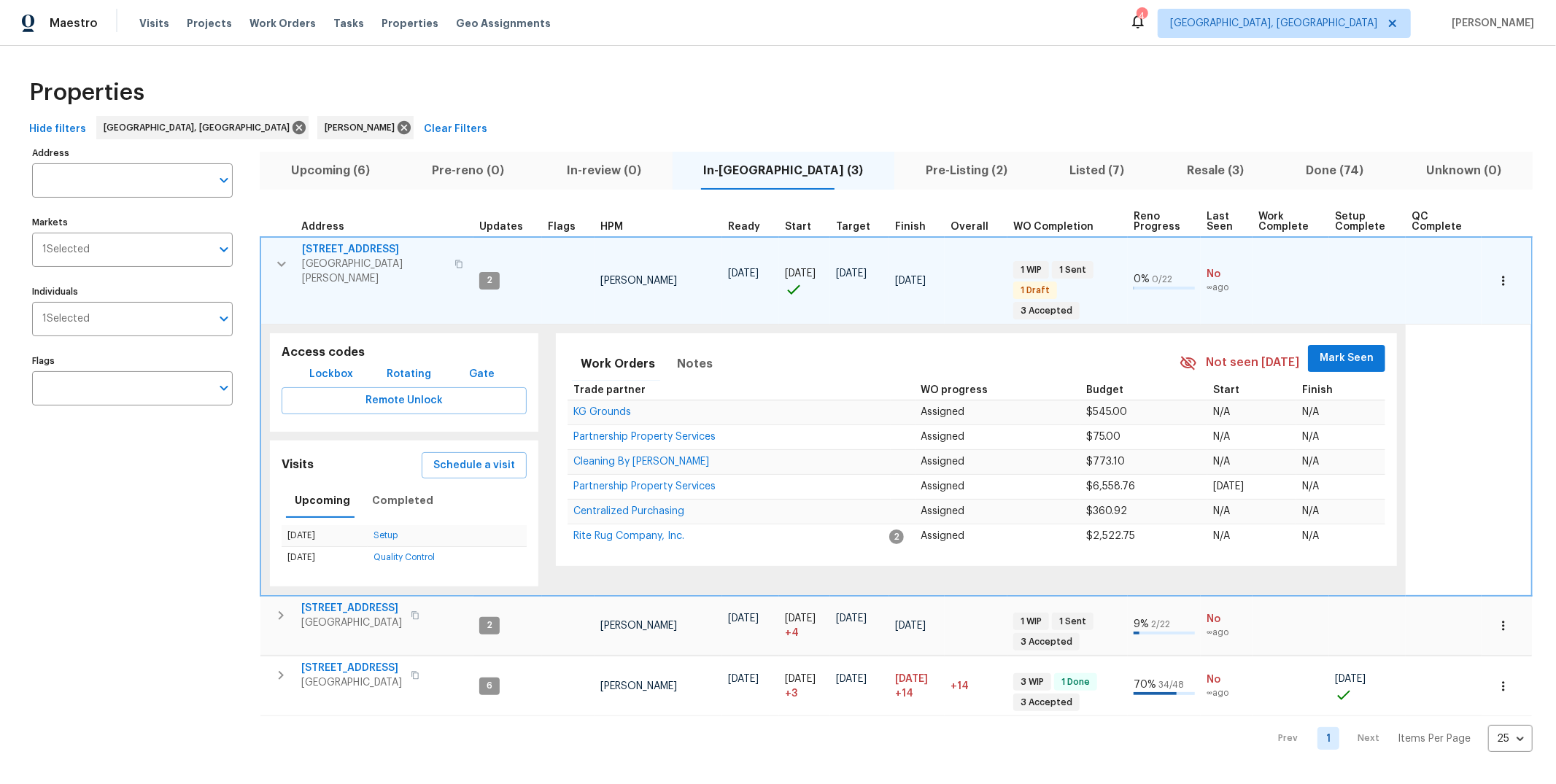
click at [224, 580] on div "Address Address Markets 1 Selected Markets Individuals 1 Selected Individuals F…" at bounding box center [142, 447] width 219 height 610
click at [426, 202] on div "Upcoming (6) Pre-reno (0) In-review (0) In-[GEOGRAPHIC_DATA] (3) Pre-Listing (2…" at bounding box center [896, 447] width 1273 height 610
click at [224, 616] on div "Address Address Markets 1 Selected Markets Individuals 1 Selected Individuals F…" at bounding box center [142, 447] width 219 height 610
click at [355, 250] on span "[STREET_ADDRESS]" at bounding box center [374, 250] width 144 height 14
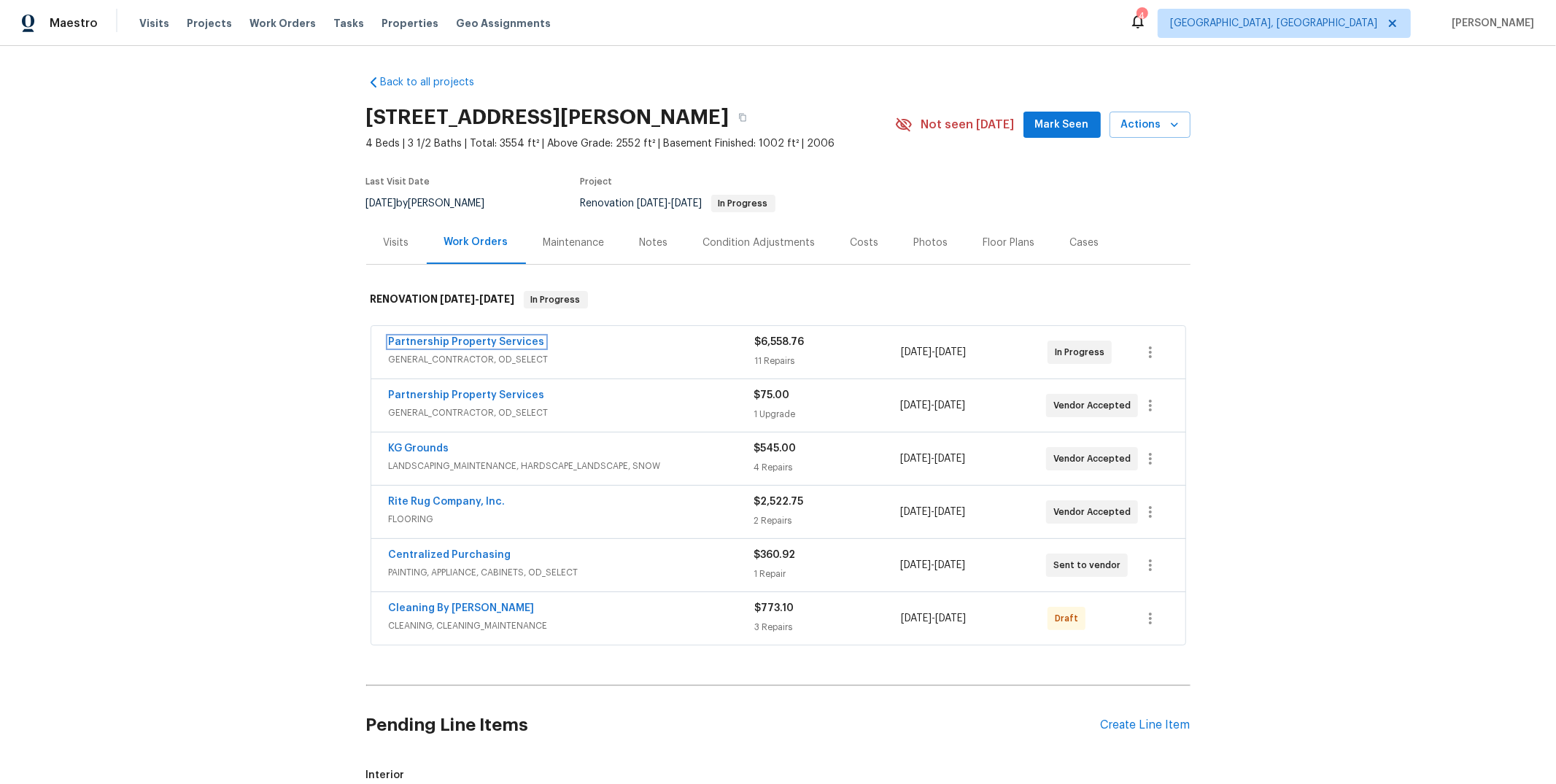
click at [491, 337] on link "Partnership Property Services" at bounding box center [467, 341] width 156 height 10
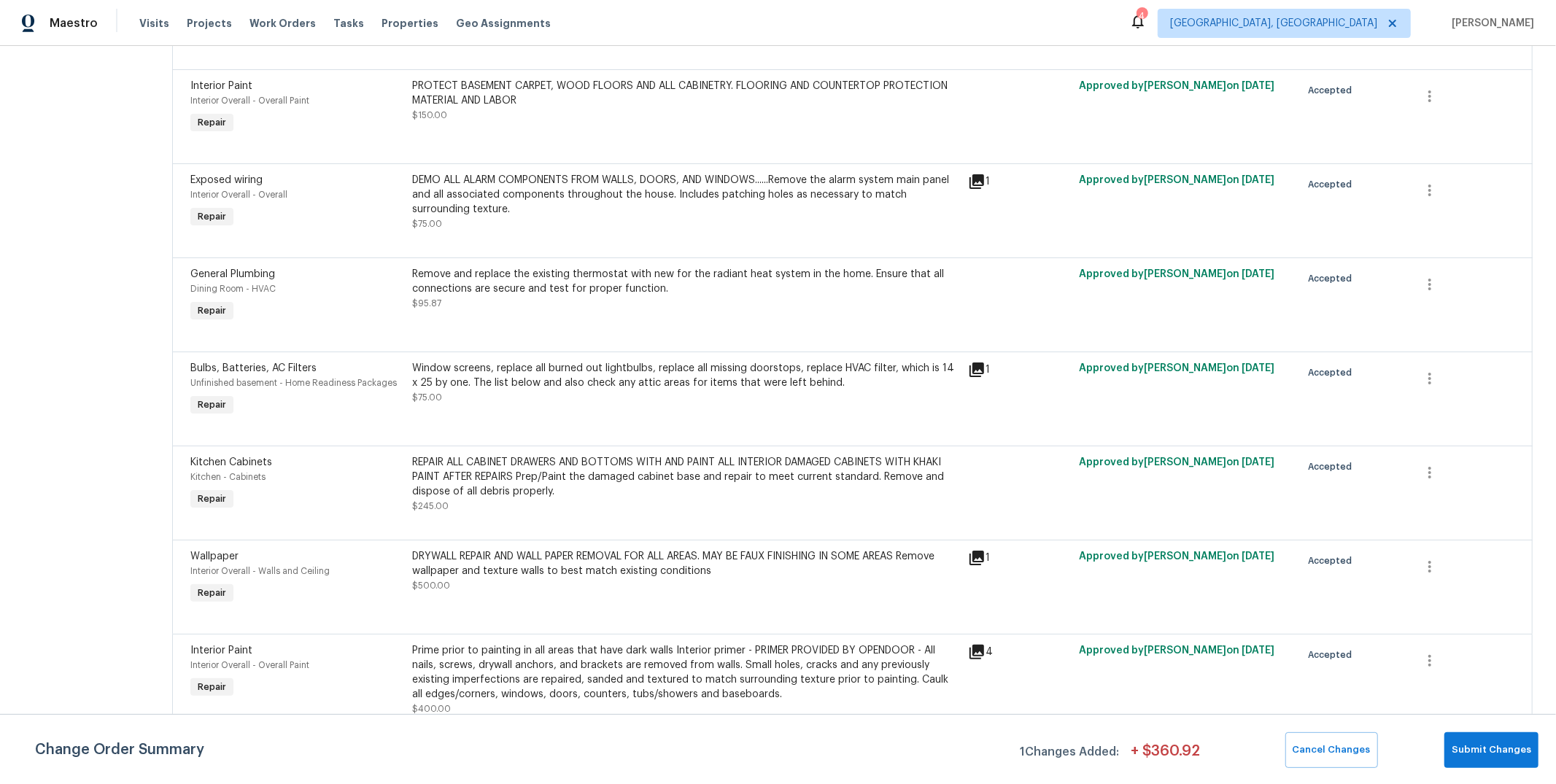
scroll to position [725, 0]
click at [1423, 276] on icon "button" at bounding box center [1429, 284] width 17 height 17
click at [1049, 197] on div at bounding box center [778, 392] width 1556 height 784
click at [1421, 464] on icon "button" at bounding box center [1429, 472] width 17 height 17
drag, startPoint x: 828, startPoint y: 432, endPoint x: 818, endPoint y: 441, distance: 13.5
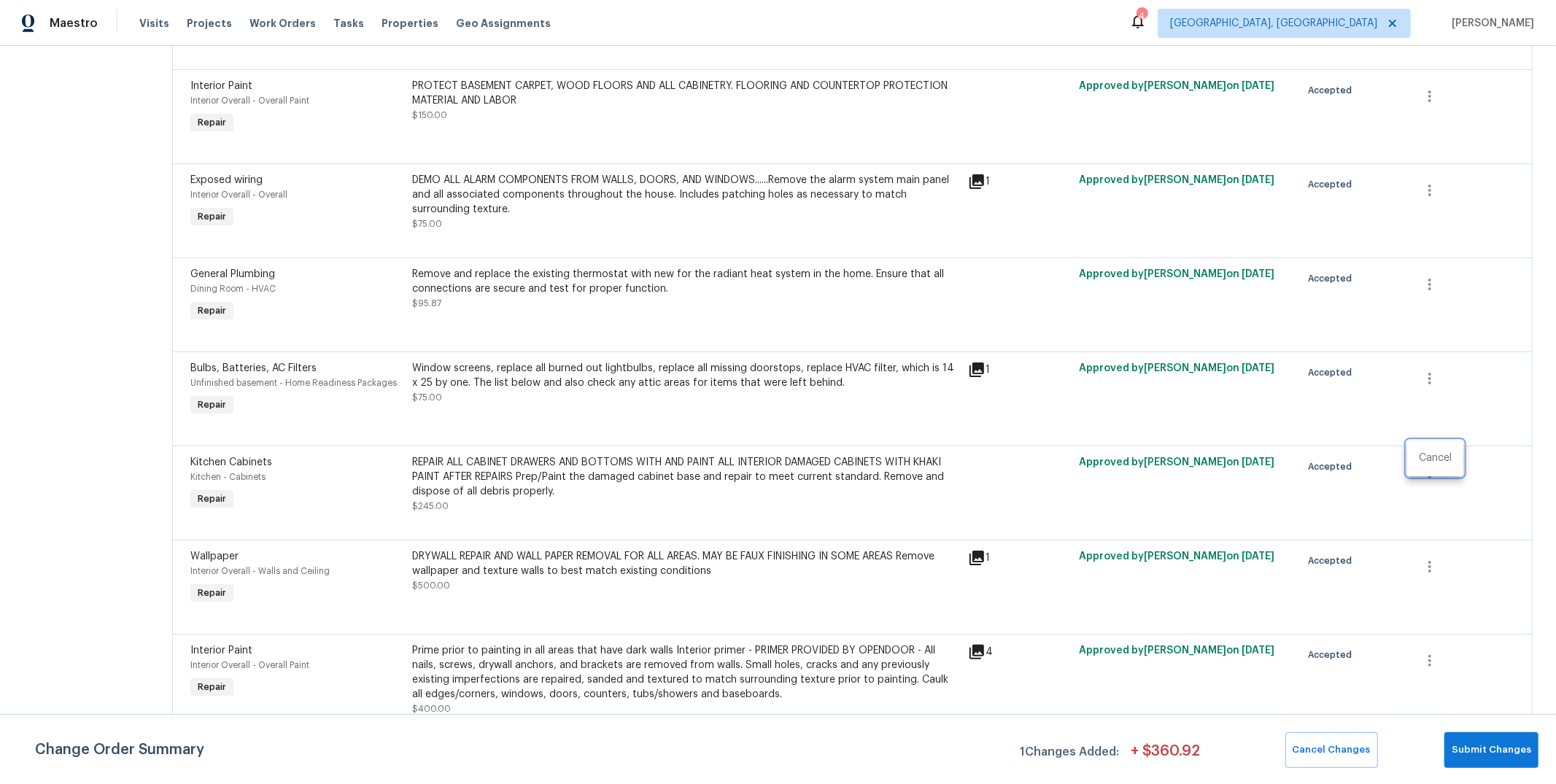
click at [828, 433] on div at bounding box center [778, 392] width 1556 height 784
click at [580, 459] on div "REPAIR ALL CABINET DRAWERS AND BOTTOMS WITH AND PAINT ALL INTERIOR DAMAGED CABI…" at bounding box center [686, 477] width 546 height 44
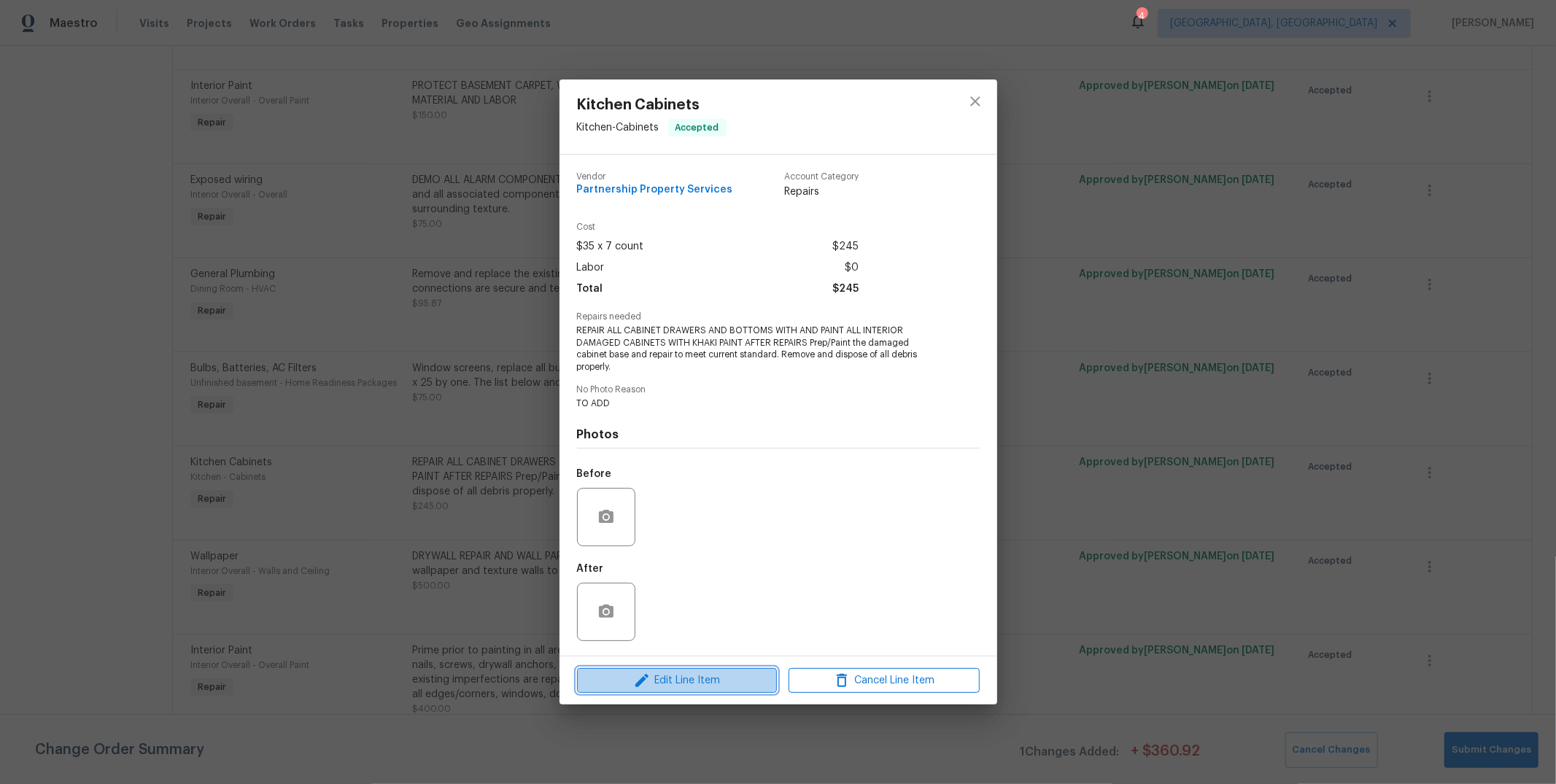
click at [714, 677] on span "Edit Line Item" at bounding box center [676, 681] width 191 height 18
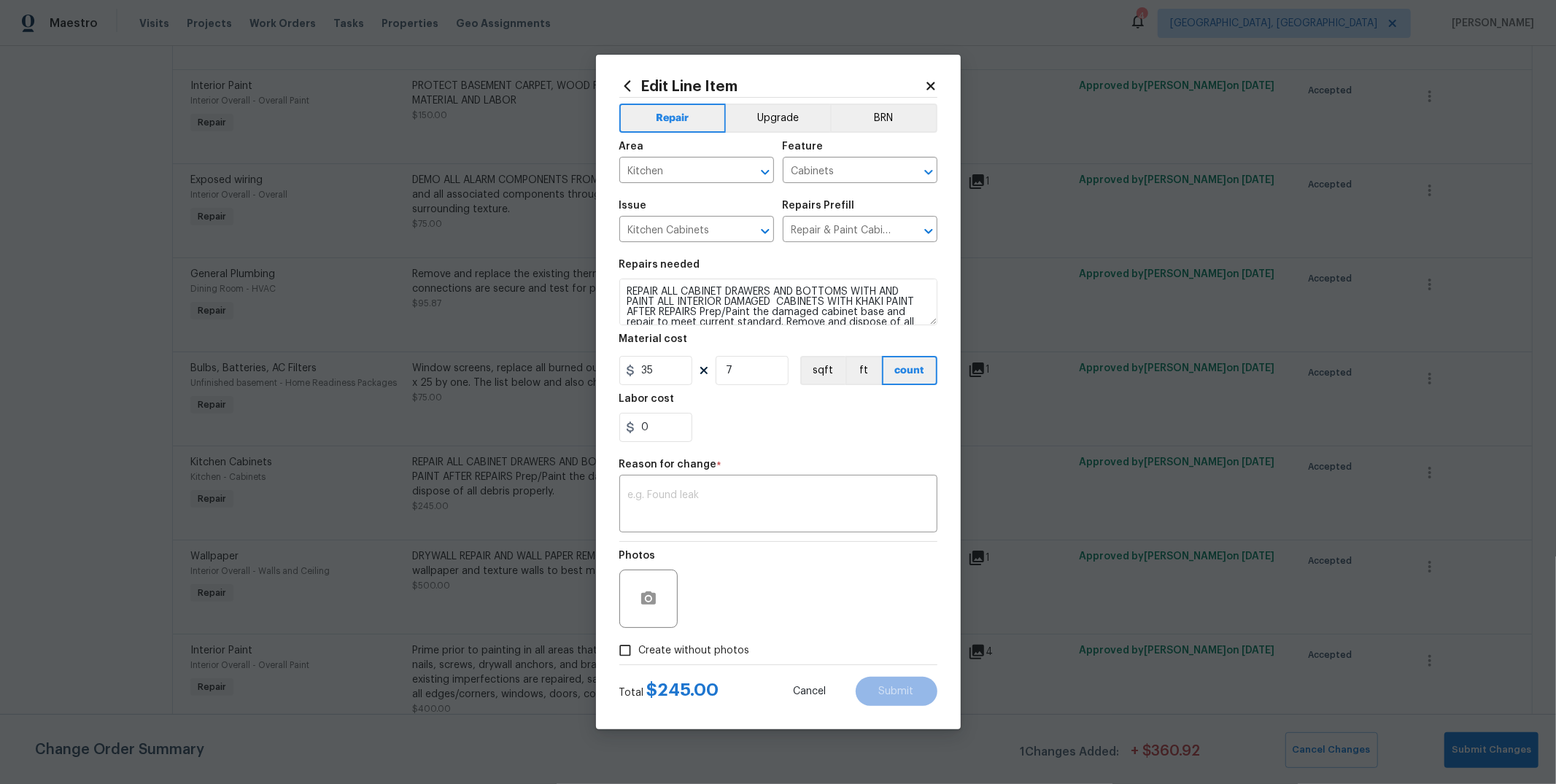
click at [926, 89] on icon at bounding box center [930, 85] width 8 height 8
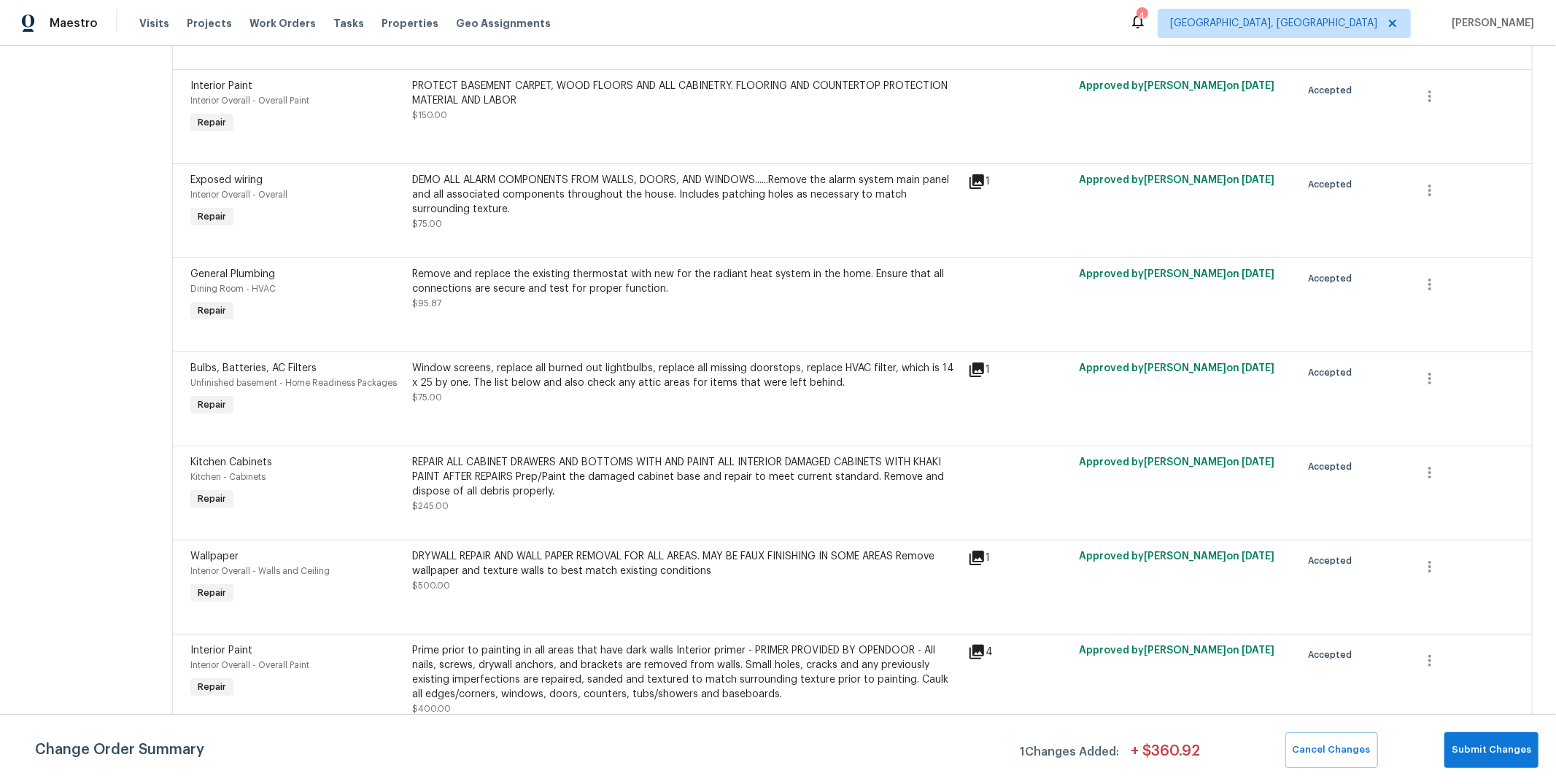
click at [137, 491] on section "All work orders 7795 Rock Port Way West Chester, OH 45069 Home details Vendor I…" at bounding box center [80, 84] width 114 height 1352
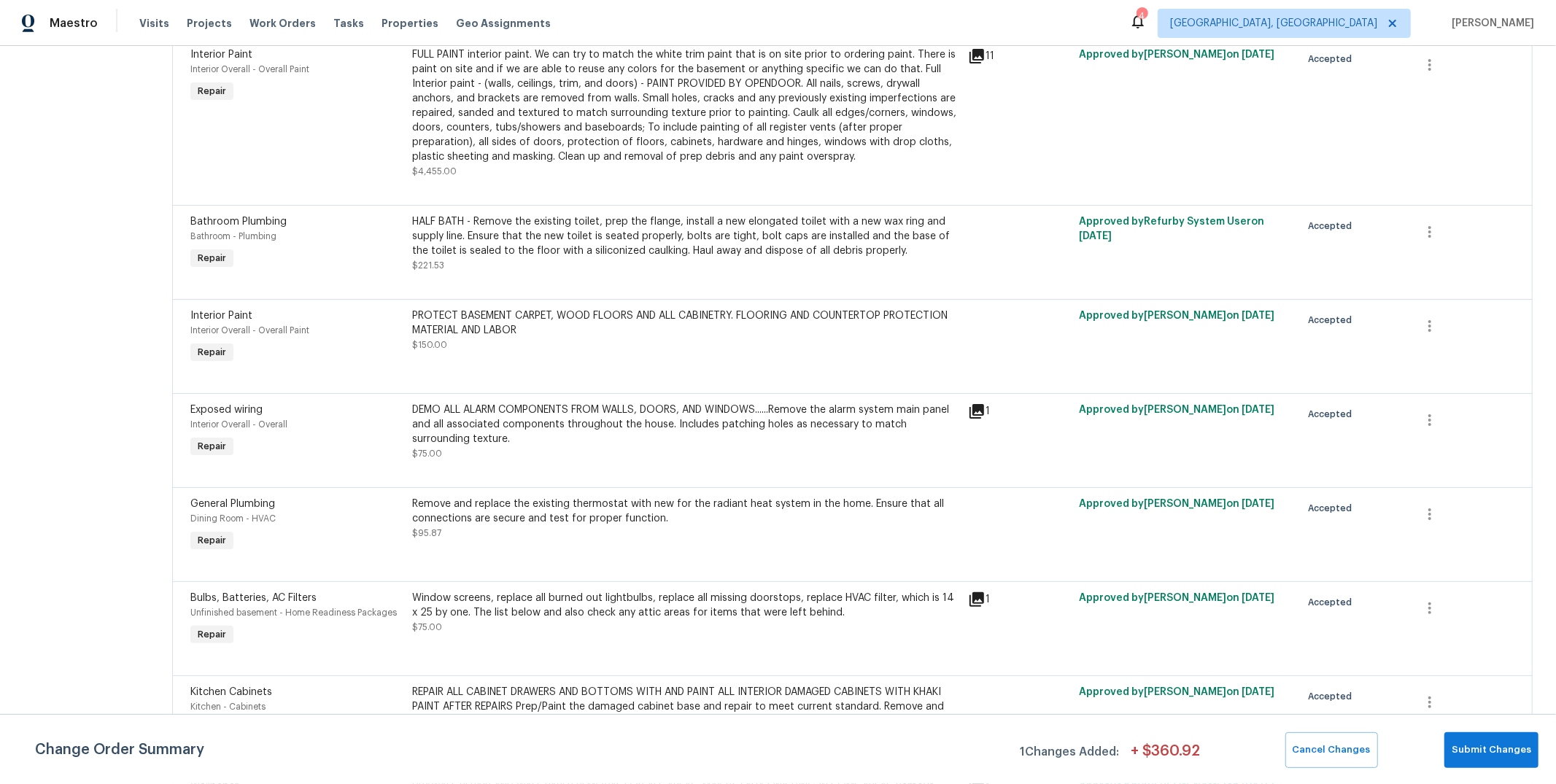
scroll to position [0, 0]
